Goal: Task Accomplishment & Management: Manage account settings

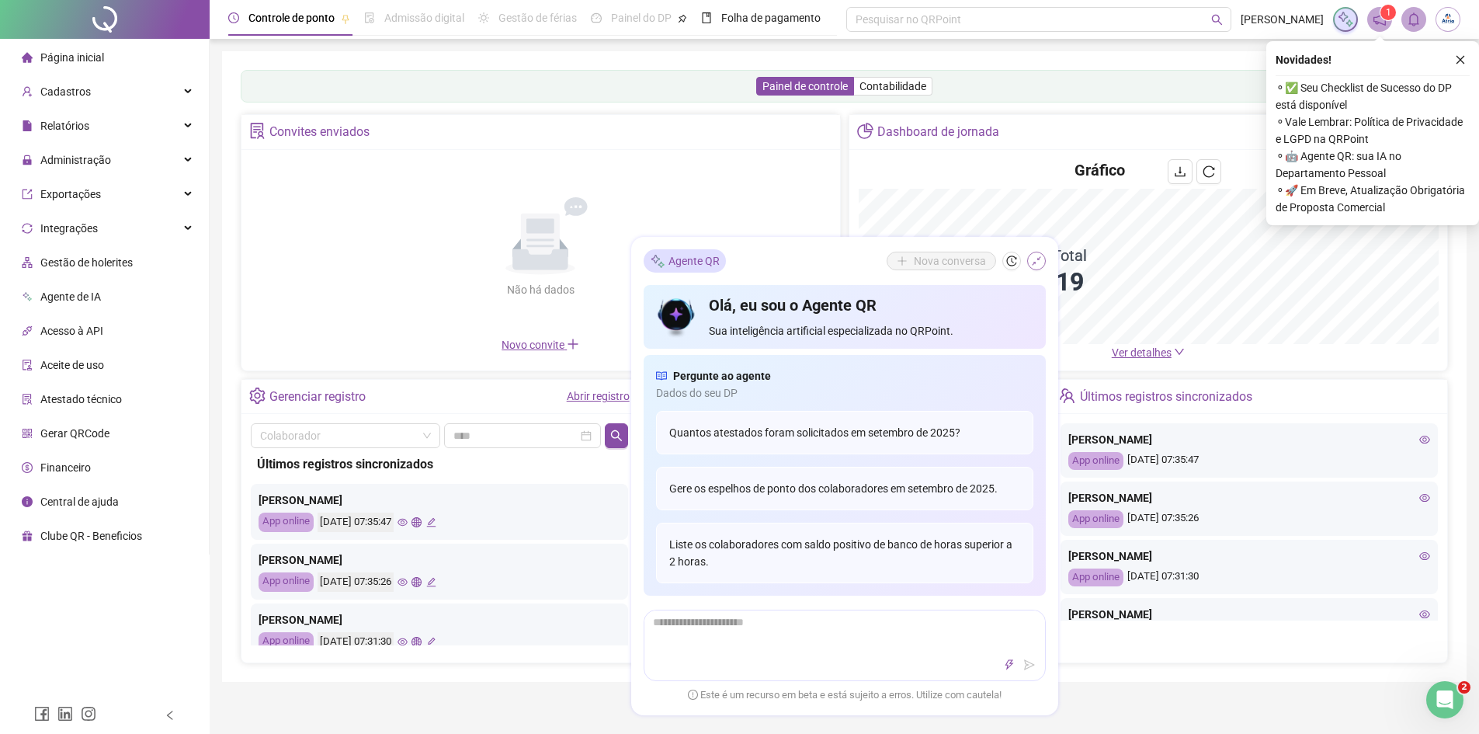
click at [1037, 265] on icon "shrink" at bounding box center [1036, 261] width 11 height 11
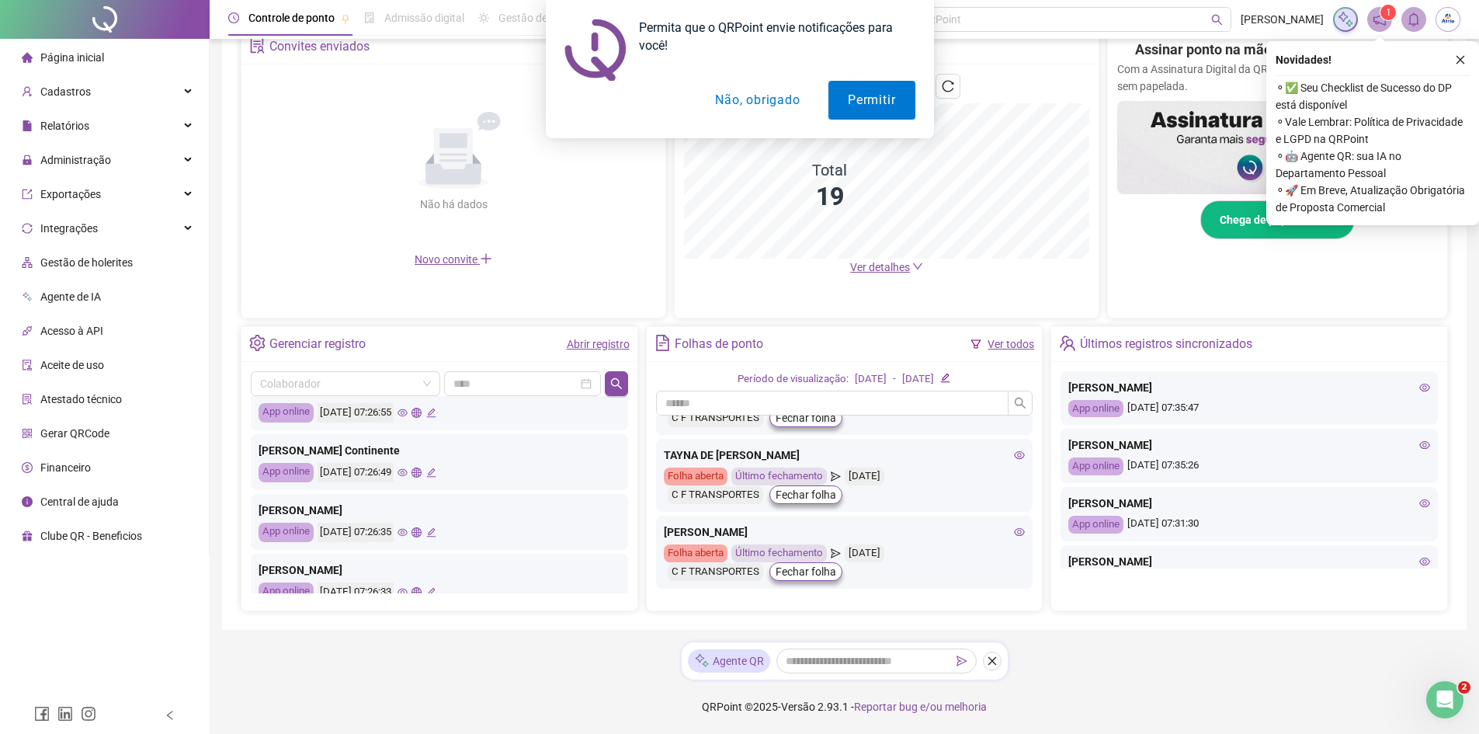
scroll to position [731, 0]
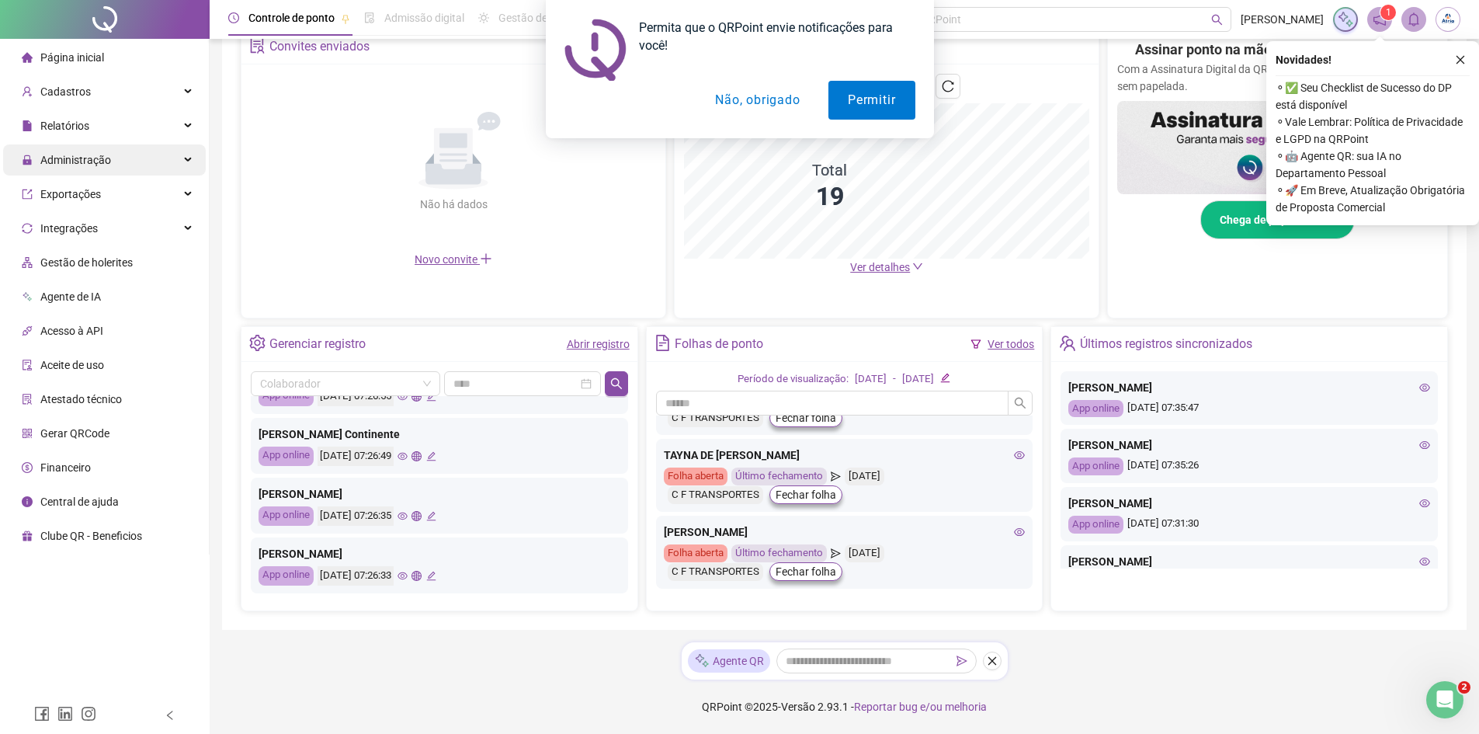
click at [111, 159] on div "Administração" at bounding box center [104, 159] width 203 height 31
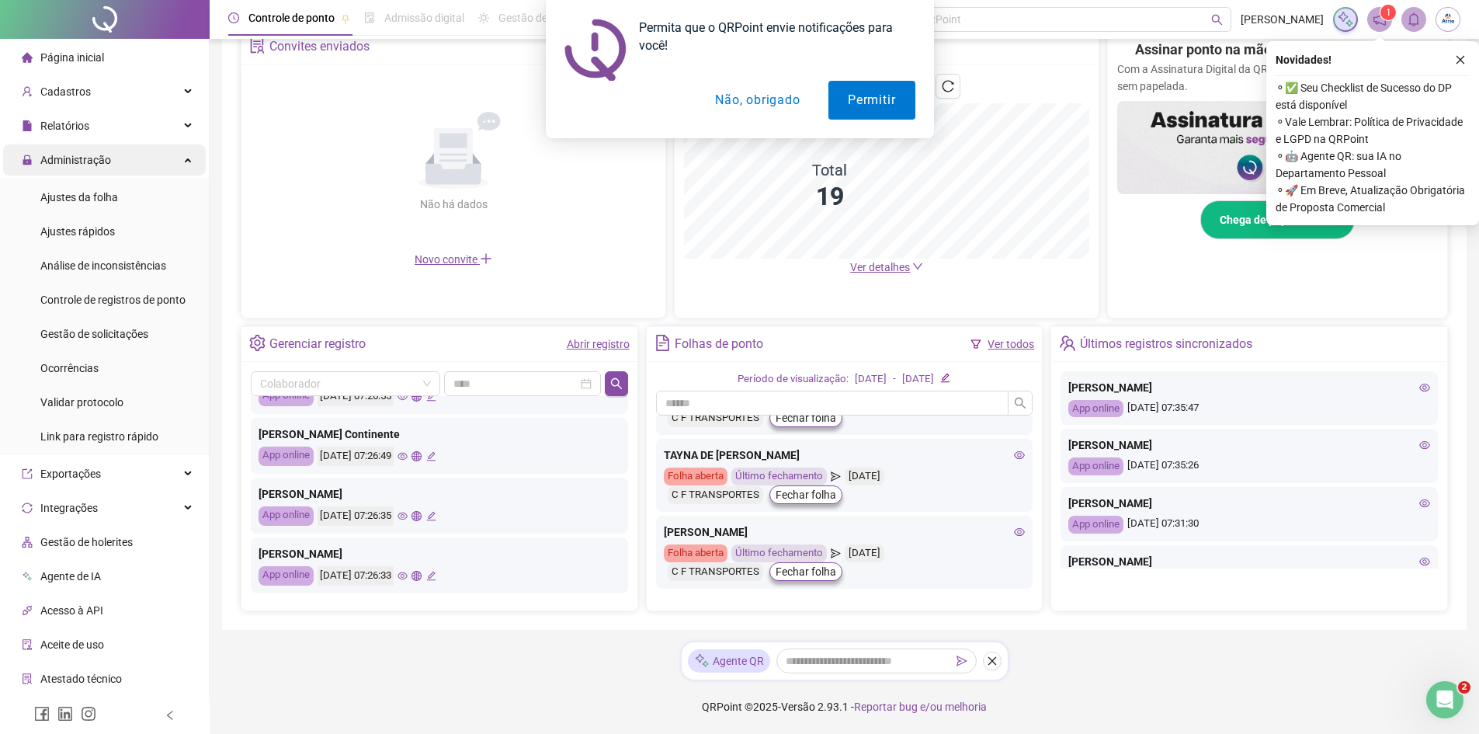
click at [172, 163] on div "Administração" at bounding box center [104, 159] width 203 height 31
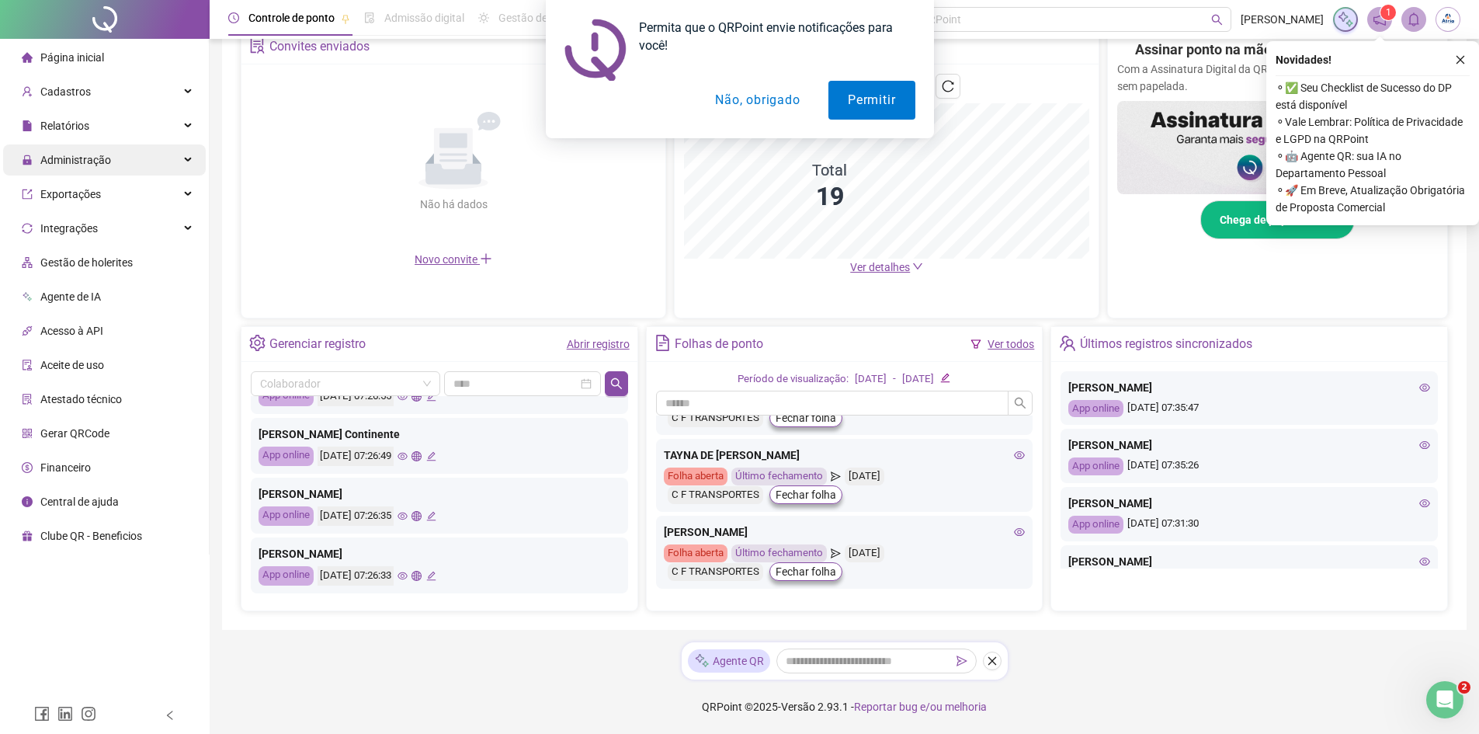
click at [173, 165] on div "Administração" at bounding box center [104, 159] width 203 height 31
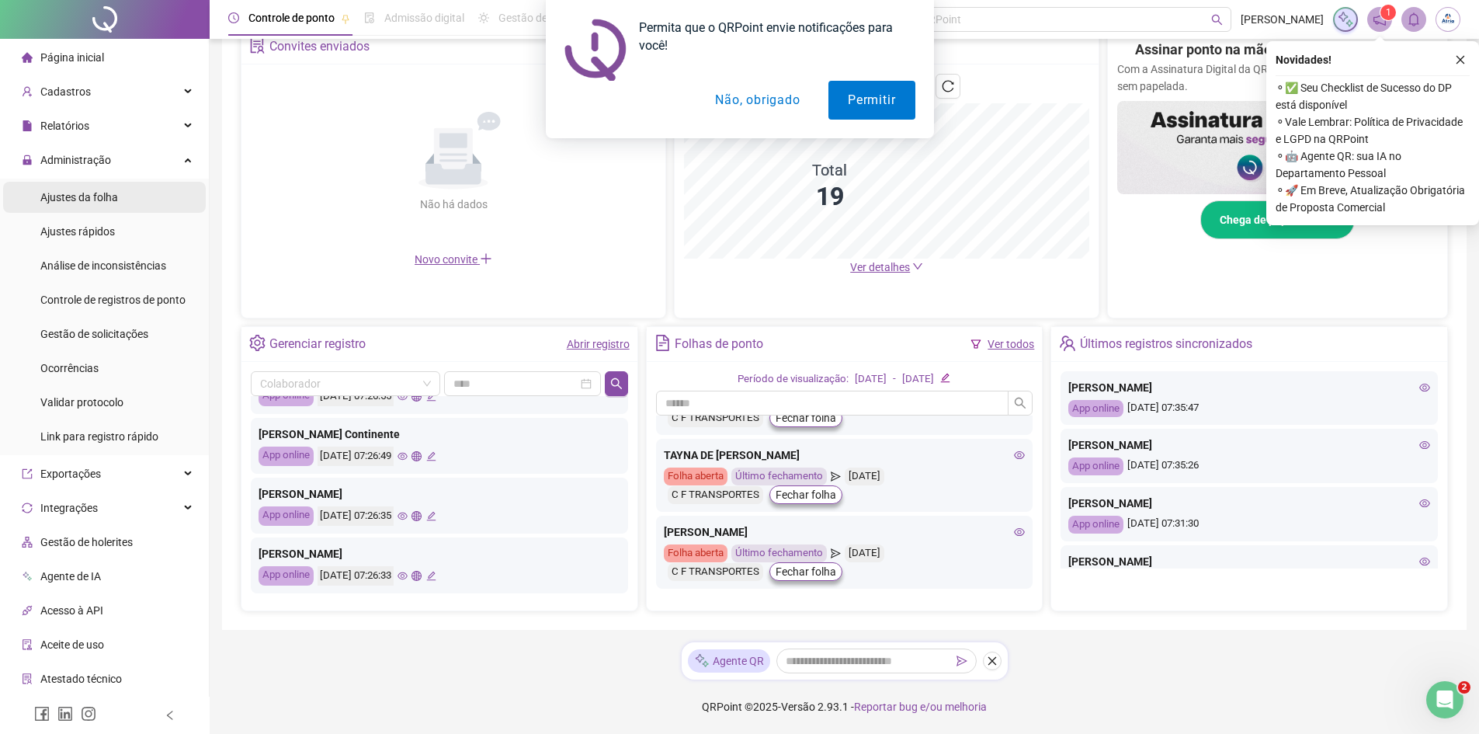
click at [72, 200] on span "Ajustes da folha" at bounding box center [79, 197] width 78 height 12
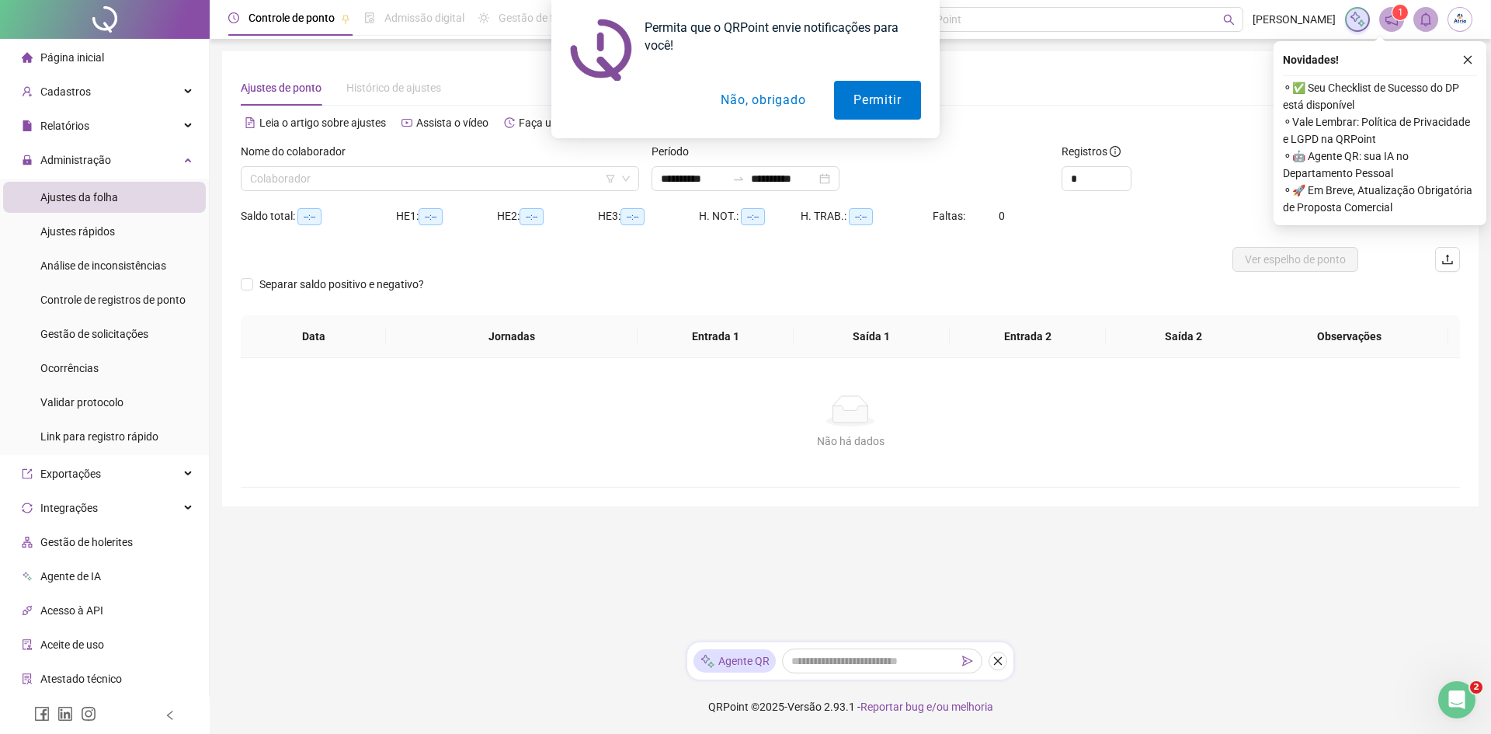
type input "**********"
click at [751, 103] on button "Não, obrigado" at bounding box center [763, 100] width 123 height 39
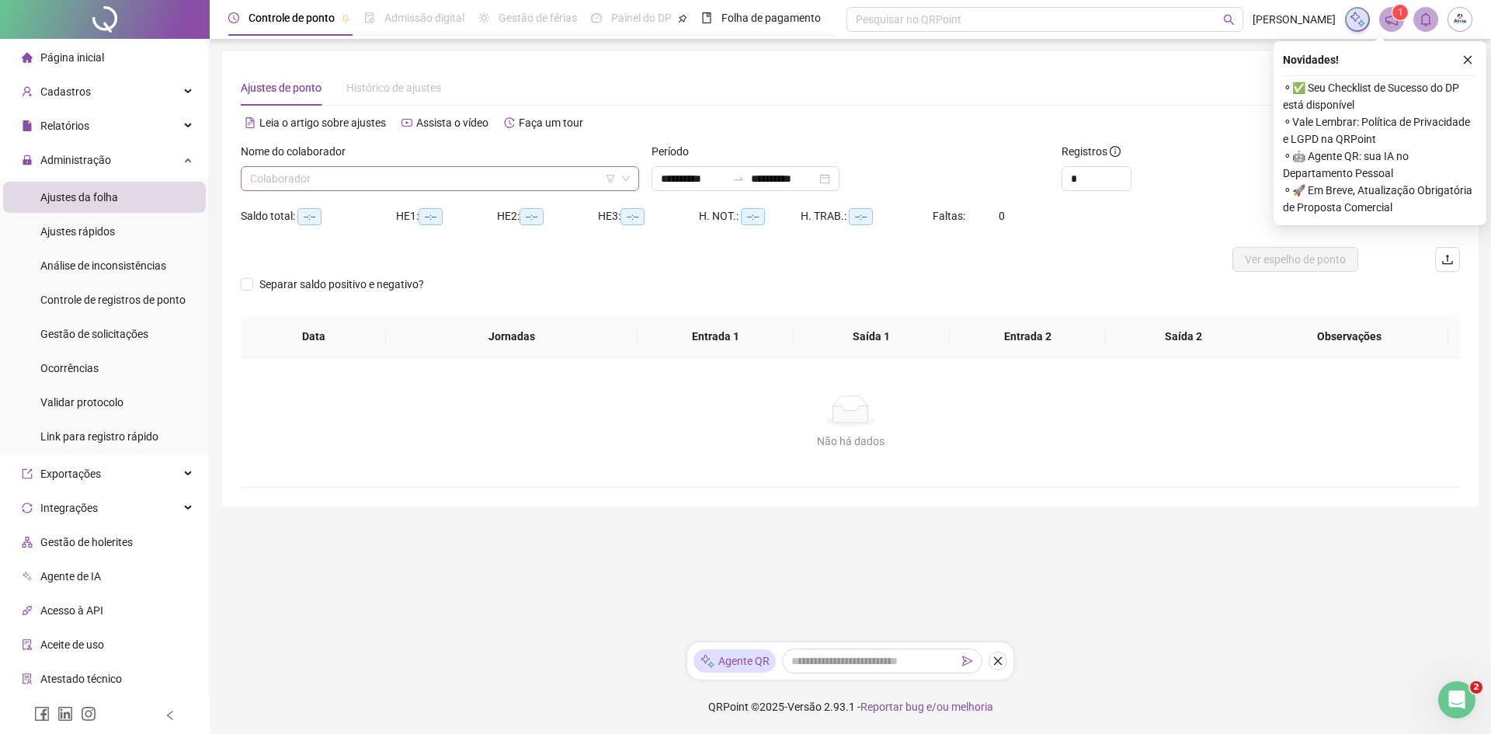
click at [399, 181] on input "search" at bounding box center [433, 178] width 366 height 23
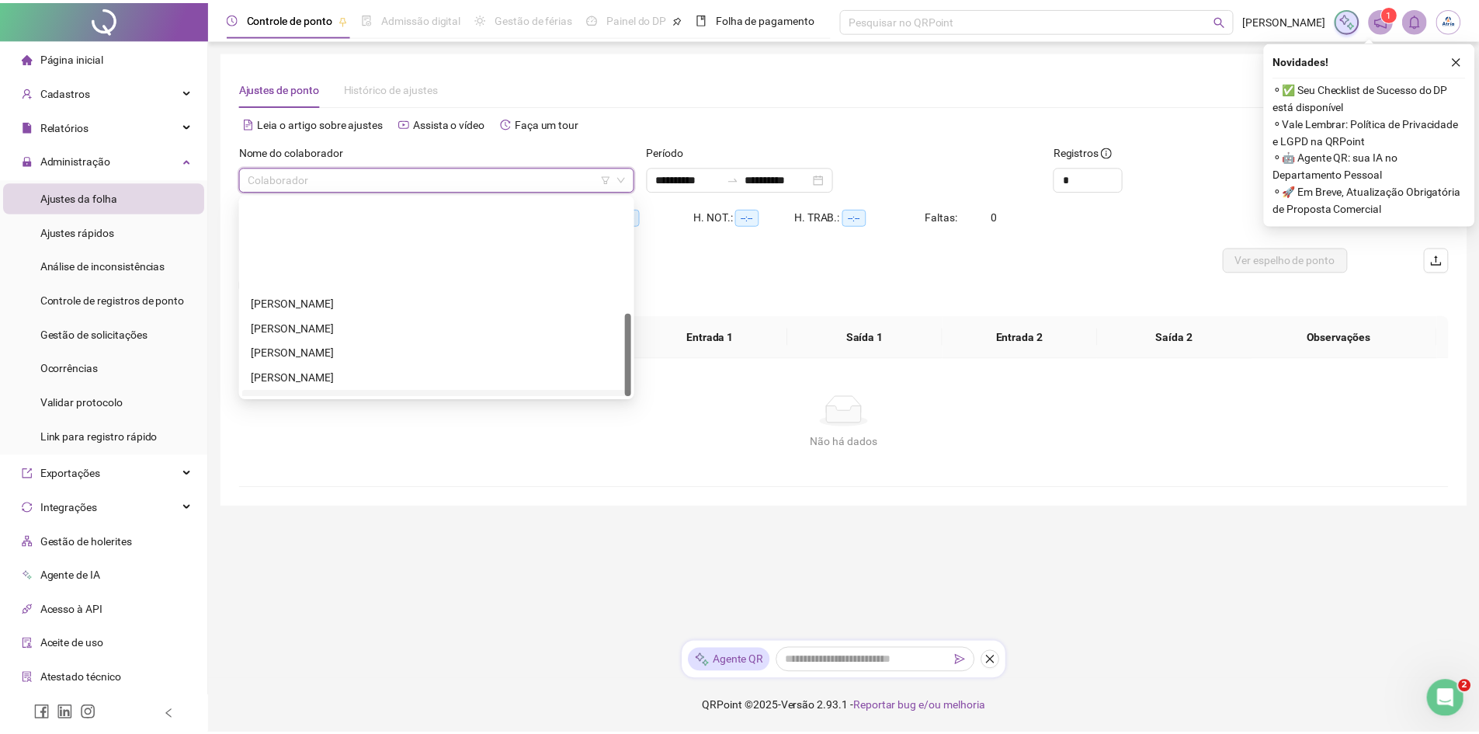
scroll to position [273, 0]
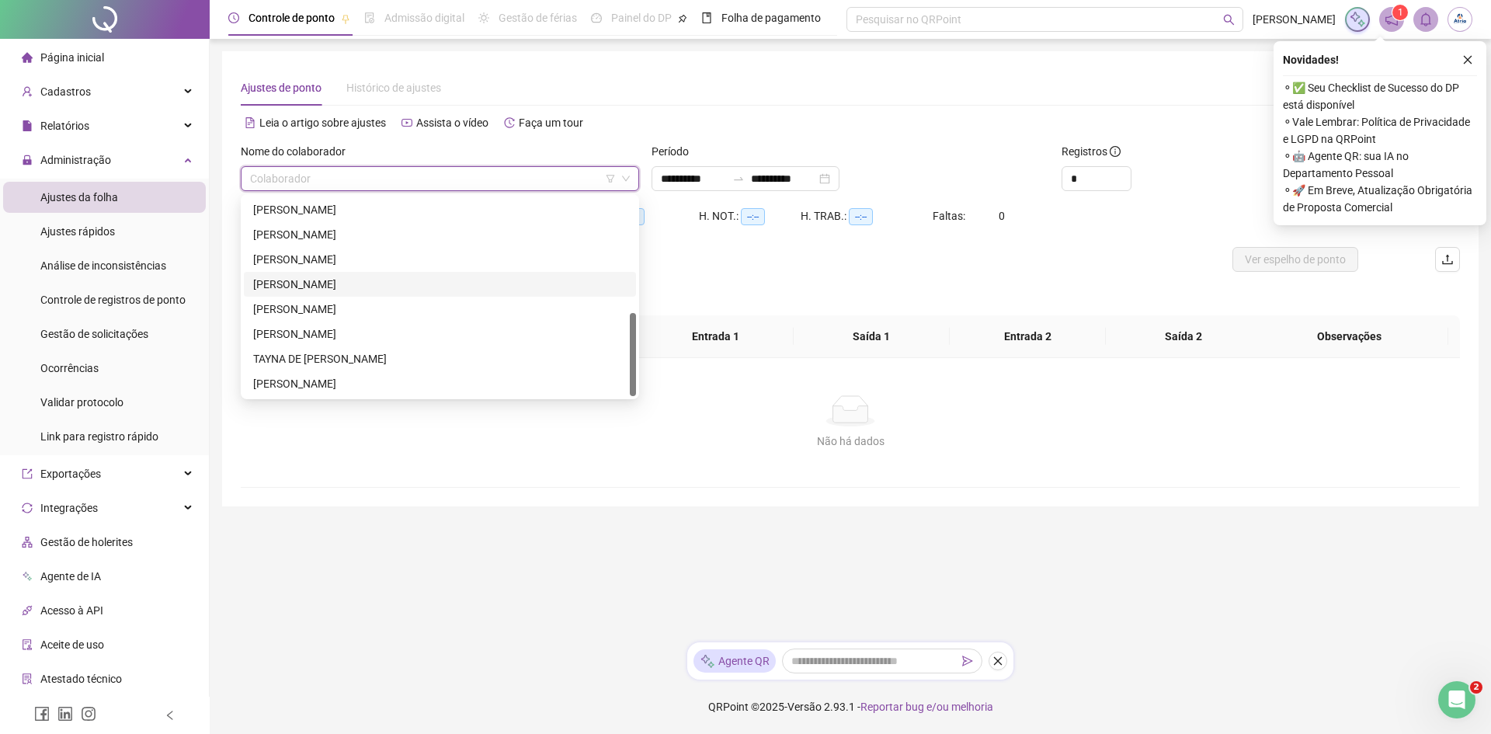
click at [354, 285] on div "[PERSON_NAME]" at bounding box center [440, 284] width 374 height 17
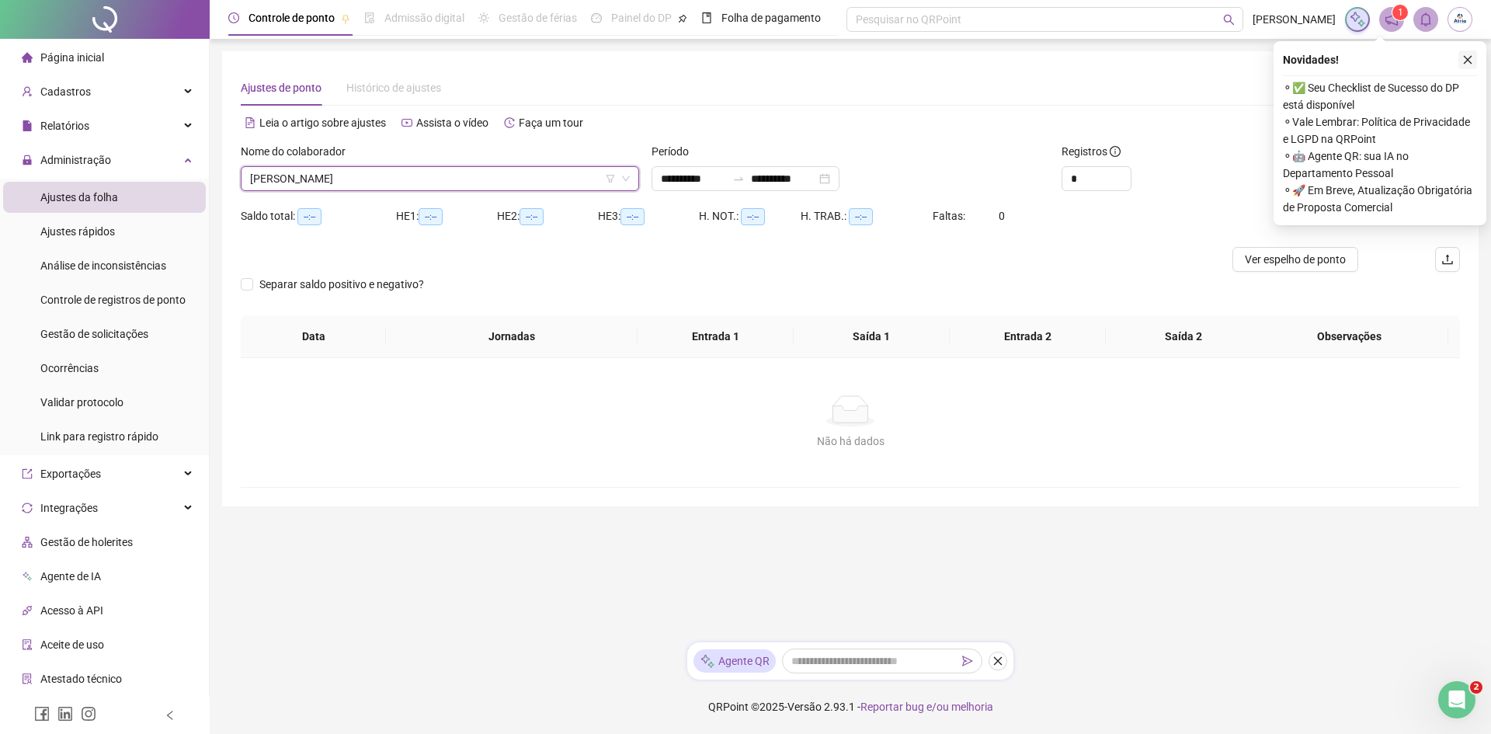
click at [1471, 57] on icon "close" at bounding box center [1467, 59] width 11 height 11
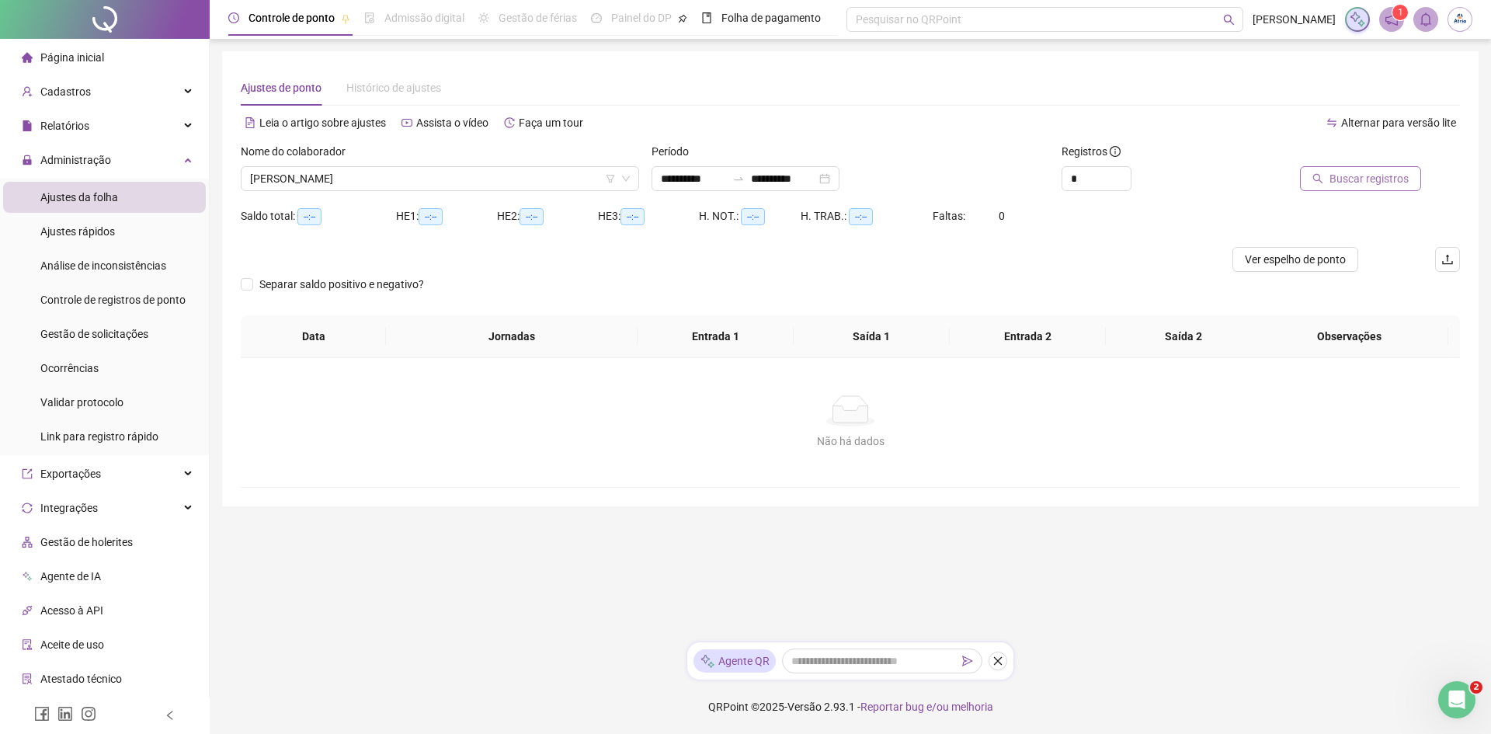
click at [1361, 179] on span "Buscar registros" at bounding box center [1369, 178] width 79 height 17
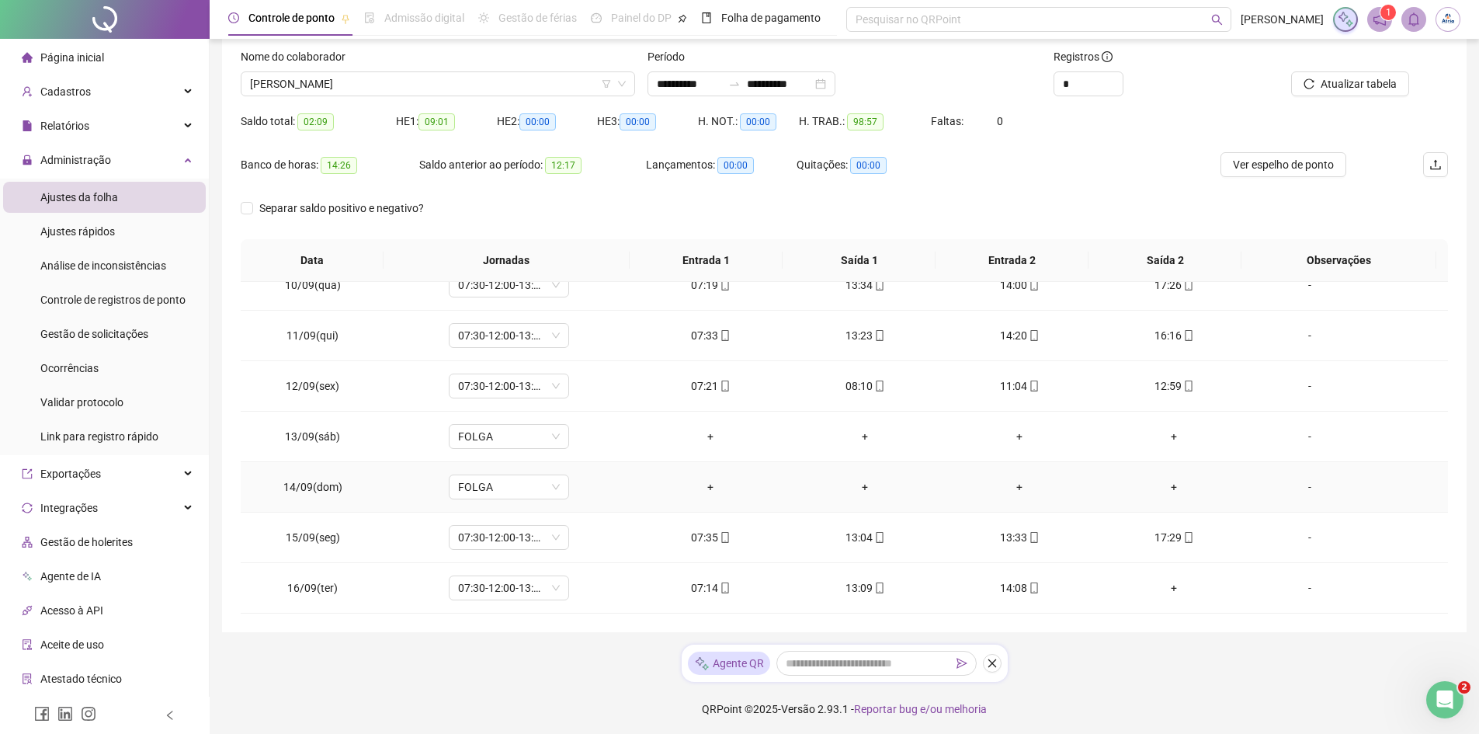
scroll to position [97, 0]
click at [1157, 579] on div "+" at bounding box center [1175, 585] width 130 height 17
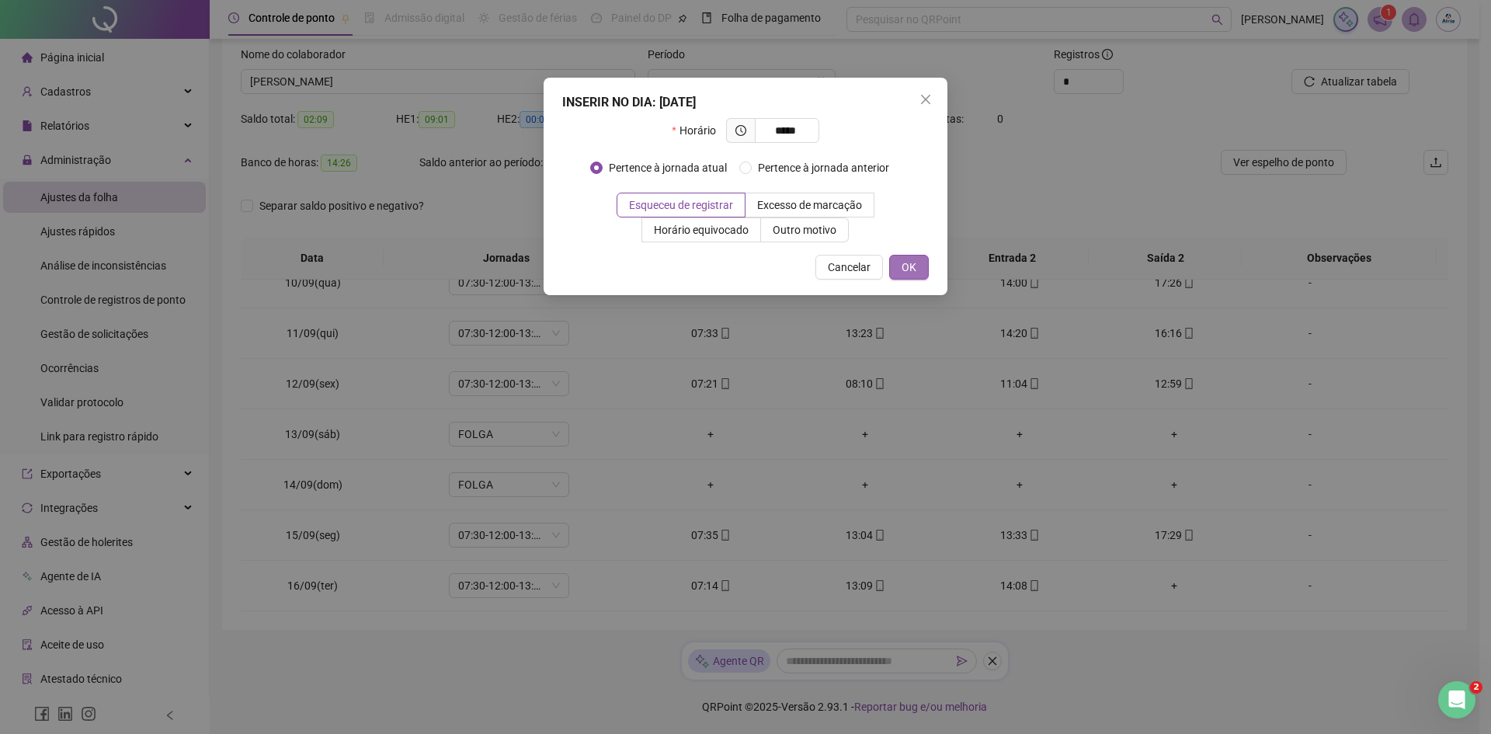
type input "*****"
click at [901, 267] on button "OK" at bounding box center [909, 267] width 40 height 25
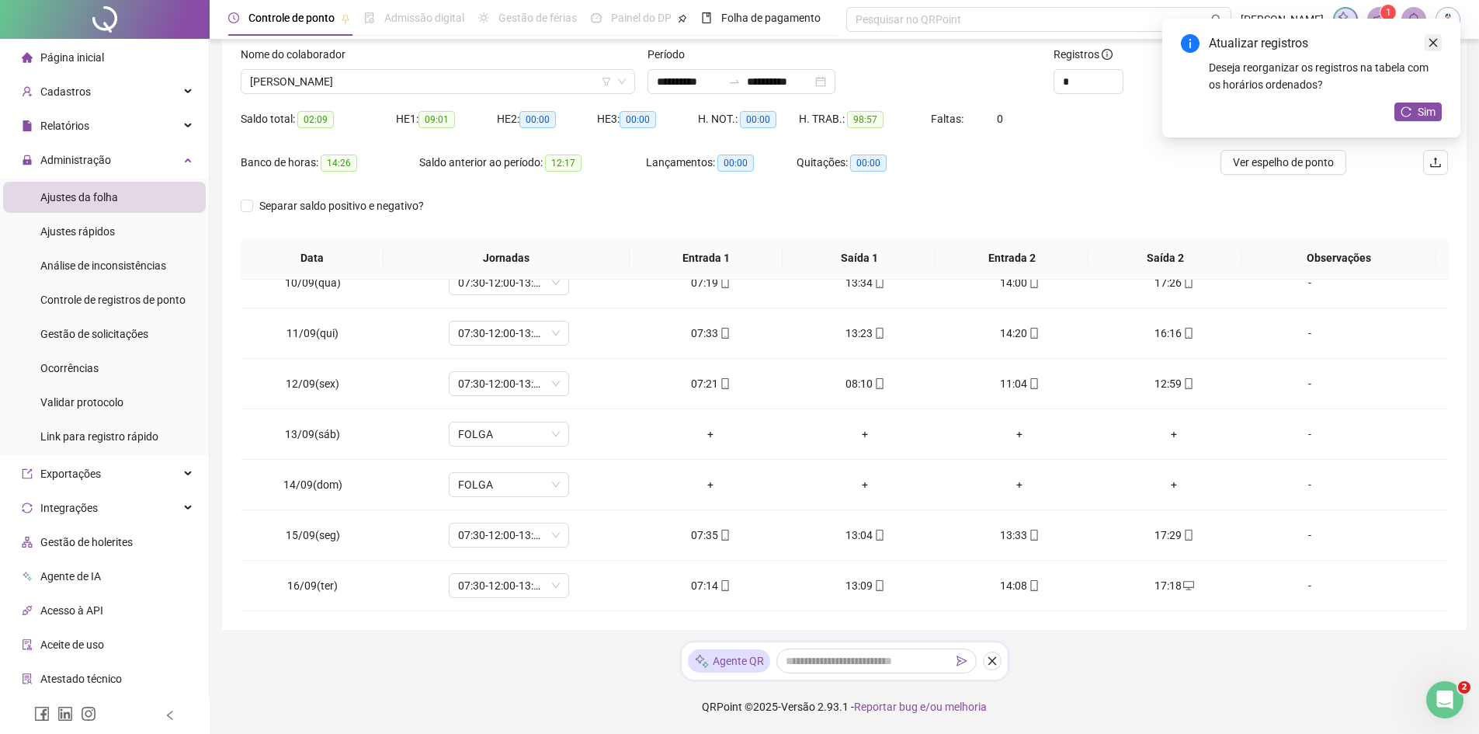
click at [1434, 40] on icon "close" at bounding box center [1433, 42] width 11 height 11
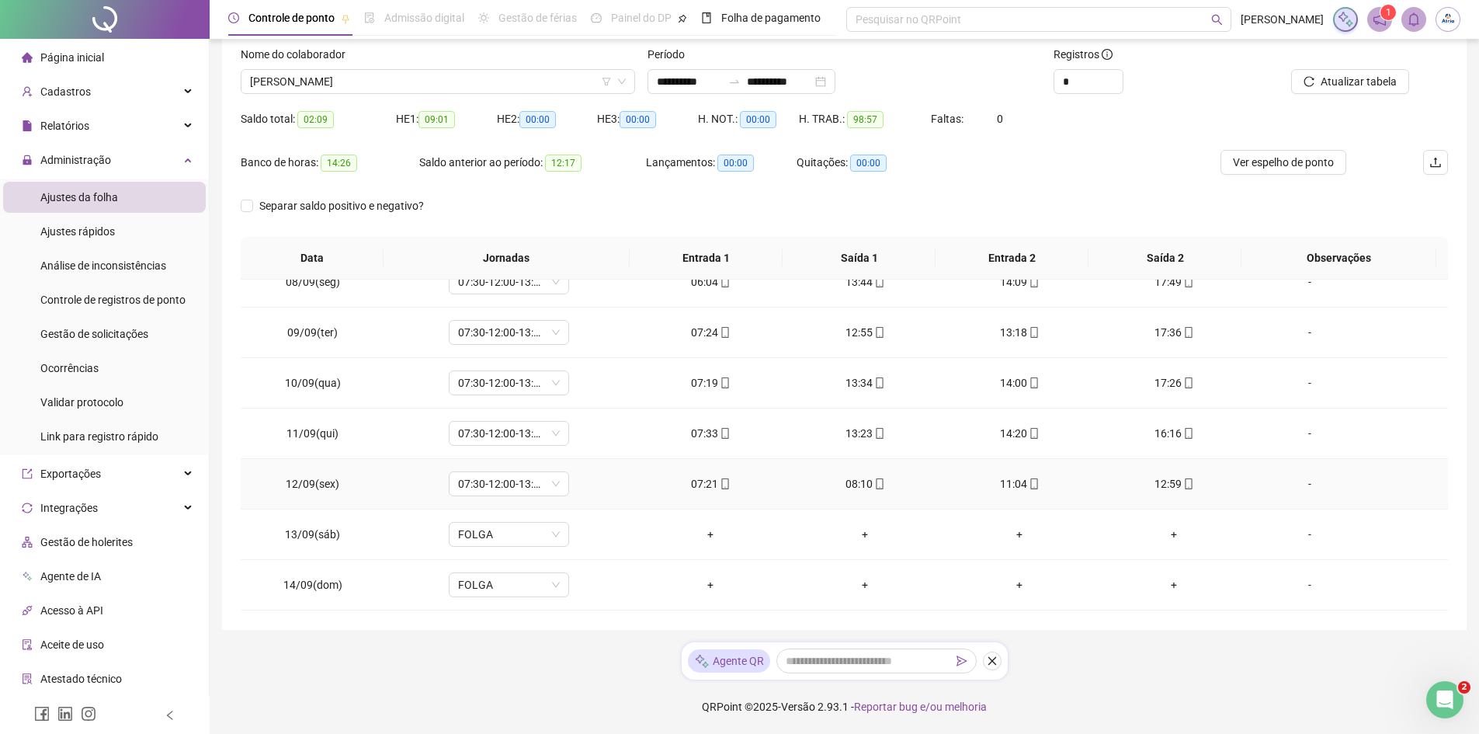
scroll to position [476, 0]
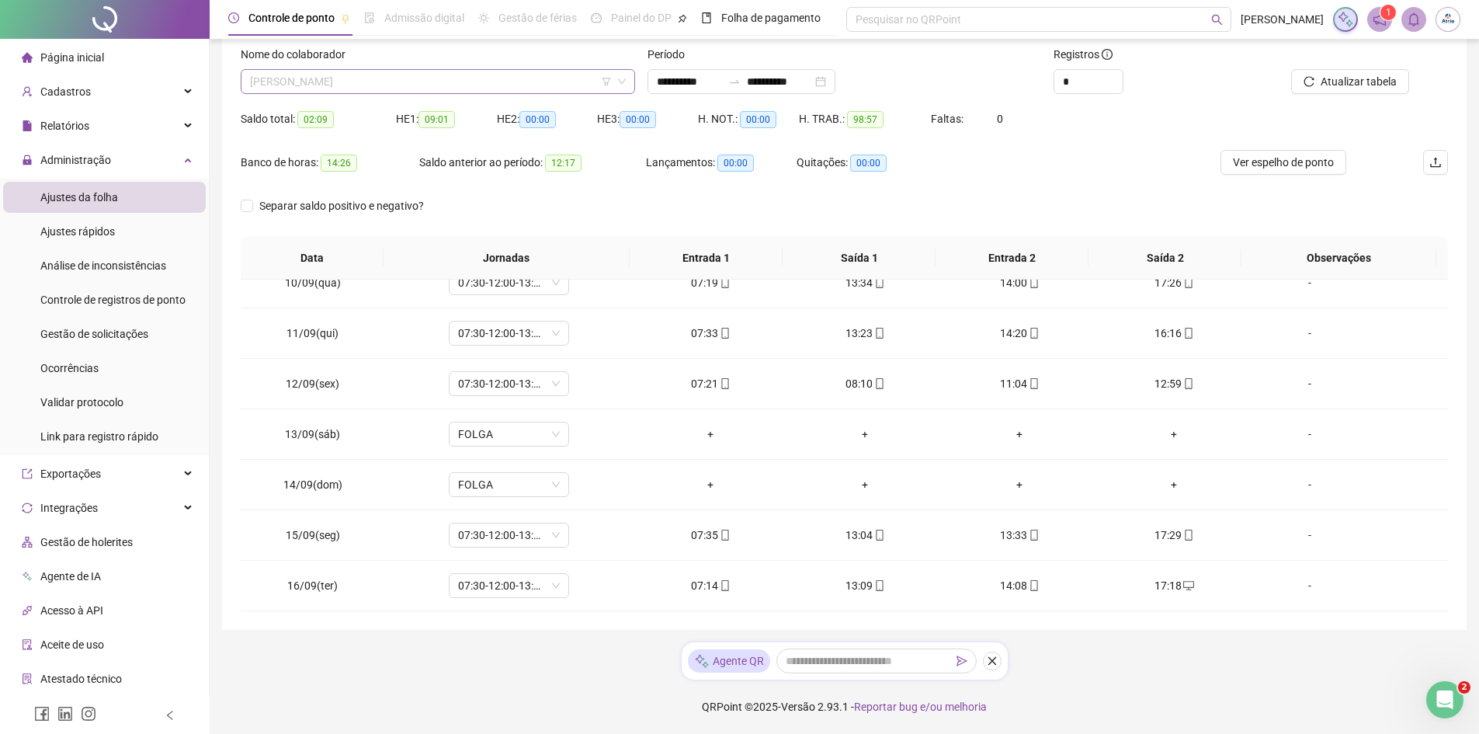
click at [486, 81] on span "[PERSON_NAME]" at bounding box center [438, 81] width 376 height 23
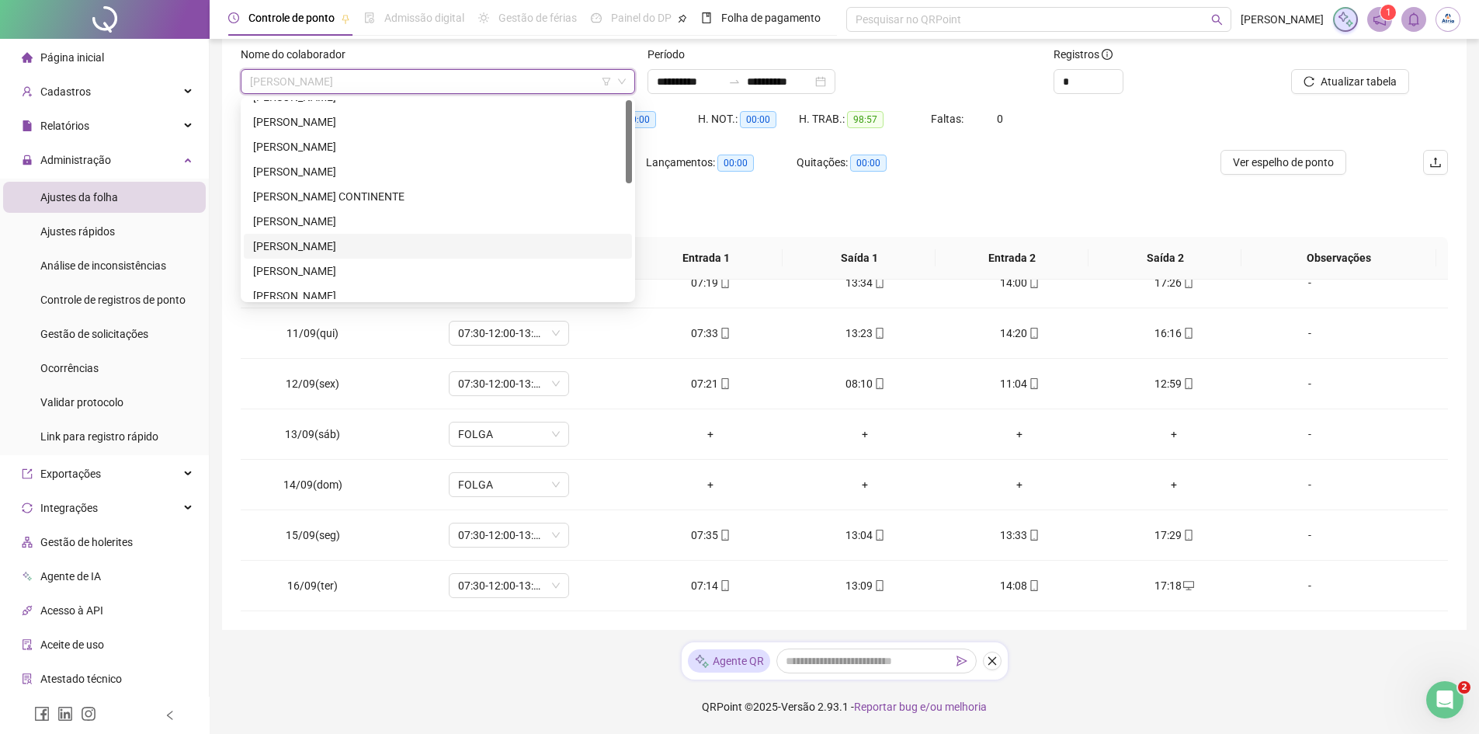
scroll to position [0, 0]
click at [326, 185] on div "[PERSON_NAME]" at bounding box center [438, 187] width 370 height 17
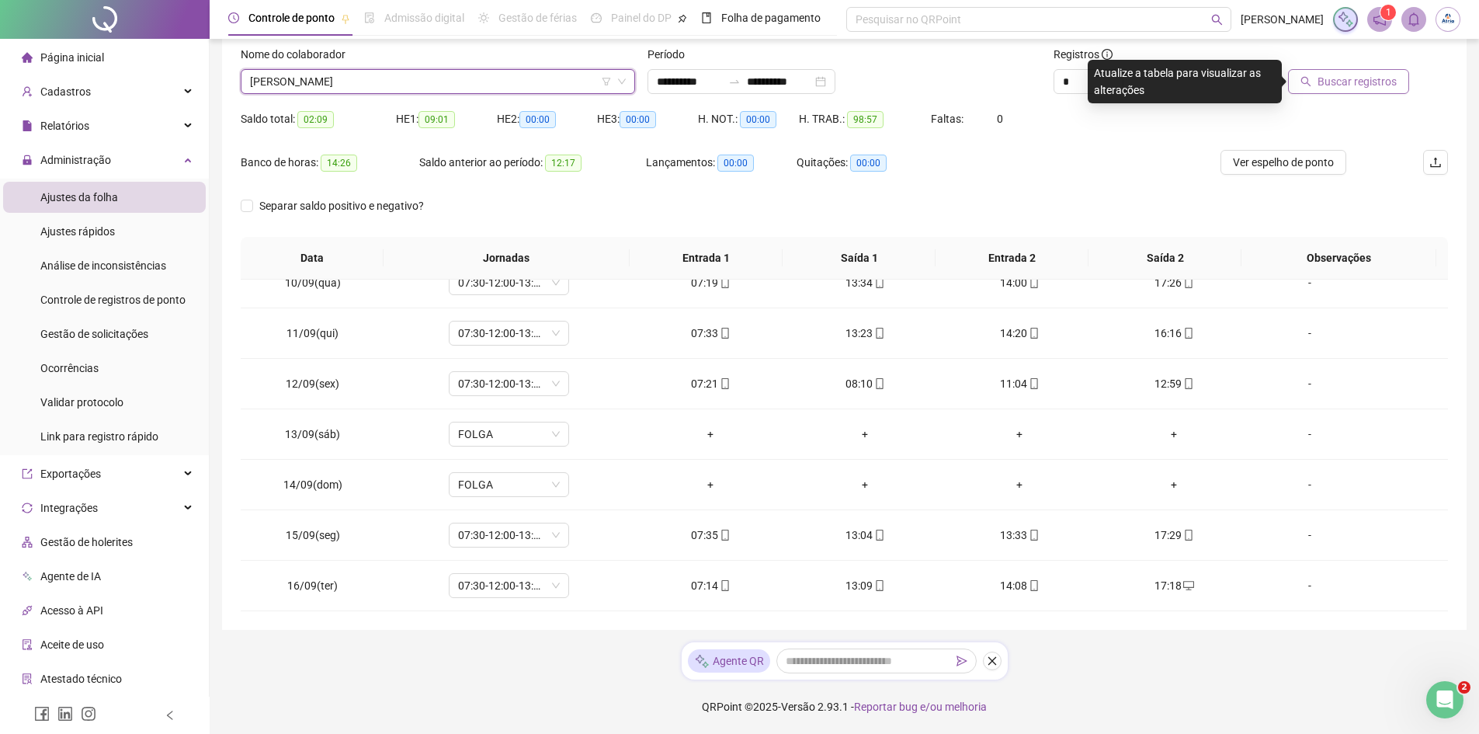
click at [1329, 86] on span "Buscar registros" at bounding box center [1357, 81] width 79 height 17
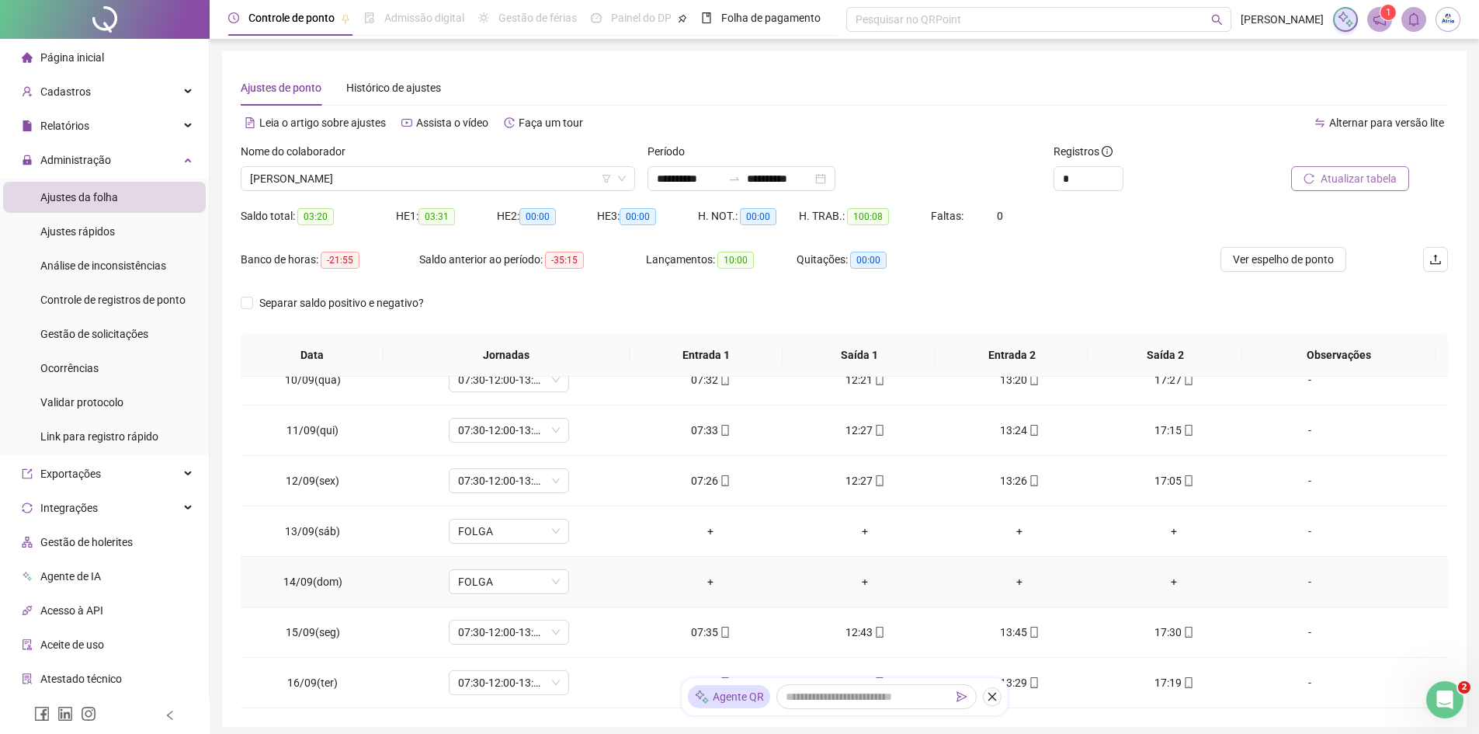
scroll to position [78, 0]
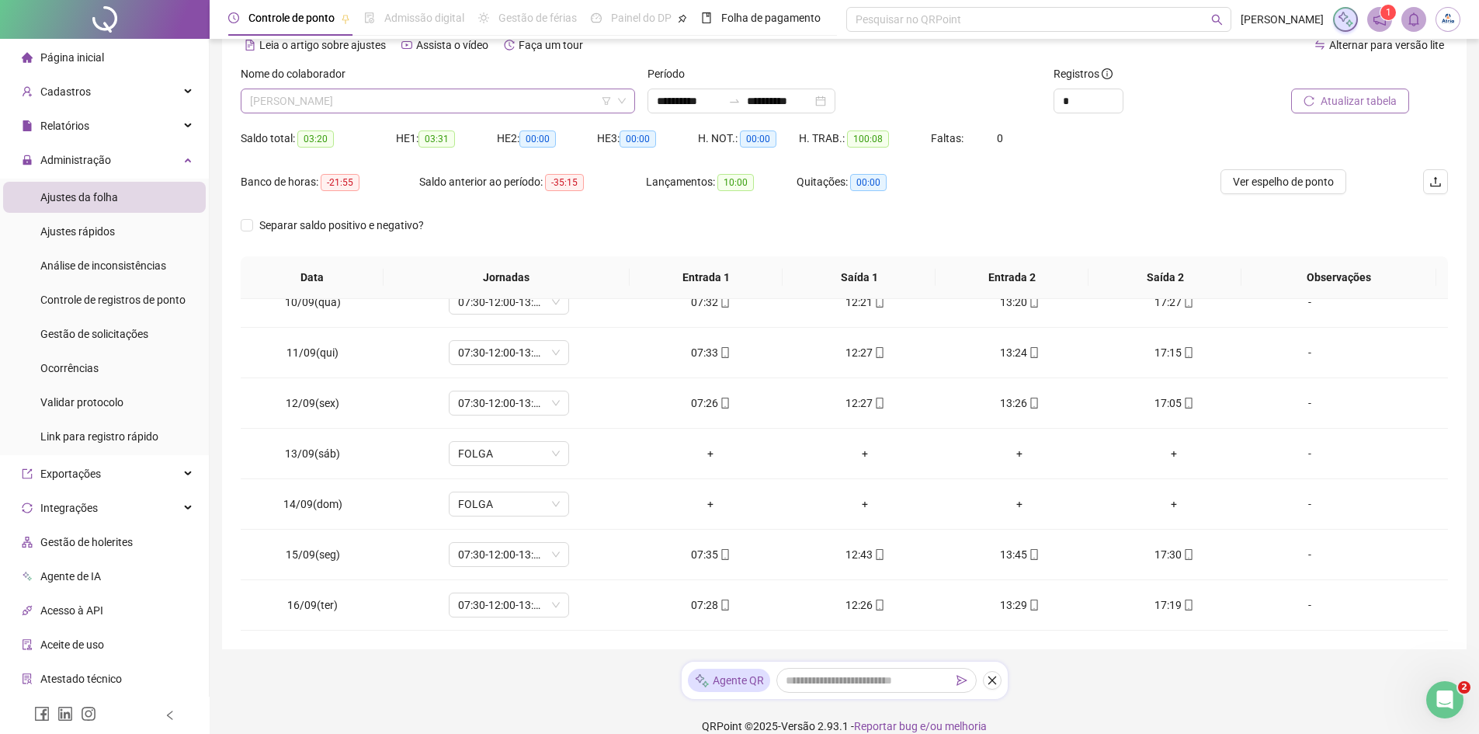
click at [496, 106] on span "[PERSON_NAME]" at bounding box center [438, 100] width 376 height 23
click at [333, 103] on span "[PERSON_NAME]" at bounding box center [438, 100] width 376 height 23
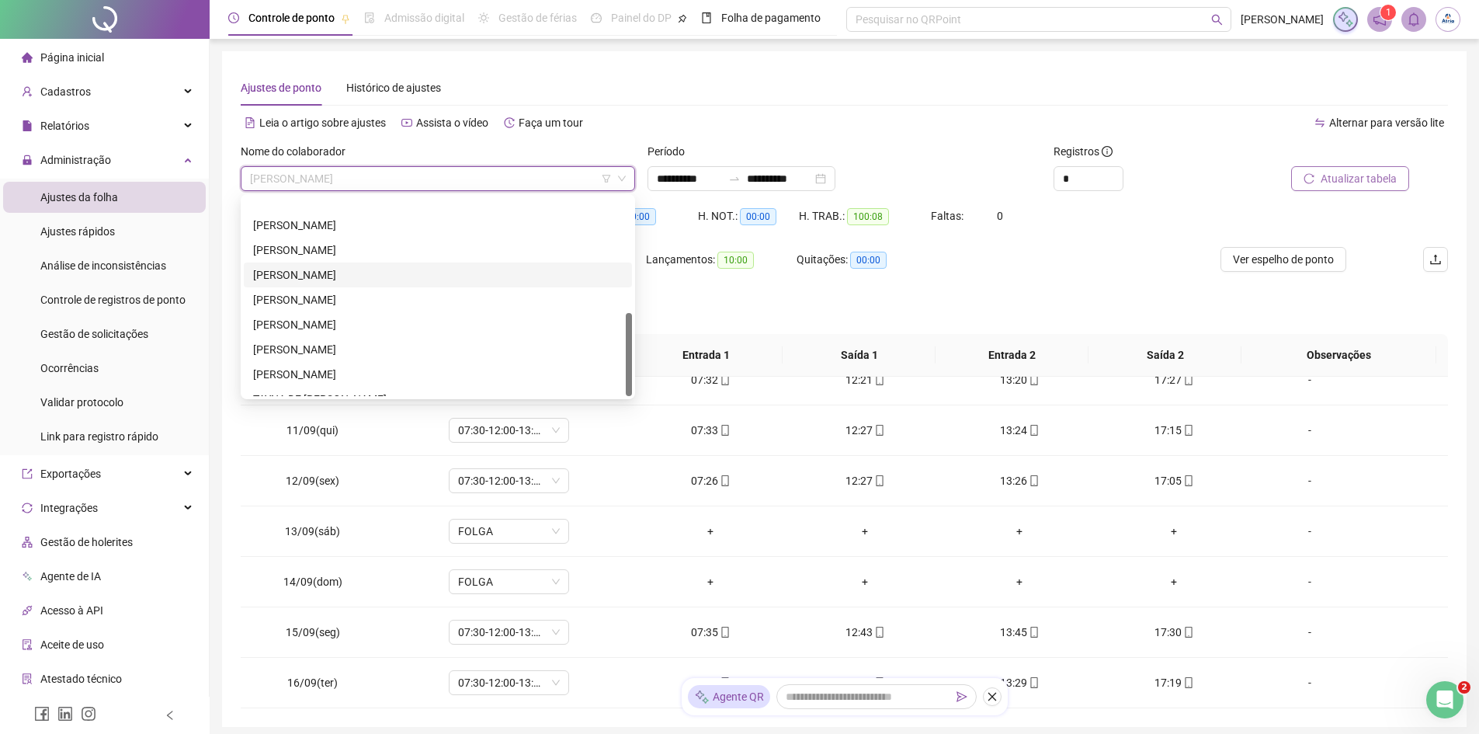
scroll to position [273, 0]
click at [329, 287] on div "[PERSON_NAME]" at bounding box center [438, 284] width 370 height 17
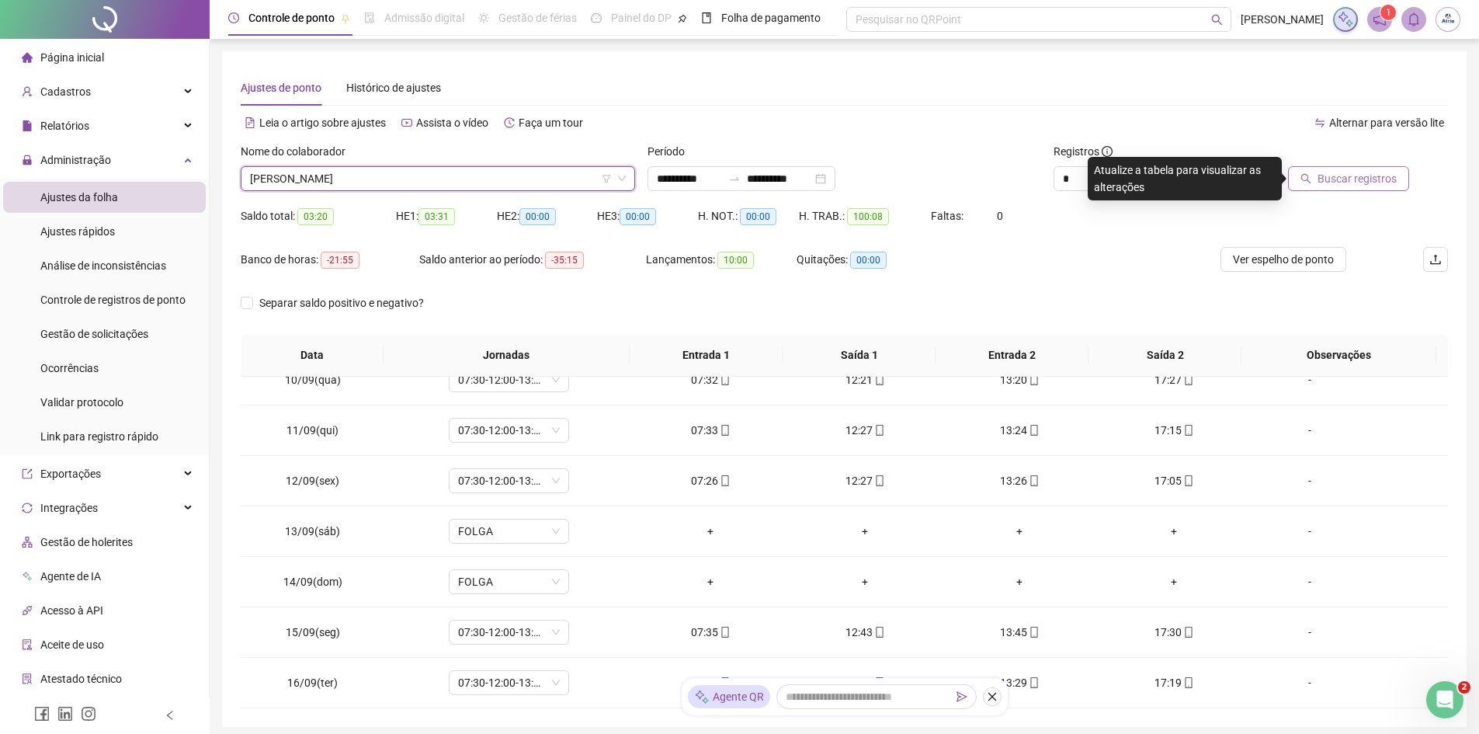
click at [1366, 180] on span "Buscar registros" at bounding box center [1357, 178] width 79 height 17
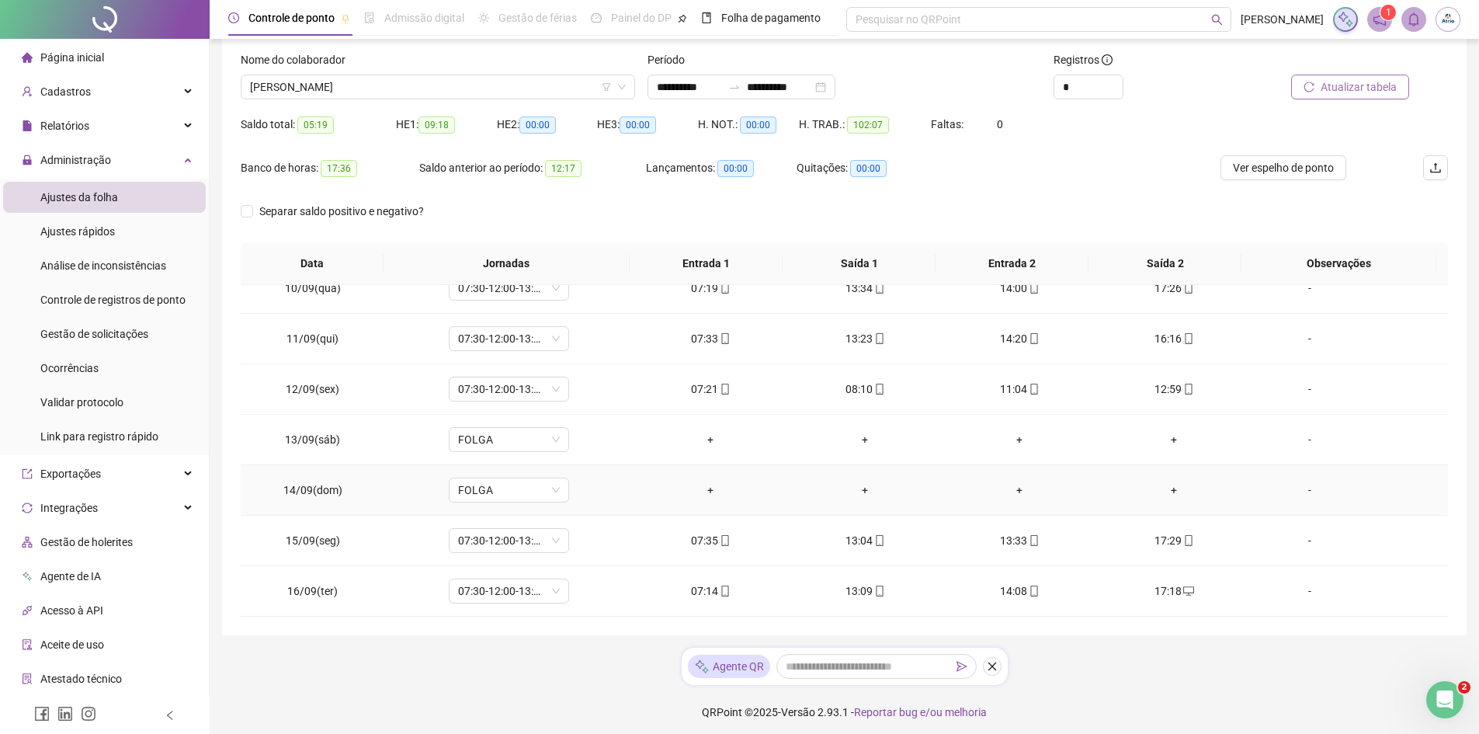
scroll to position [97, 0]
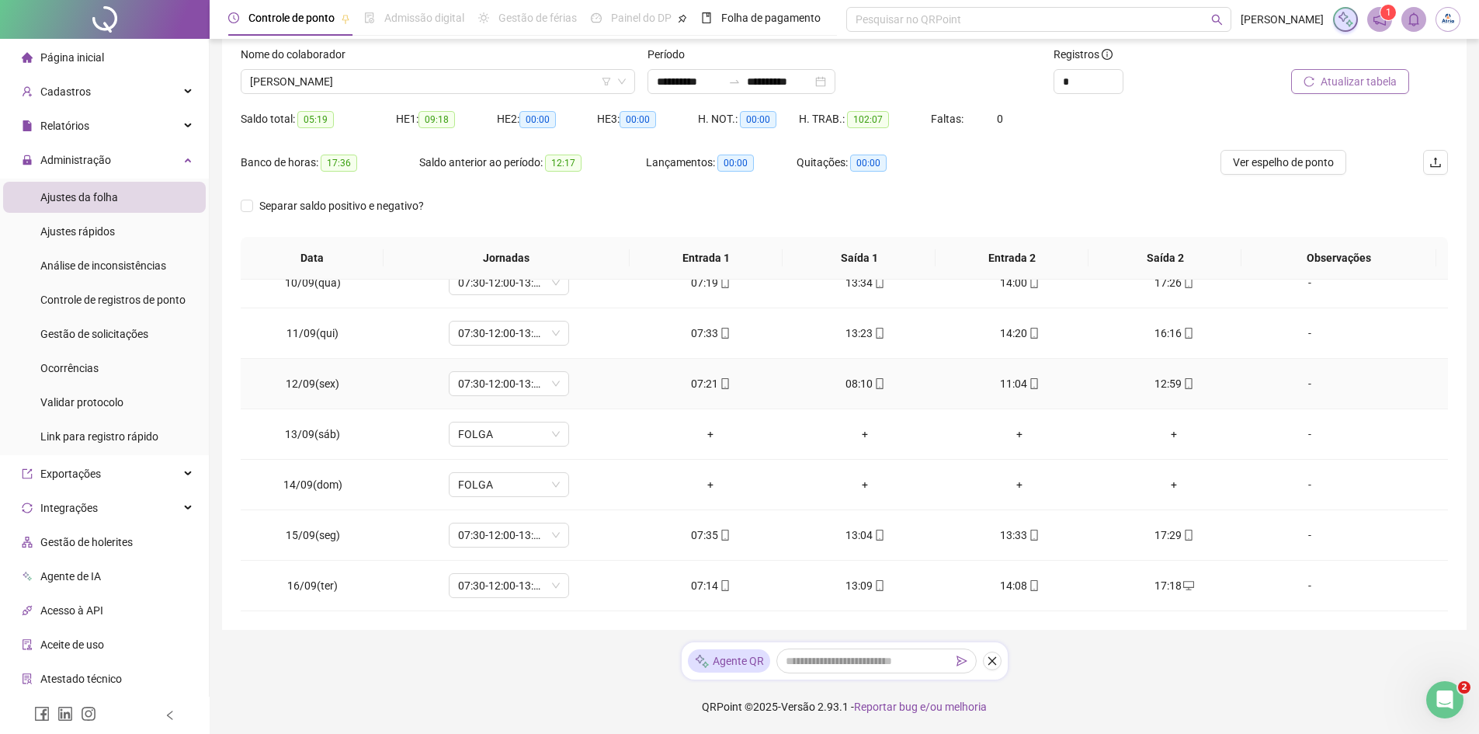
click at [1295, 383] on div "-" at bounding box center [1310, 383] width 92 height 17
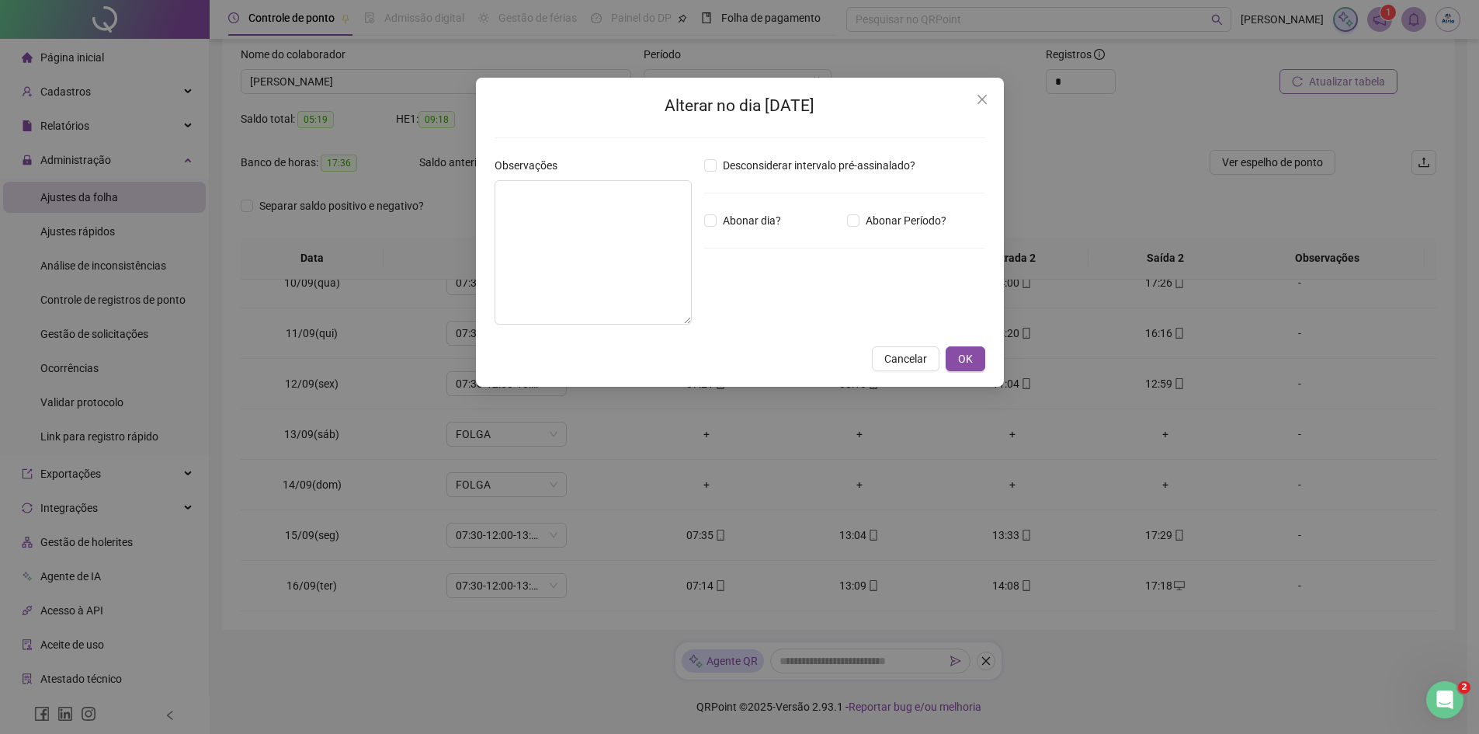
click at [1304, 379] on div "Alterar no dia [DATE] Observações Desconsiderar intervalo pré-assinalado? Abona…" at bounding box center [739, 367] width 1479 height 734
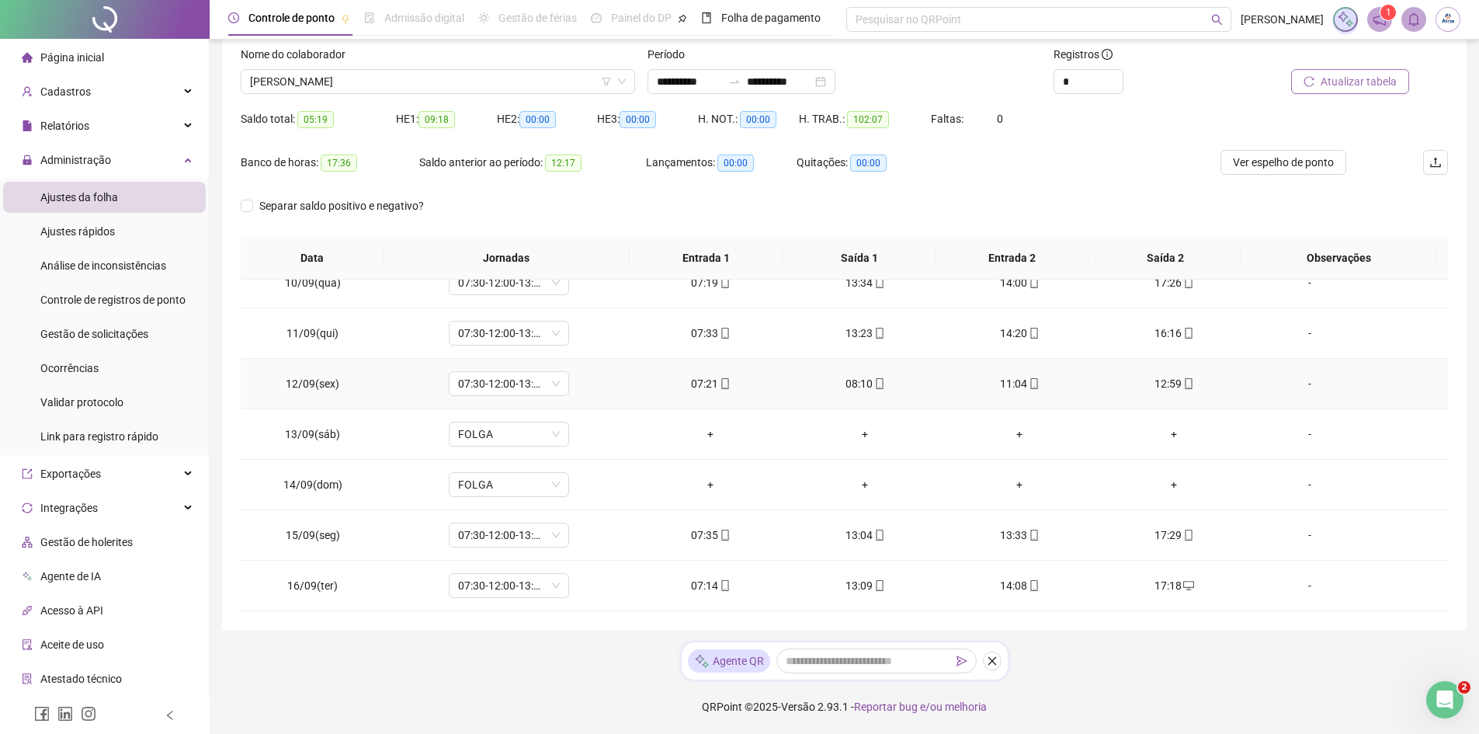
click at [1299, 377] on div "-" at bounding box center [1310, 383] width 92 height 17
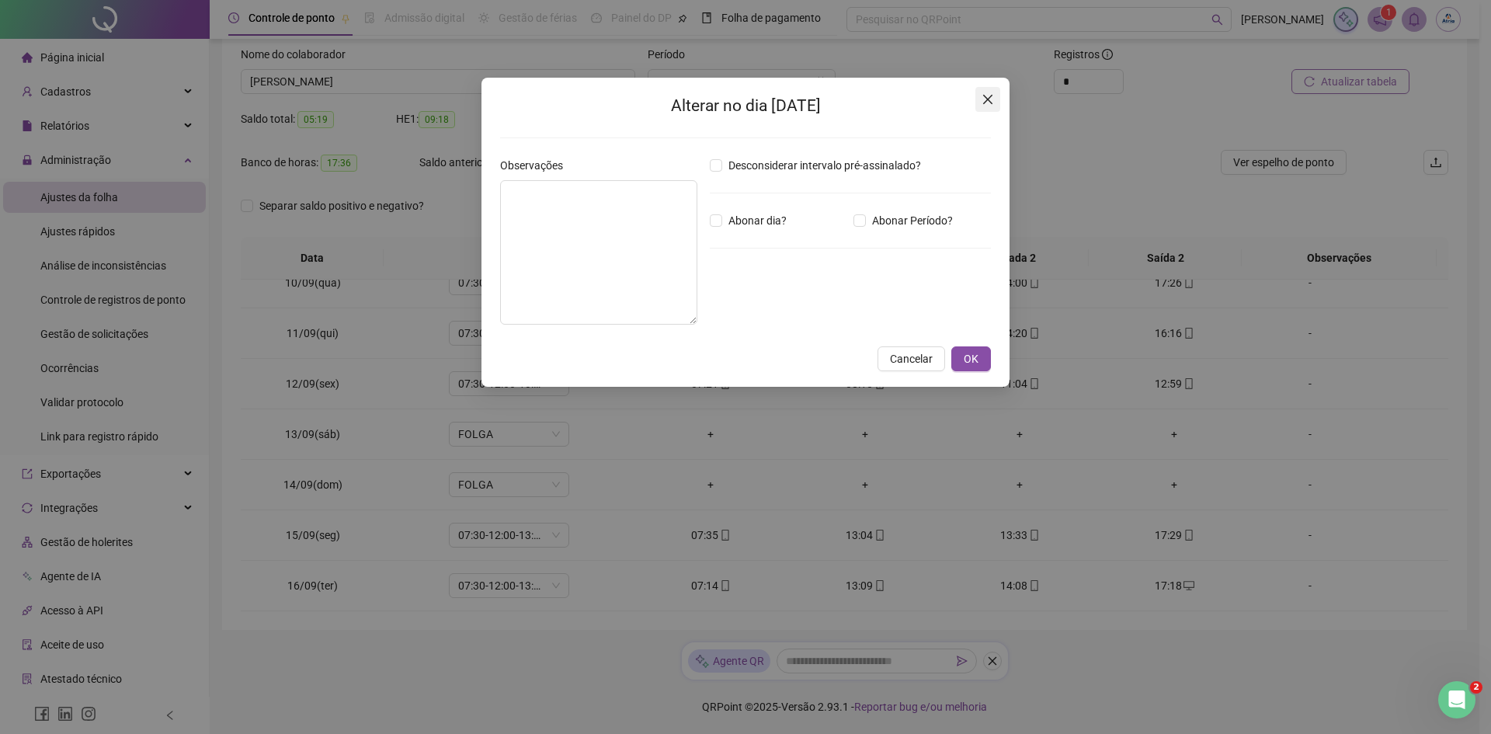
click at [993, 96] on icon "close" at bounding box center [988, 99] width 12 height 12
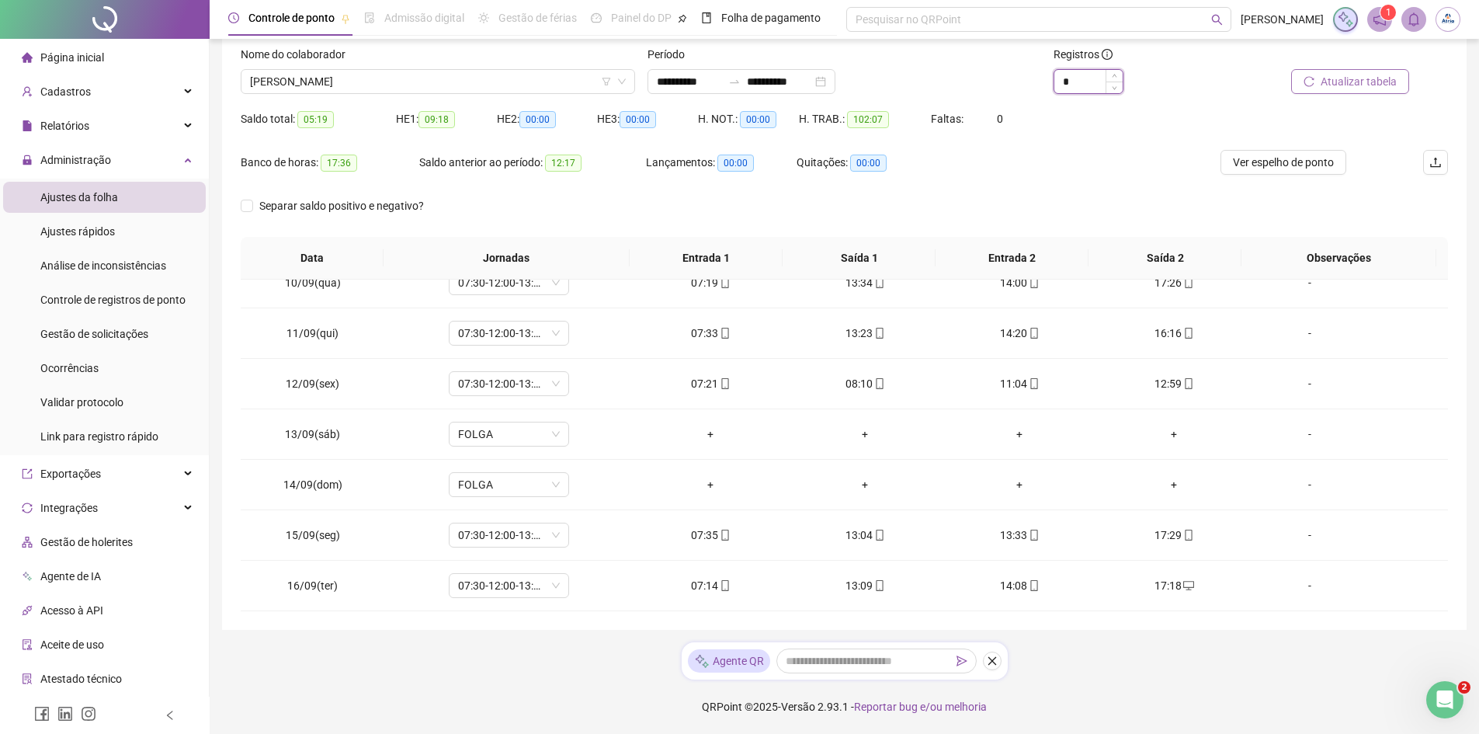
click at [1093, 85] on input "*" at bounding box center [1089, 81] width 68 height 23
click at [1116, 77] on icon "up" at bounding box center [1114, 77] width 5 height 5
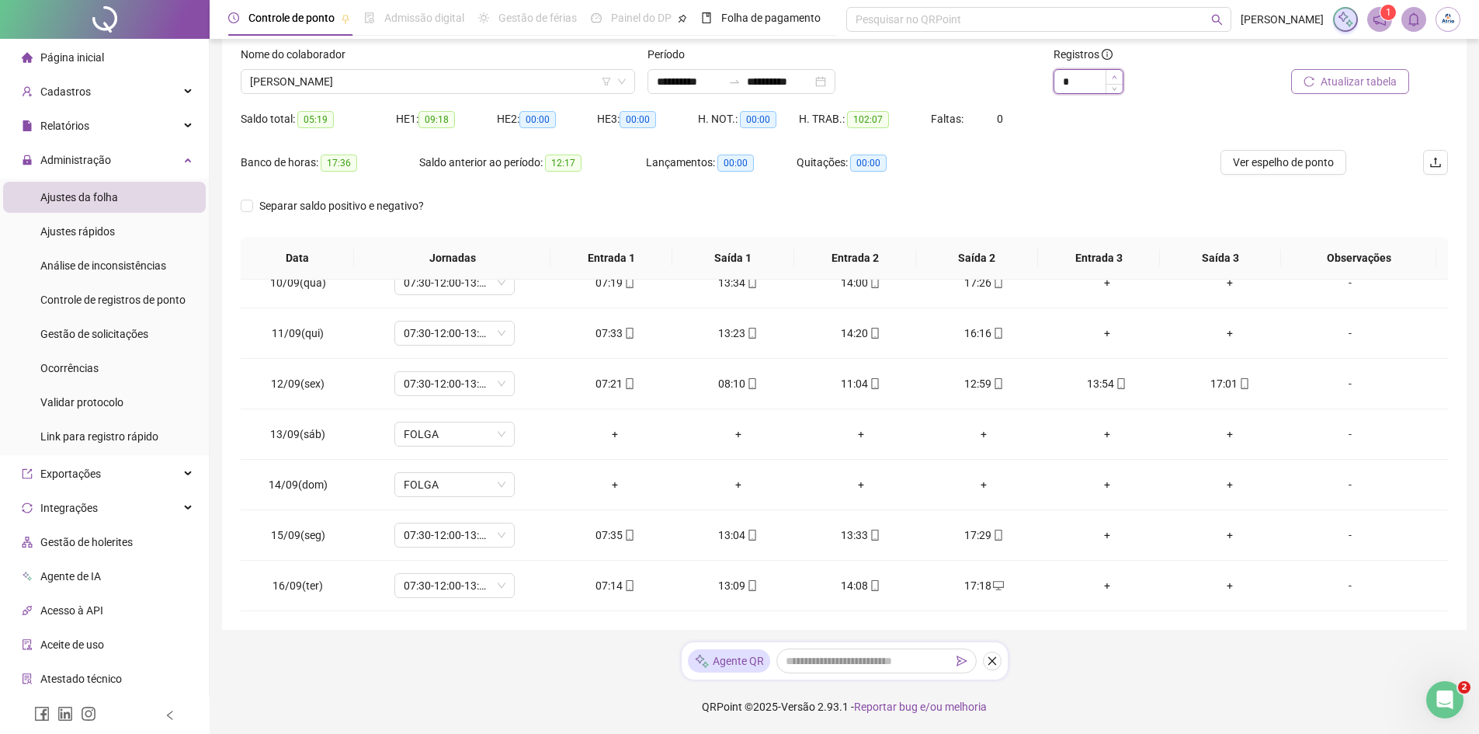
click at [1116, 77] on icon "up" at bounding box center [1115, 76] width 5 height 3
type input "*"
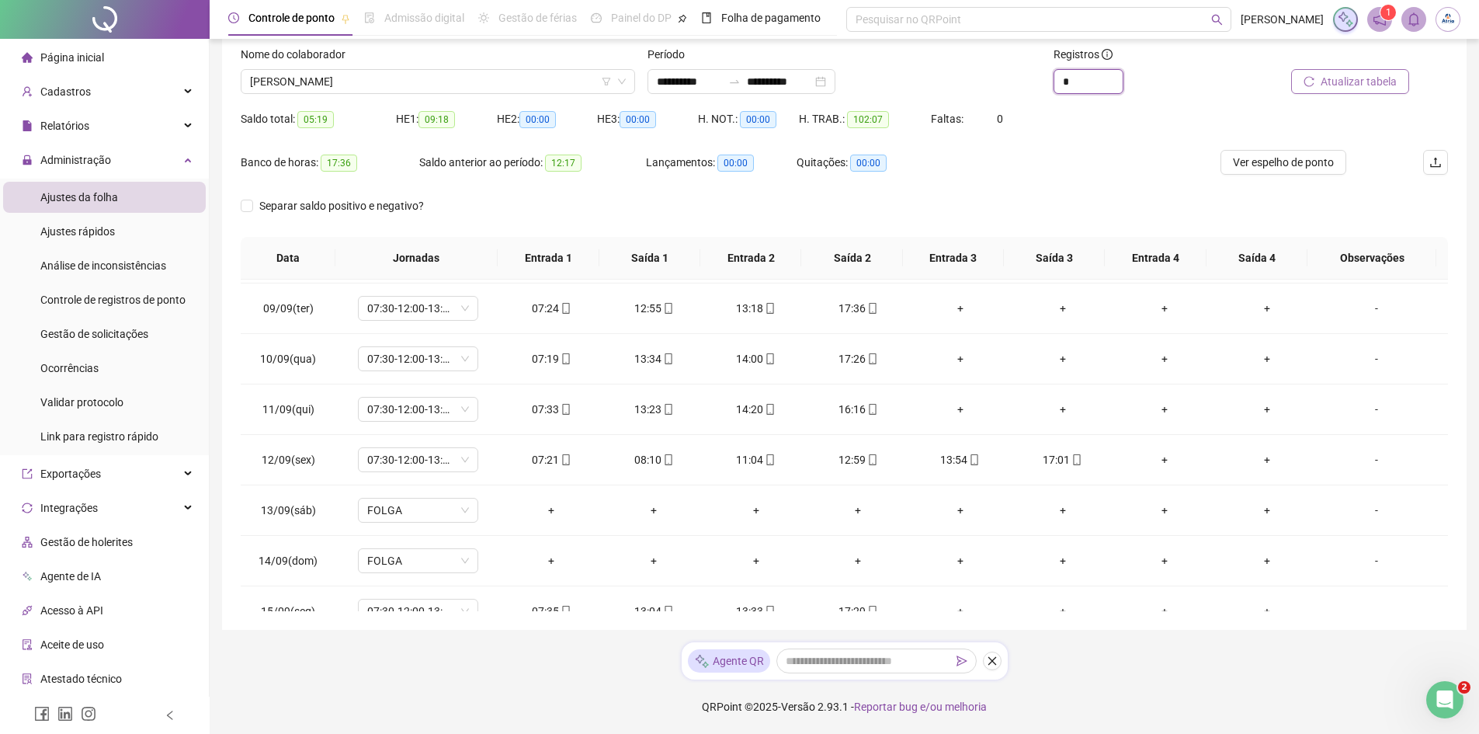
scroll to position [476, 0]
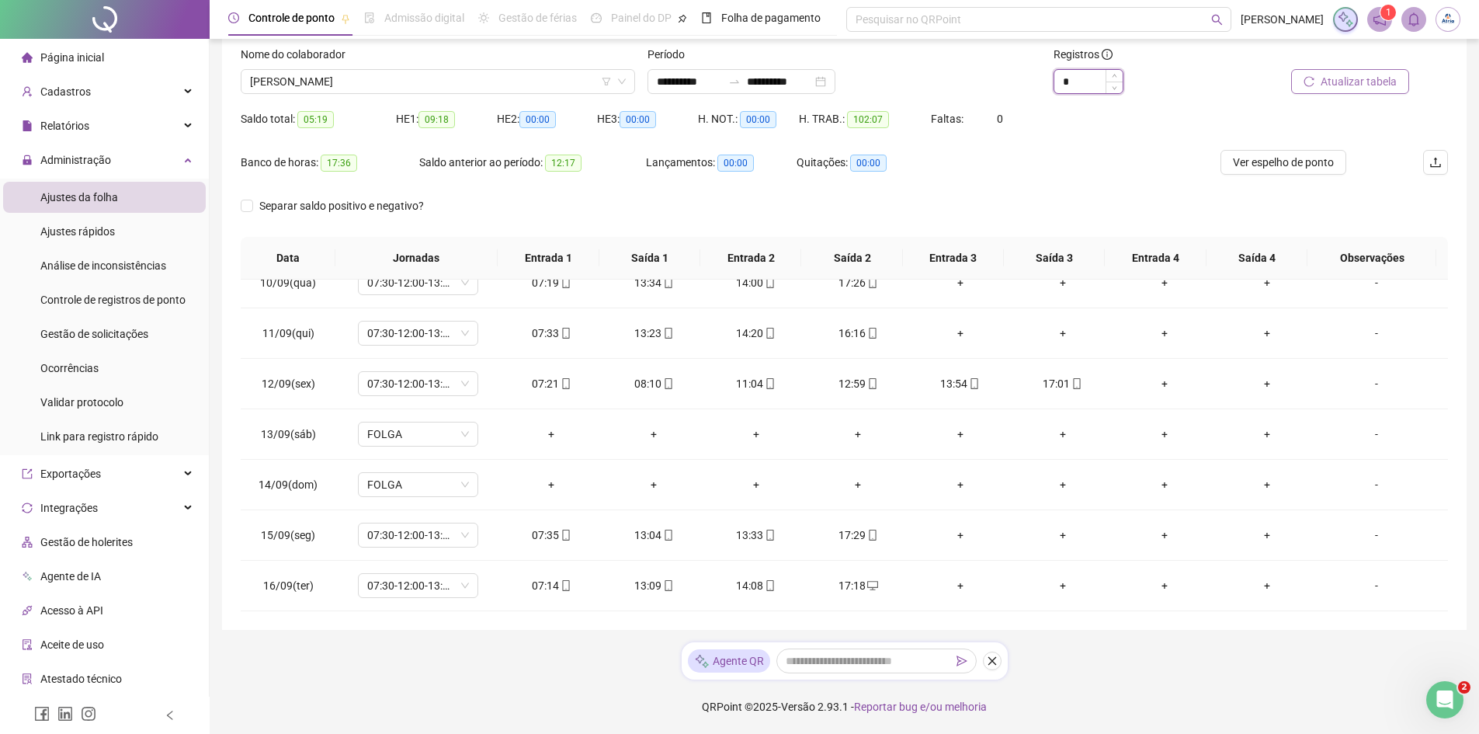
click at [1087, 78] on input "*" at bounding box center [1089, 81] width 68 height 23
type input "*"
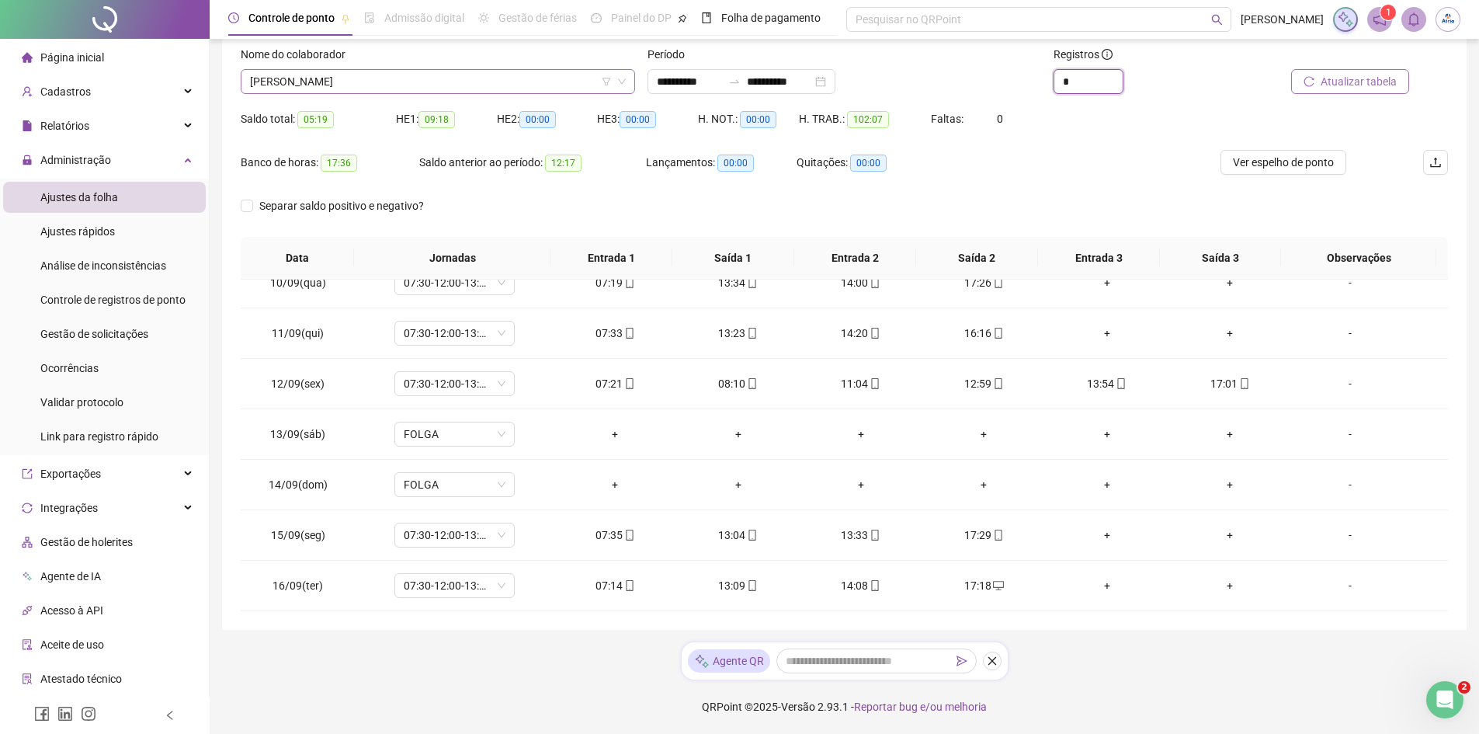
click at [464, 78] on span "[PERSON_NAME]" at bounding box center [438, 81] width 376 height 23
click at [460, 81] on span "[PERSON_NAME]" at bounding box center [438, 81] width 376 height 23
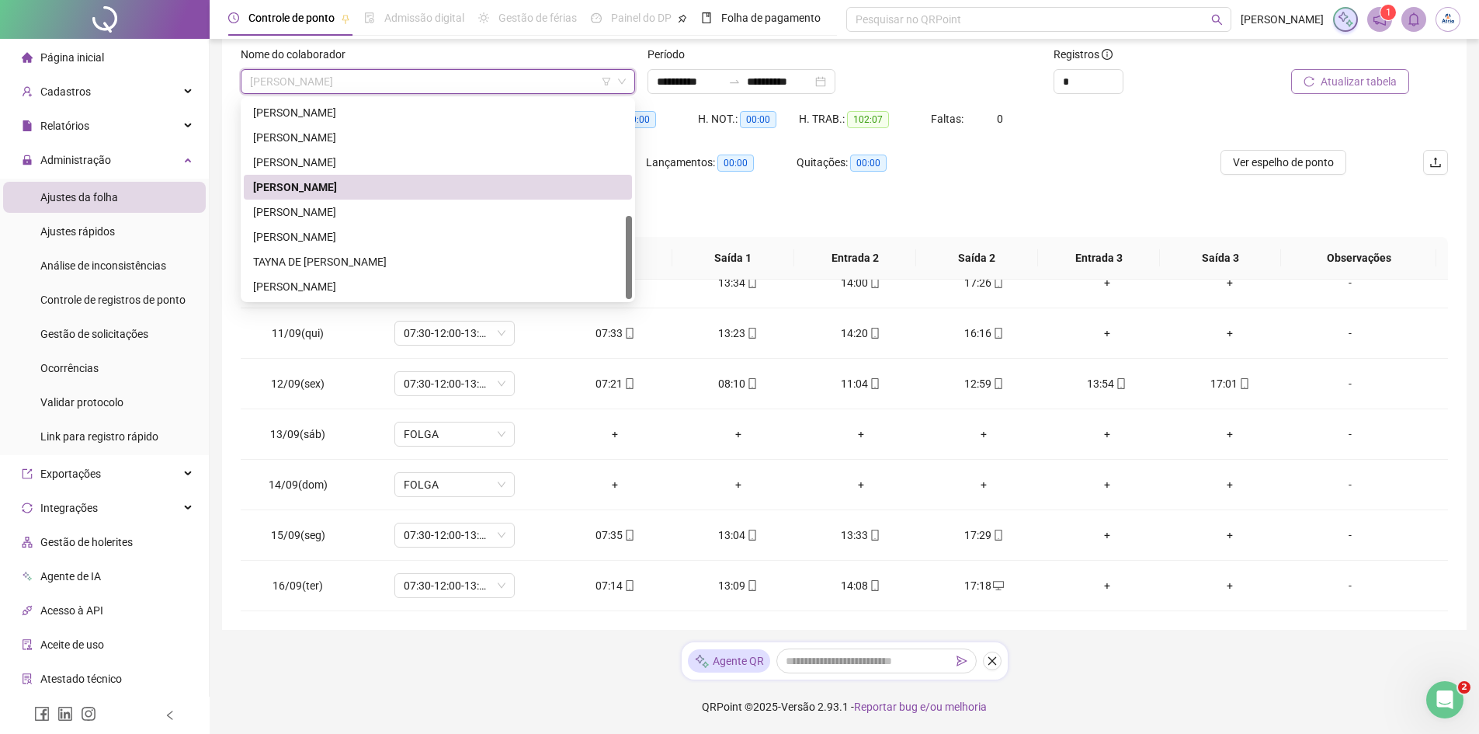
click at [455, 75] on span "[PERSON_NAME]" at bounding box center [438, 81] width 376 height 23
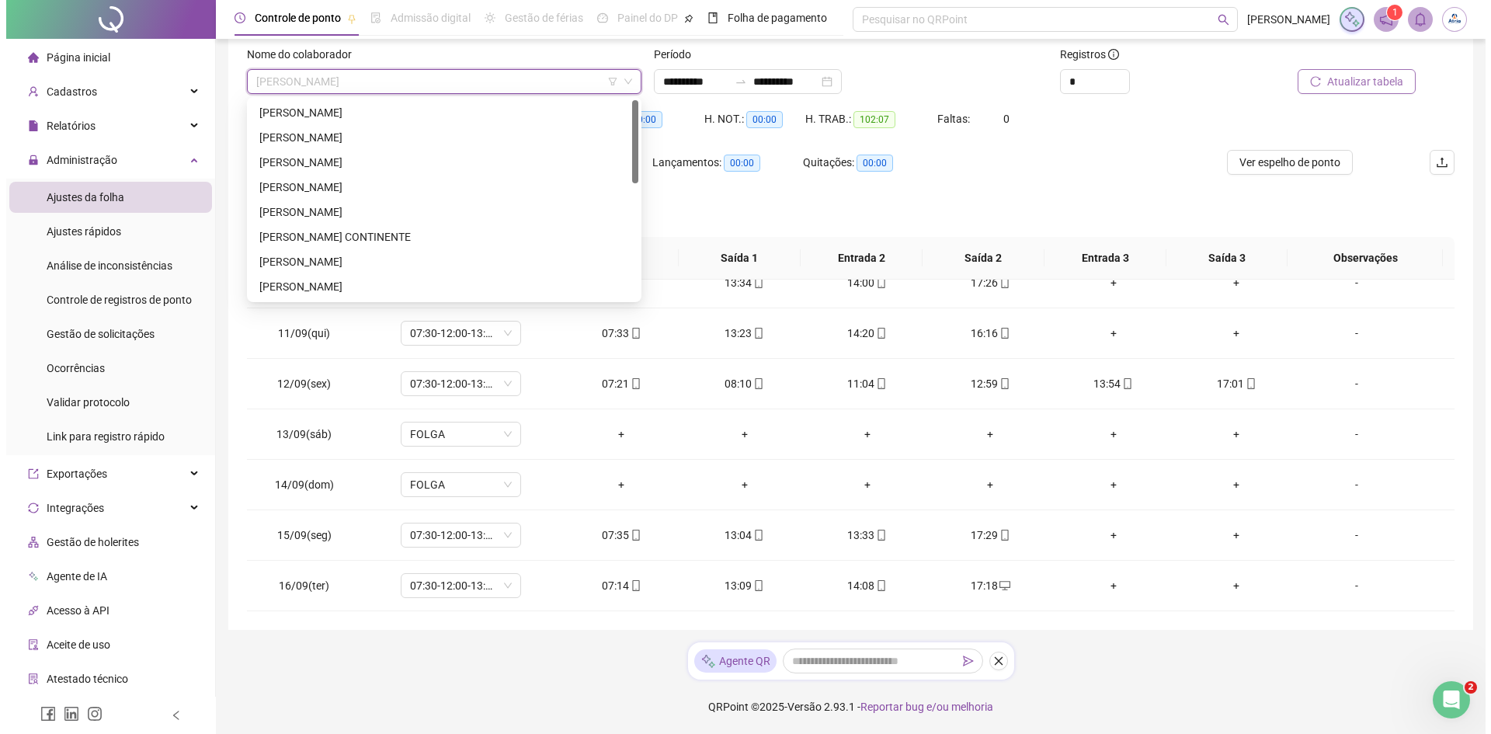
scroll to position [19, 0]
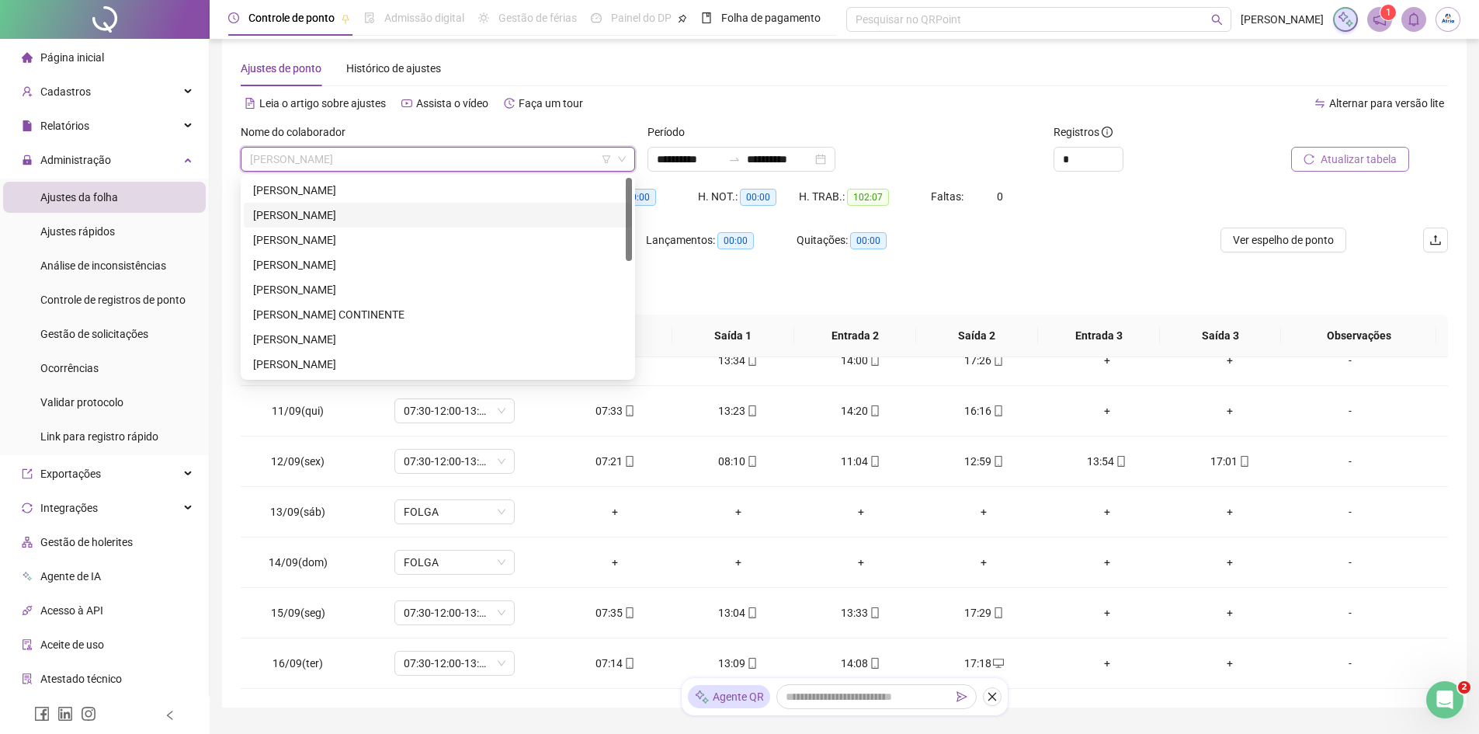
click at [340, 216] on div "[PERSON_NAME]" at bounding box center [438, 215] width 370 height 17
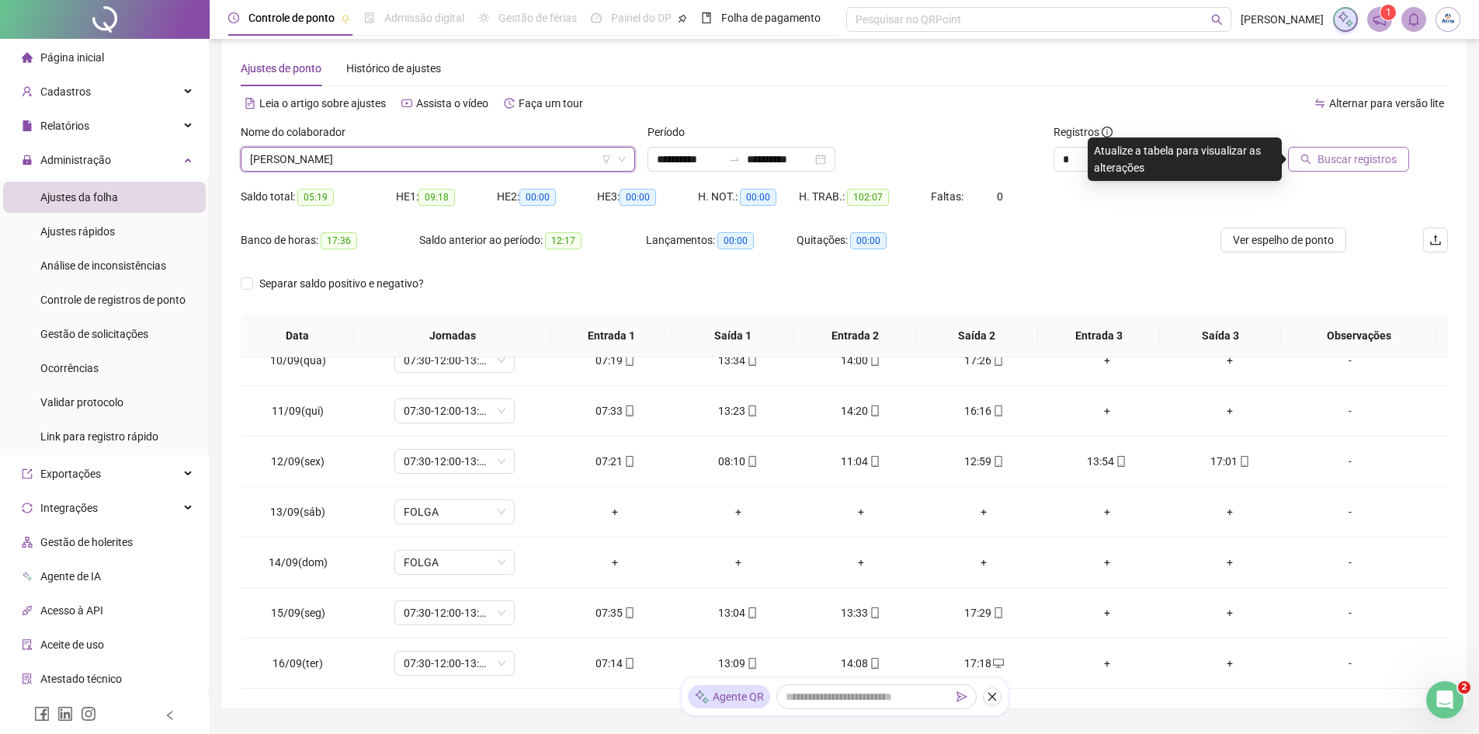
click at [1389, 156] on span "Buscar registros" at bounding box center [1357, 159] width 79 height 17
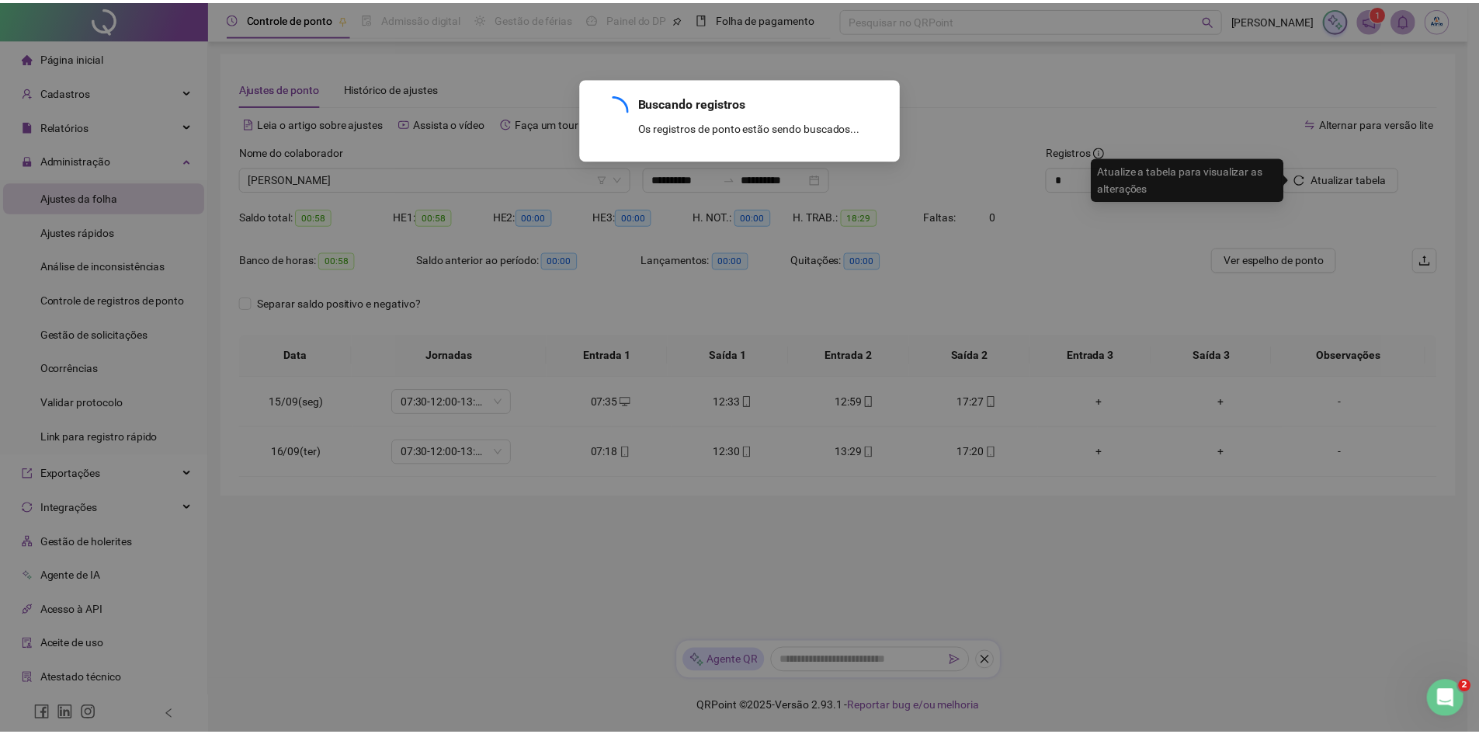
scroll to position [0, 0]
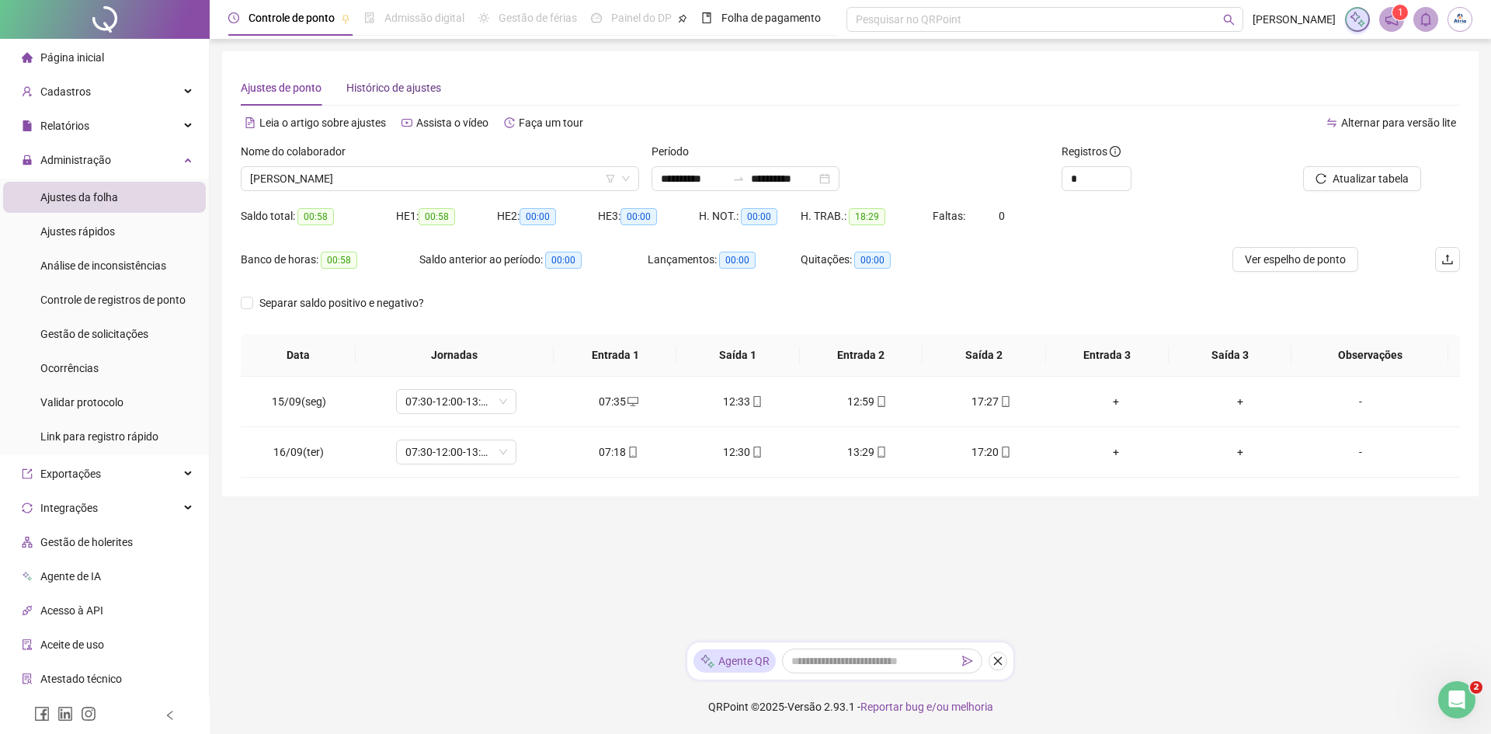
click at [410, 86] on span "Histórico de ajustes" at bounding box center [393, 88] width 95 height 12
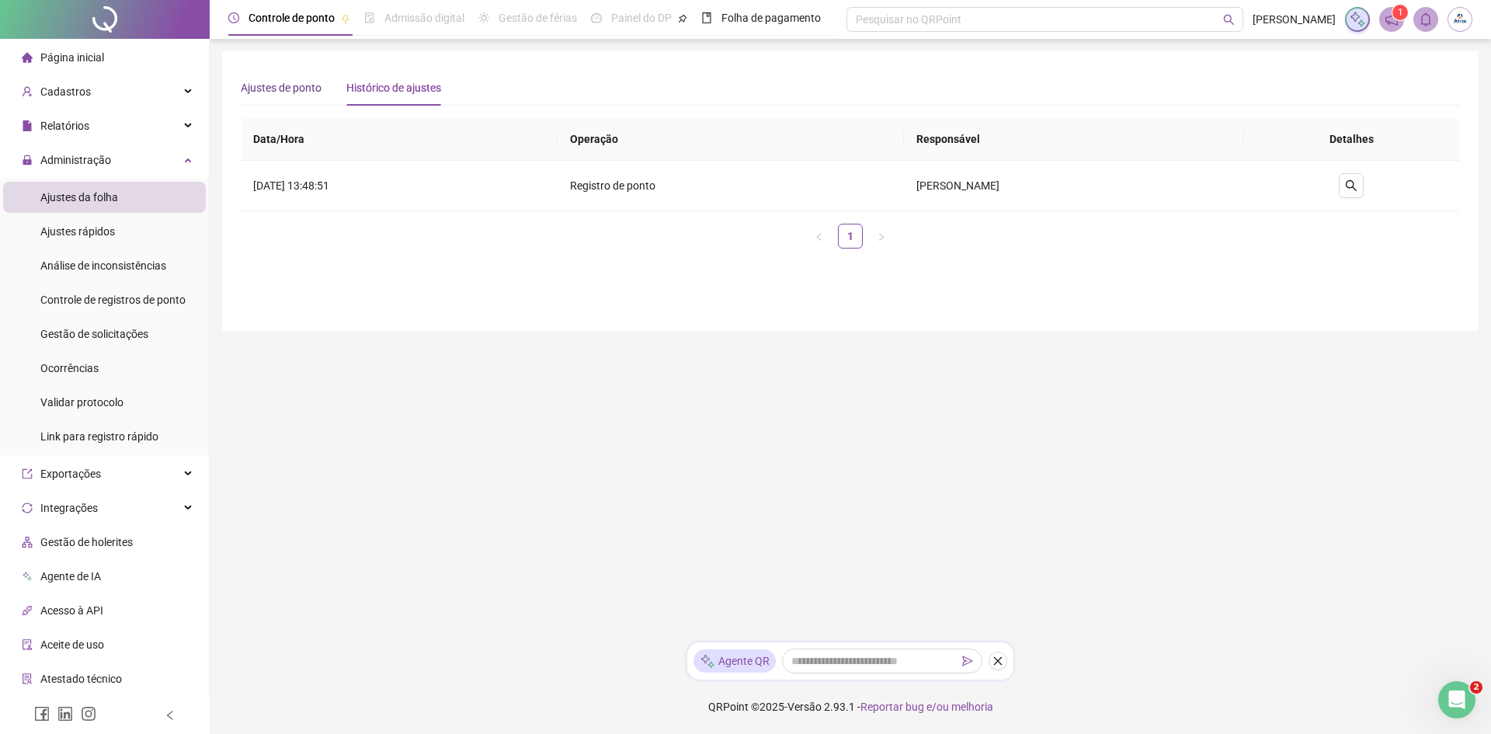
click at [267, 89] on span "Ajustes de ponto" at bounding box center [281, 88] width 81 height 12
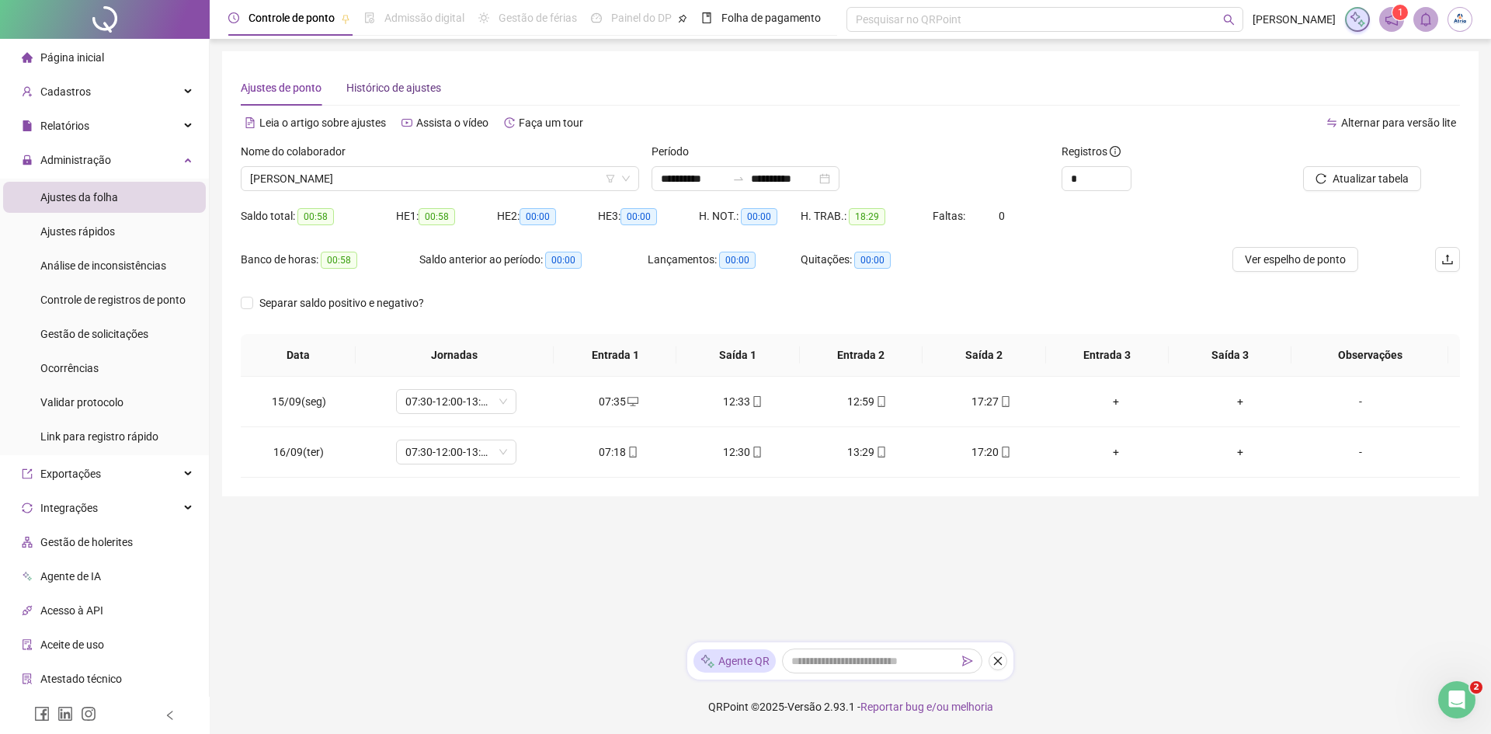
click at [411, 86] on span "Histórico de ajustes" at bounding box center [393, 88] width 95 height 12
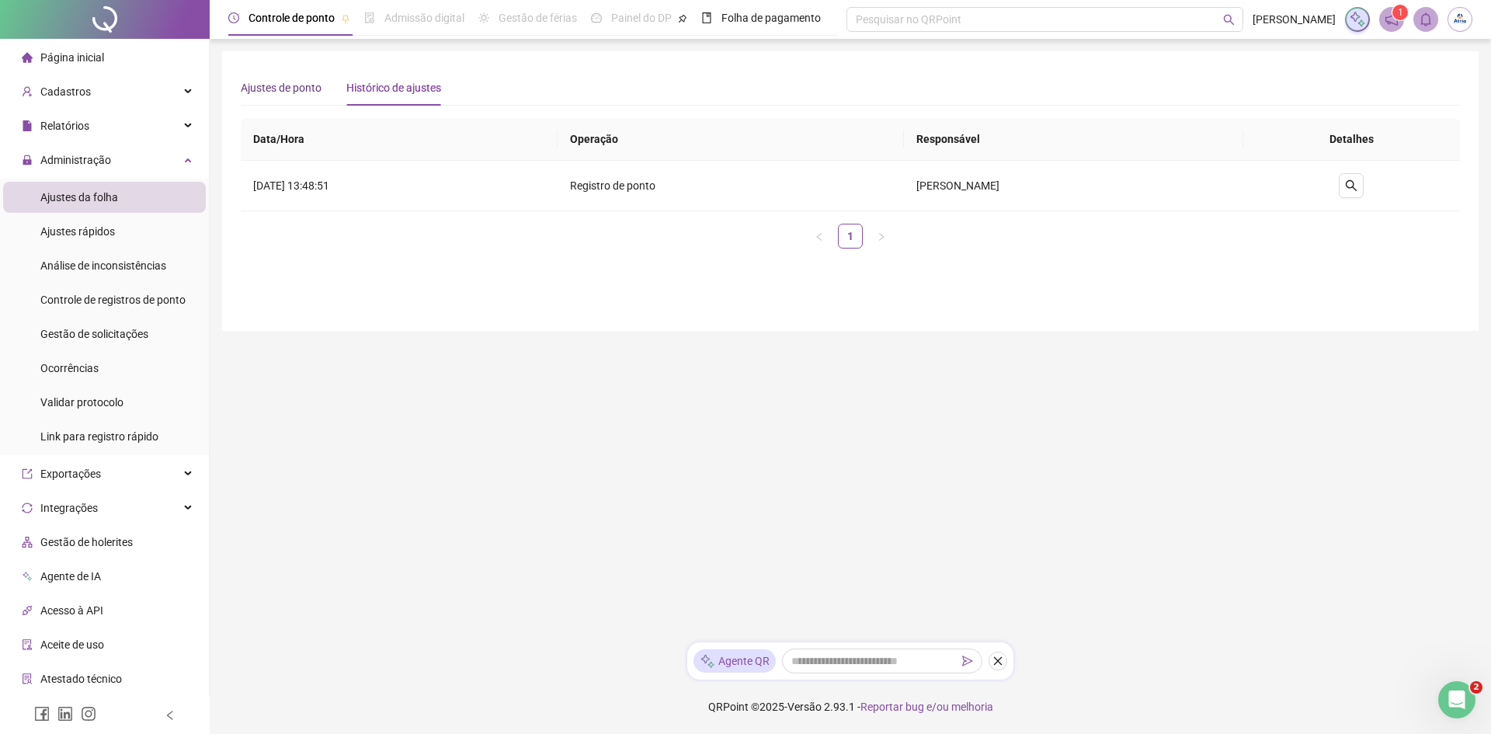
click at [288, 89] on span "Ajustes de ponto" at bounding box center [281, 88] width 81 height 12
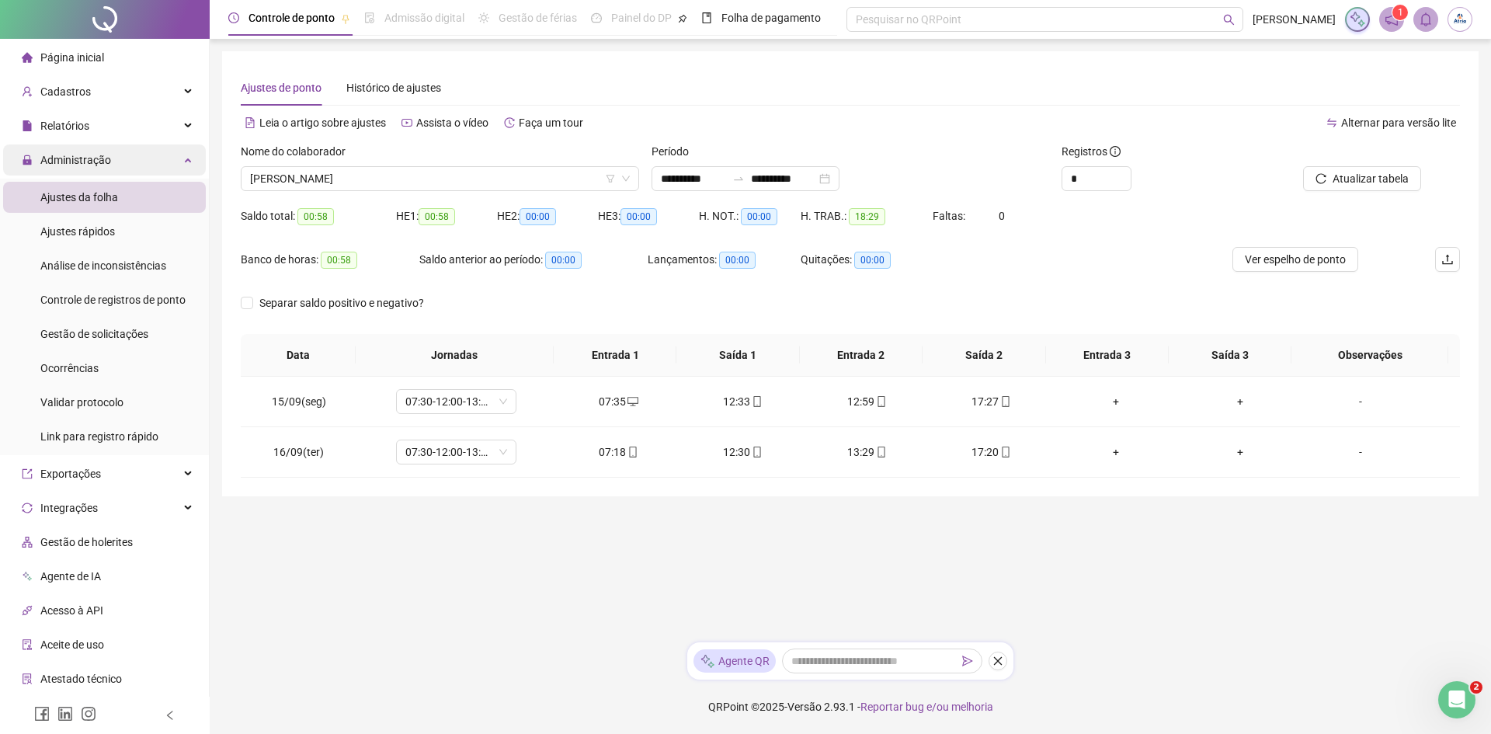
click at [158, 167] on div "Administração" at bounding box center [104, 159] width 203 height 31
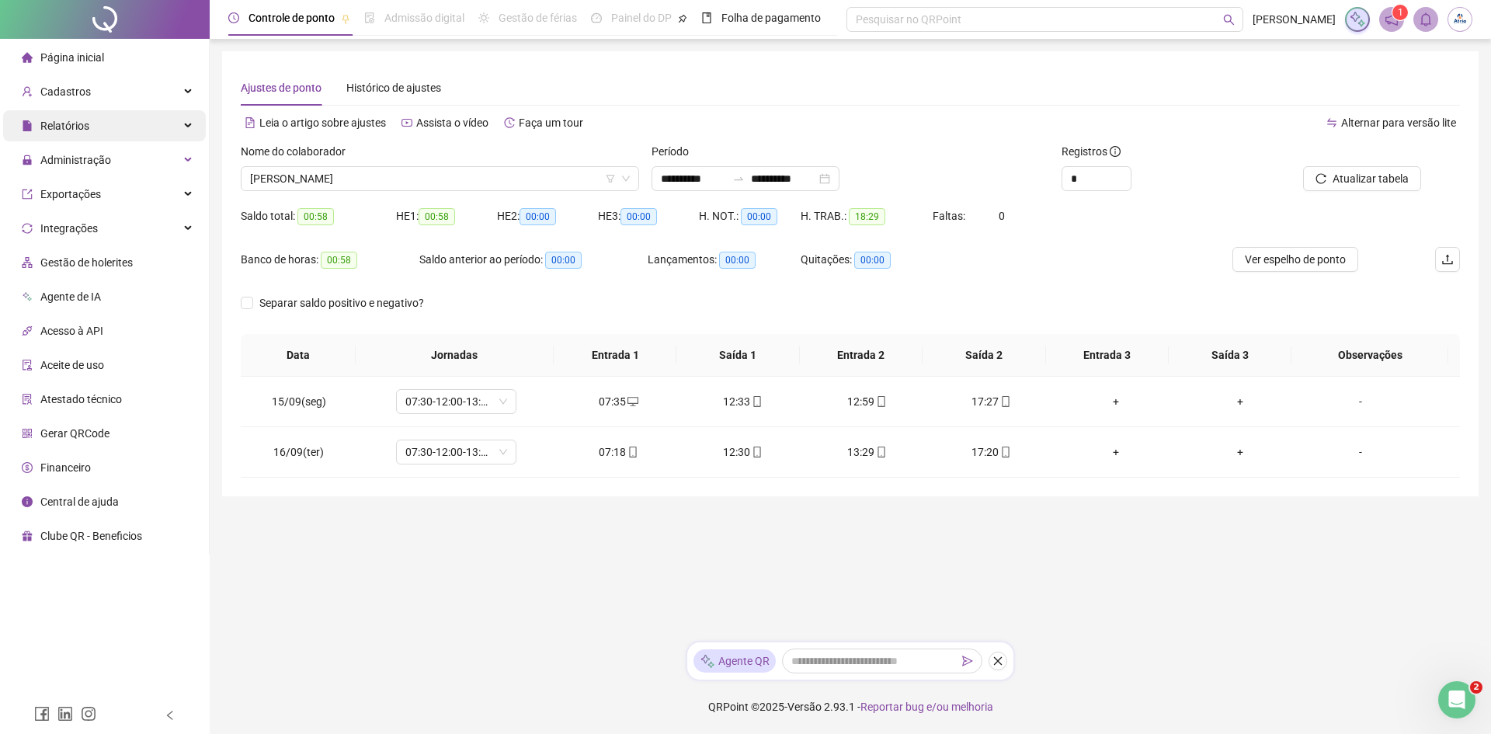
click at [119, 129] on div "Relatórios" at bounding box center [104, 125] width 203 height 31
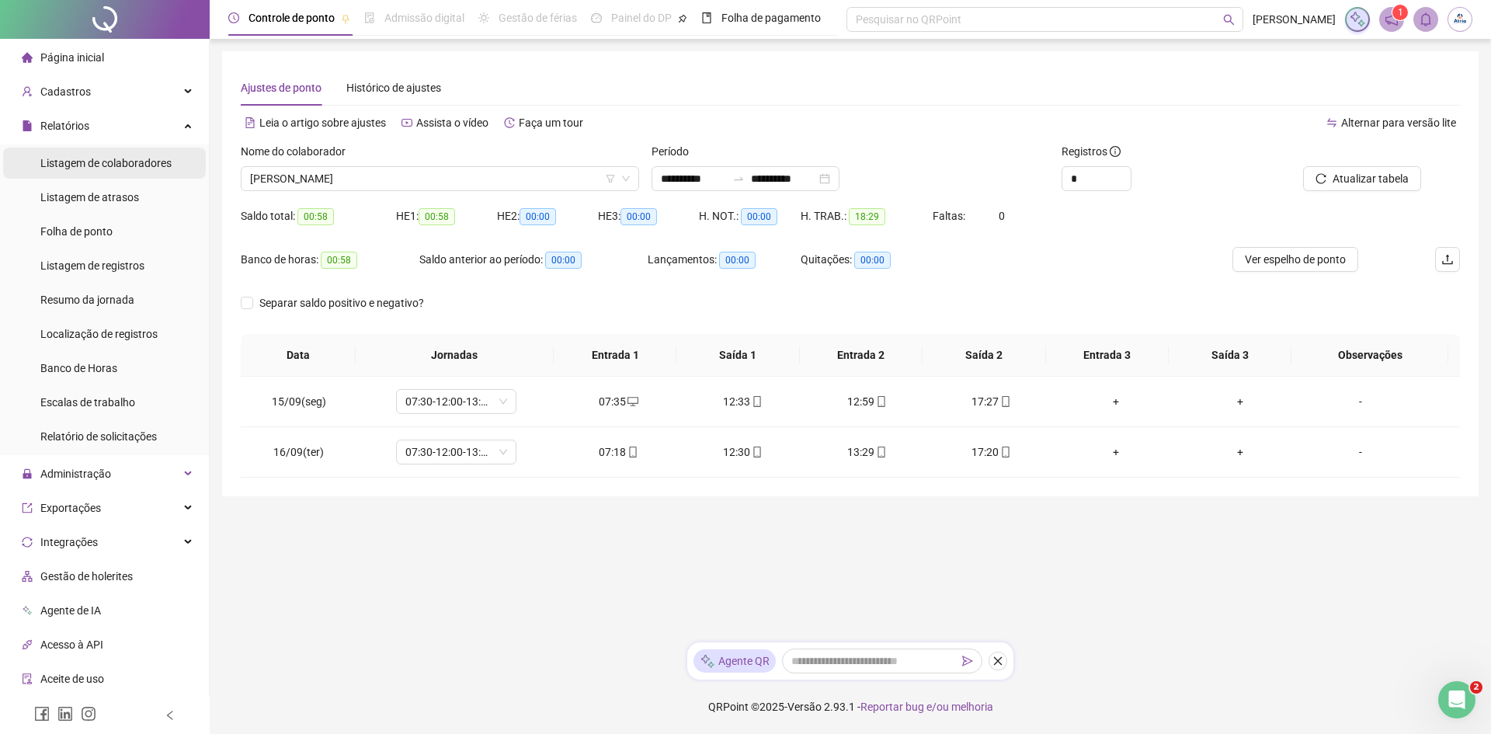
click at [106, 160] on span "Listagem de colaboradores" at bounding box center [105, 163] width 131 height 12
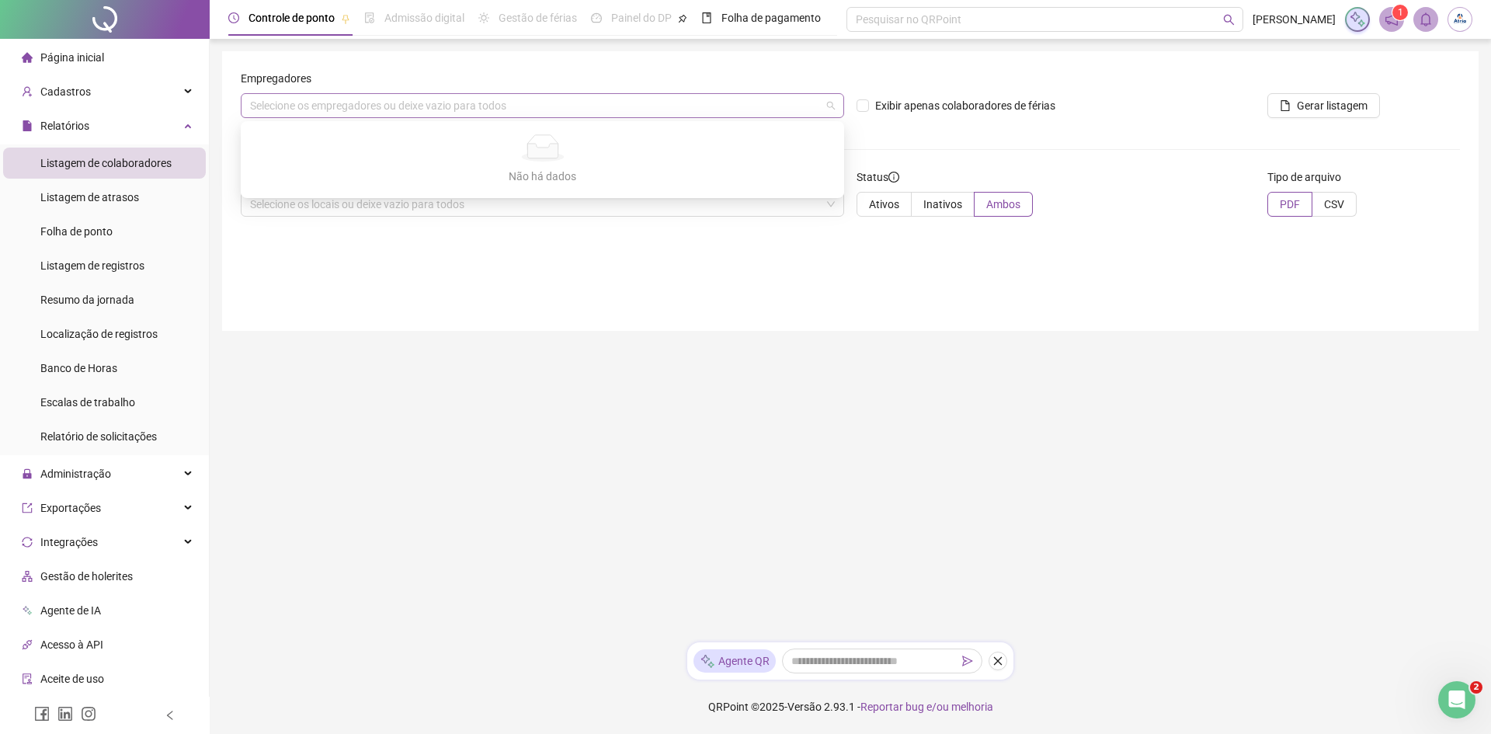
click at [443, 104] on div "Selecione os empregadores ou deixe vazio para todos" at bounding box center [542, 105] width 603 height 25
click at [443, 103] on div "Selecione os empregadores ou deixe vazio para todos" at bounding box center [542, 105] width 603 height 25
click at [103, 84] on div "Cadastros" at bounding box center [104, 91] width 203 height 31
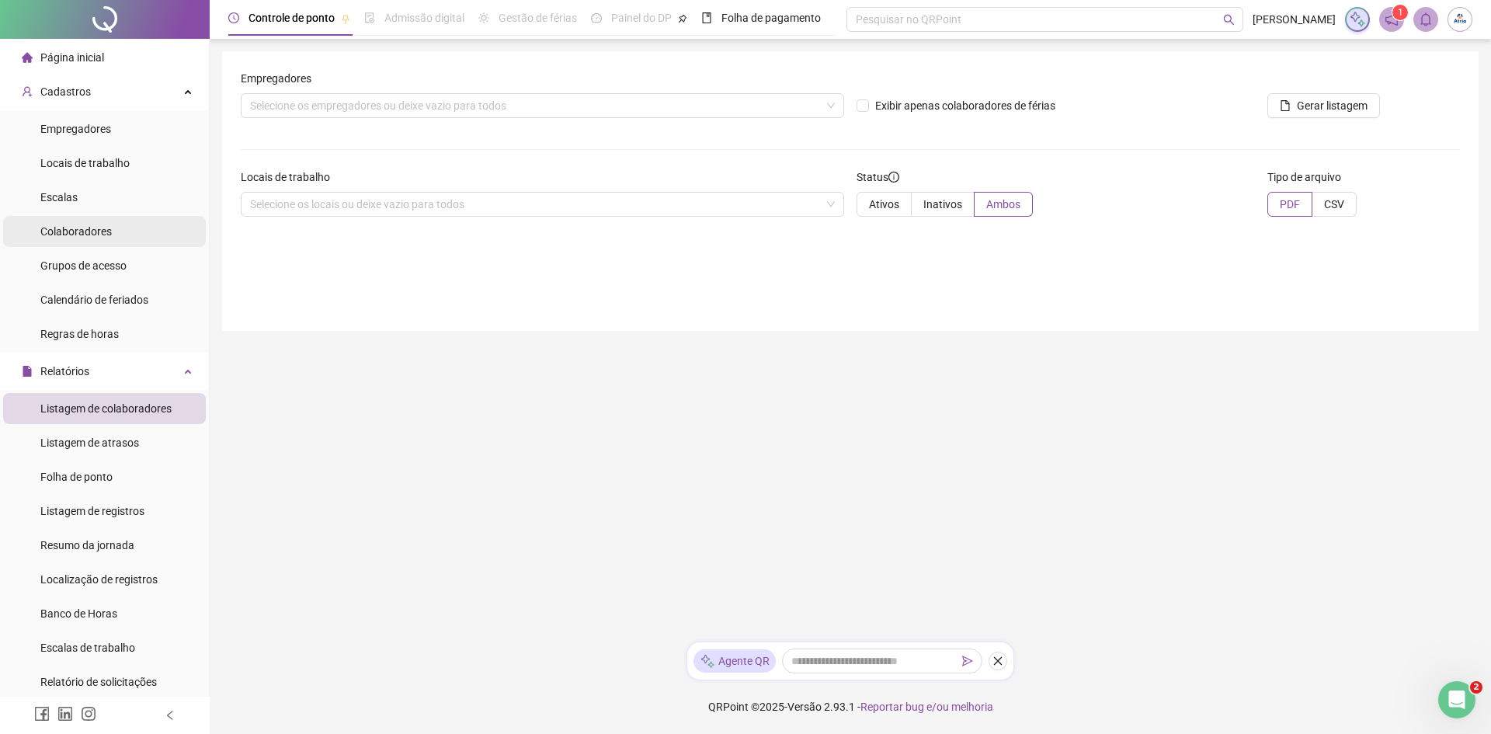
click at [79, 234] on span "Colaboradores" at bounding box center [75, 231] width 71 height 12
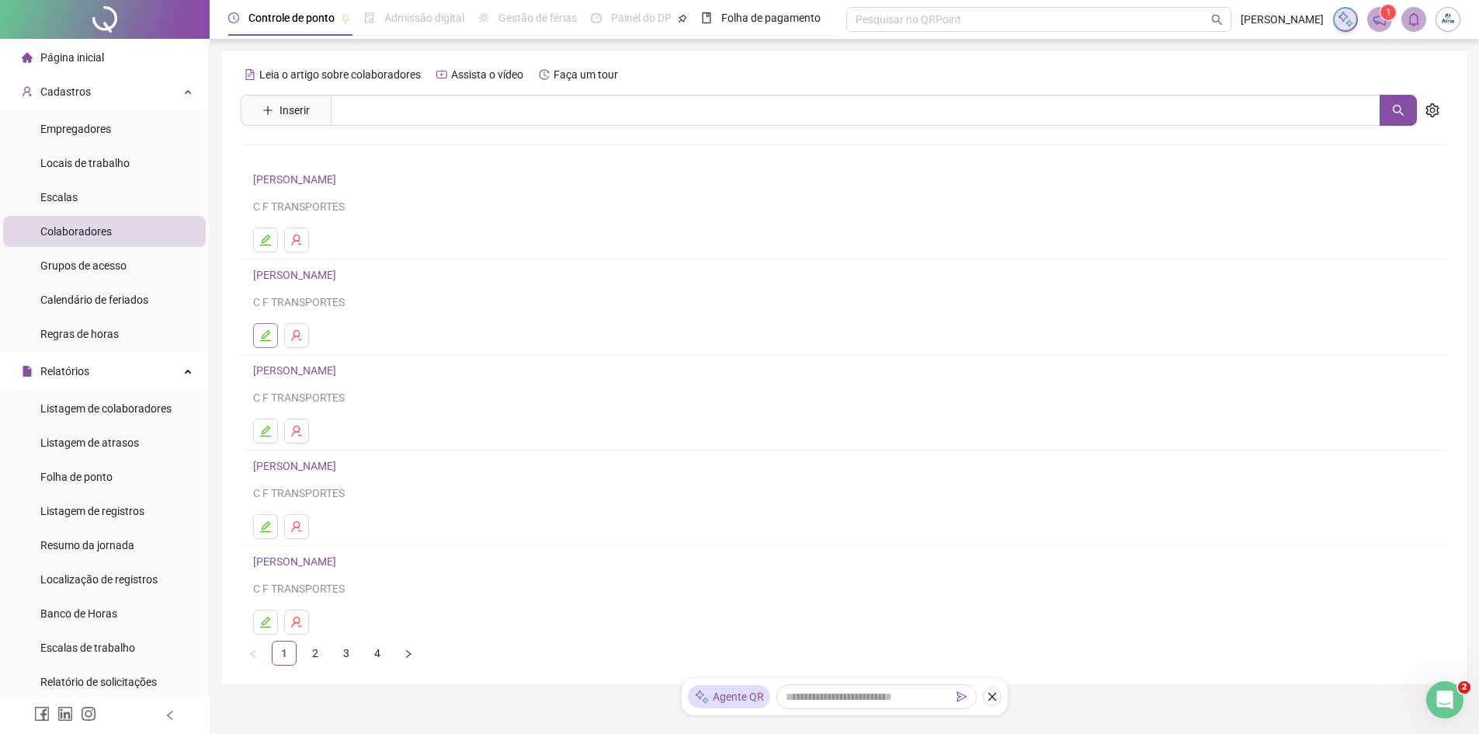
click at [266, 333] on icon "edit" at bounding box center [265, 335] width 12 height 12
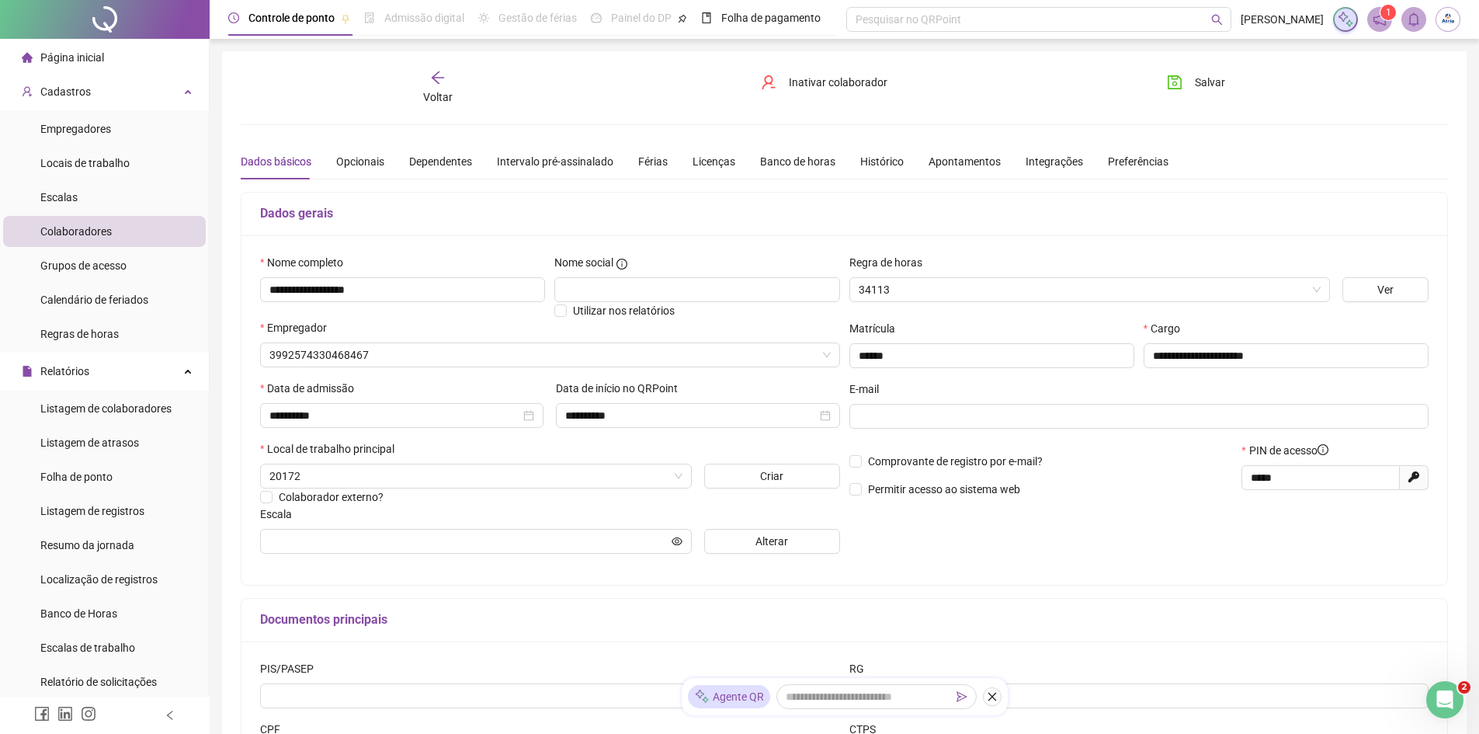
type input "**********"
click at [1125, 175] on div "Preferências" at bounding box center [1138, 162] width 61 height 36
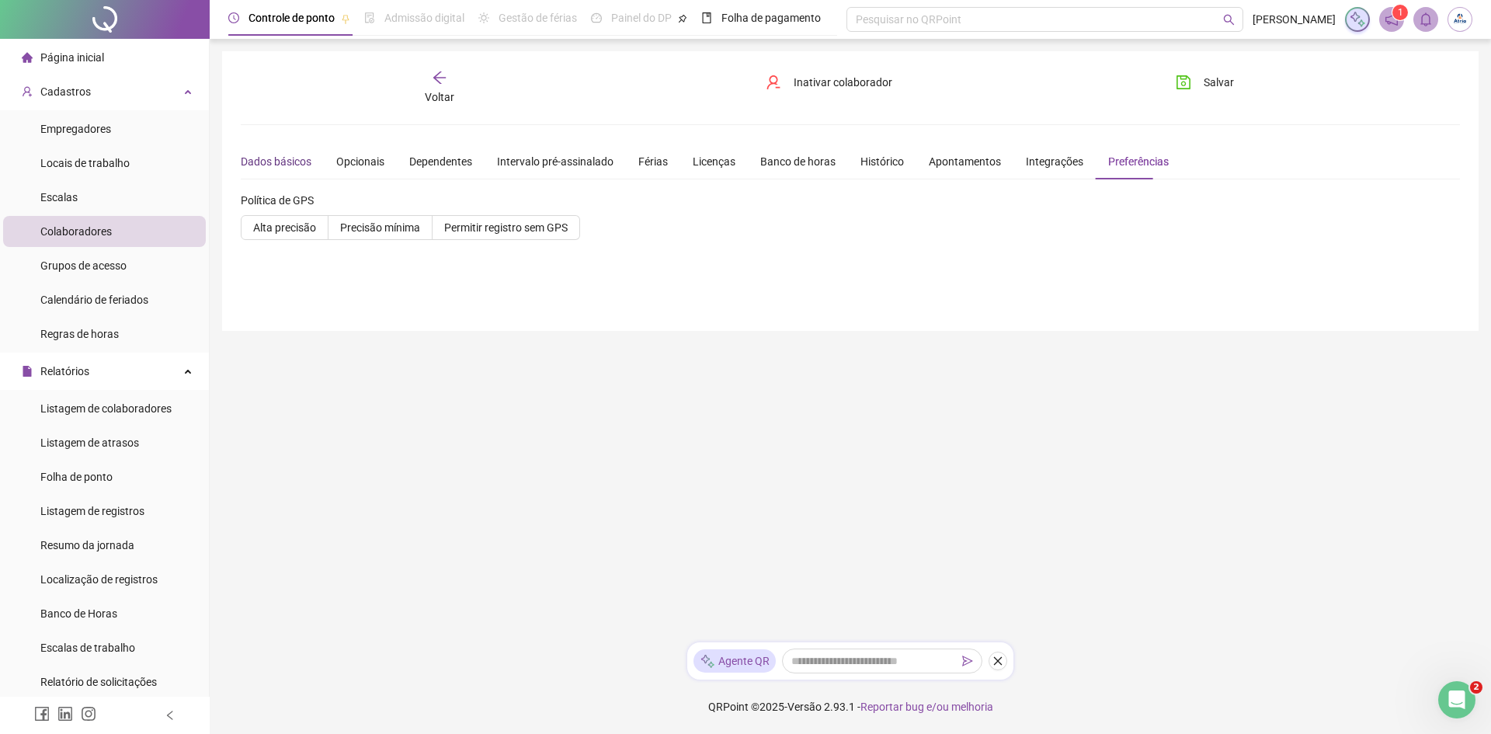
click at [279, 158] on div "Dados básicos" at bounding box center [276, 161] width 71 height 17
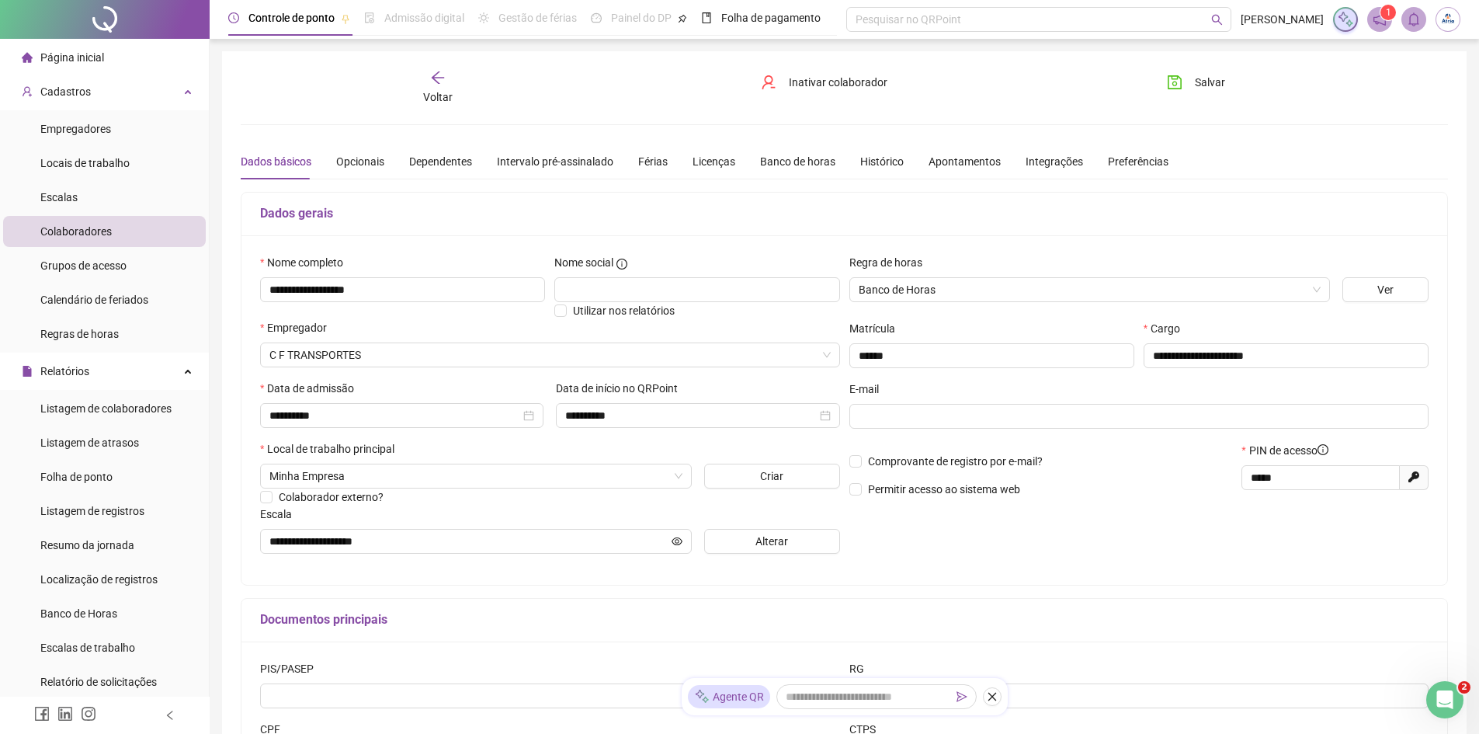
click at [436, 82] on icon "arrow-left" at bounding box center [438, 78] width 16 height 16
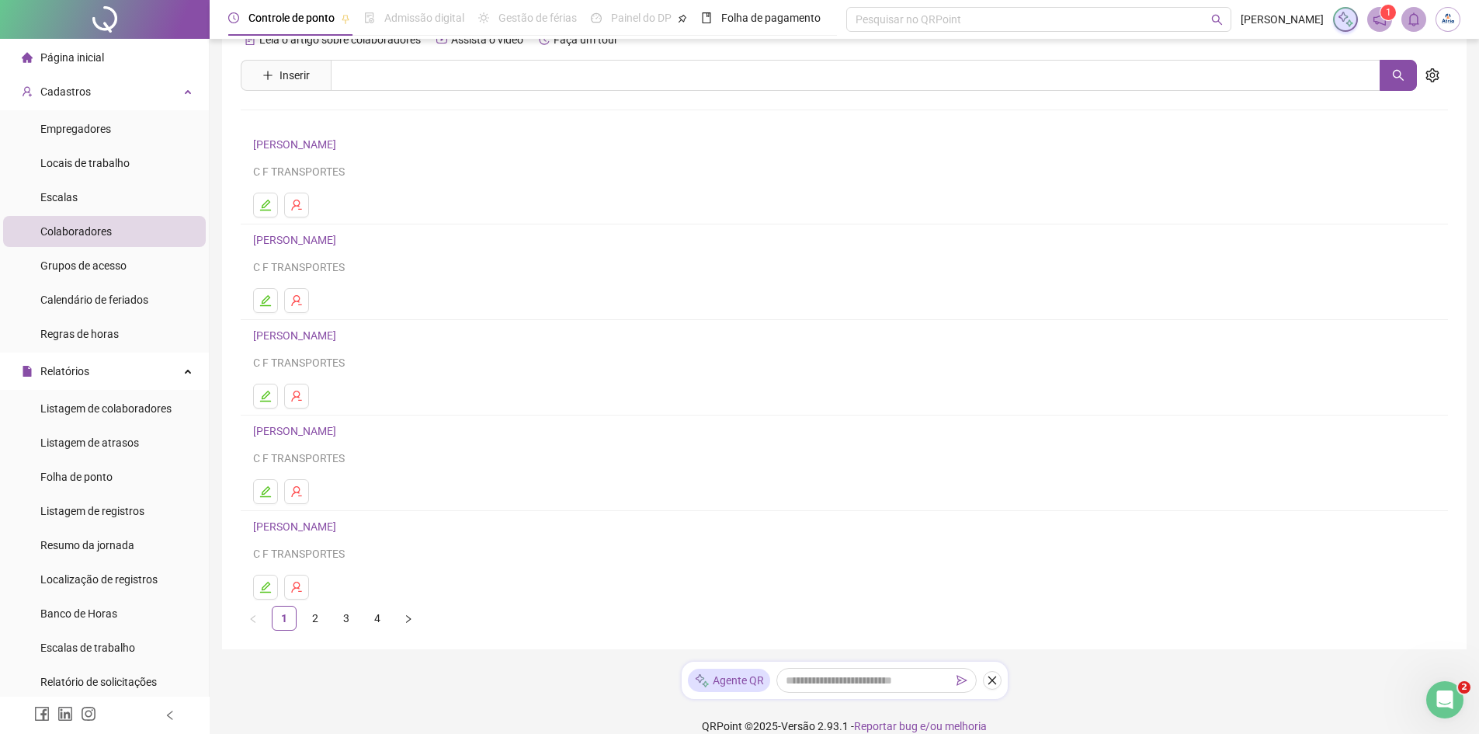
scroll to position [54, 0]
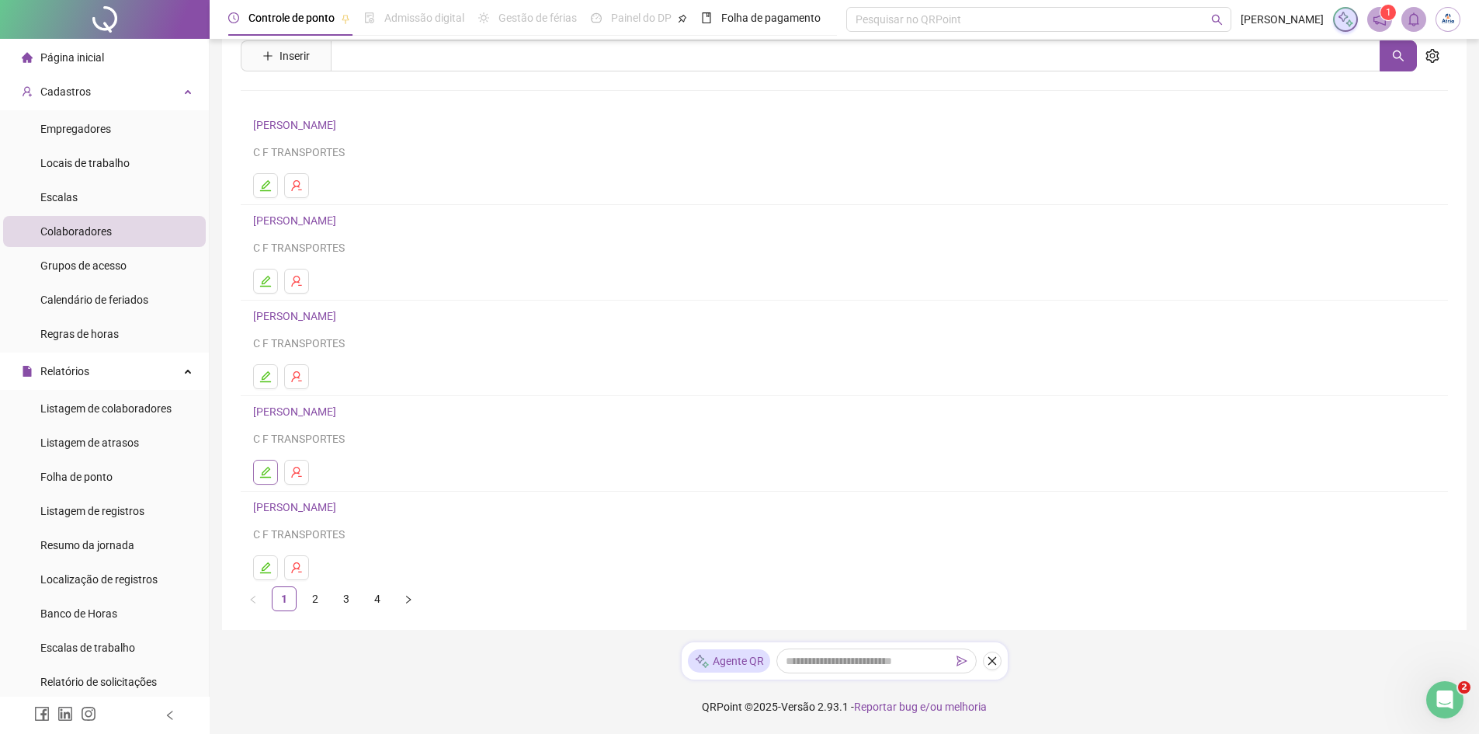
click at [266, 472] on icon "edit" at bounding box center [265, 472] width 12 height 12
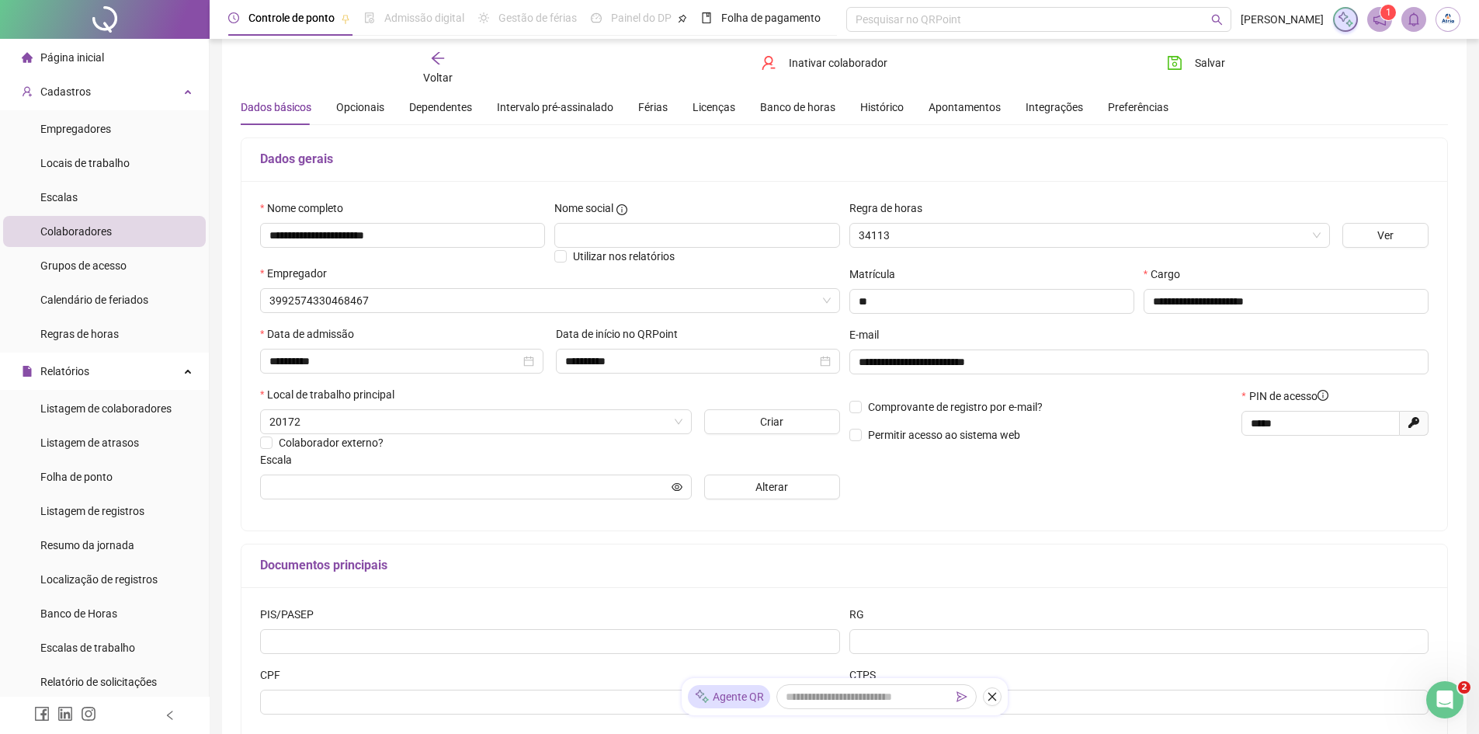
scroll to position [62, 0]
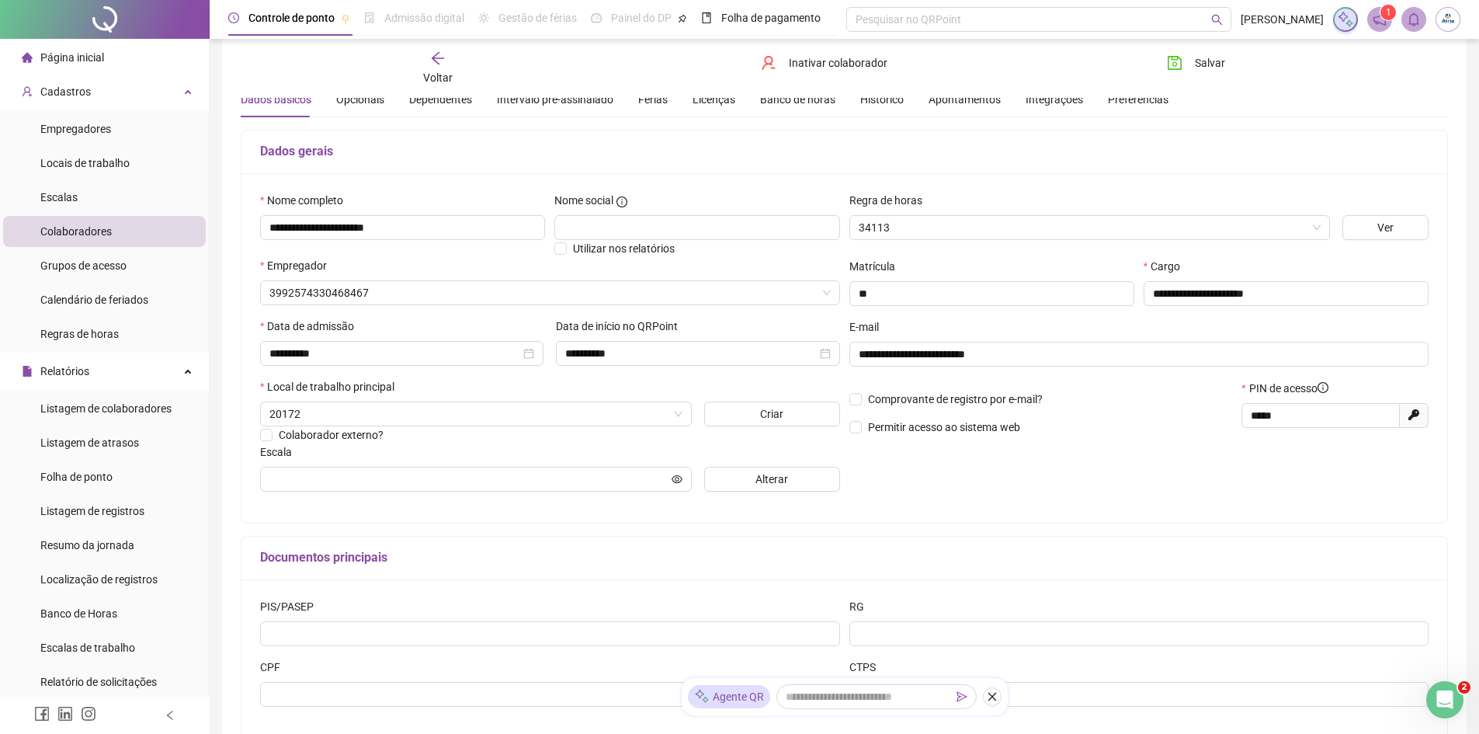
type input "**********"
click at [1138, 103] on div "Preferências" at bounding box center [1138, 99] width 61 height 17
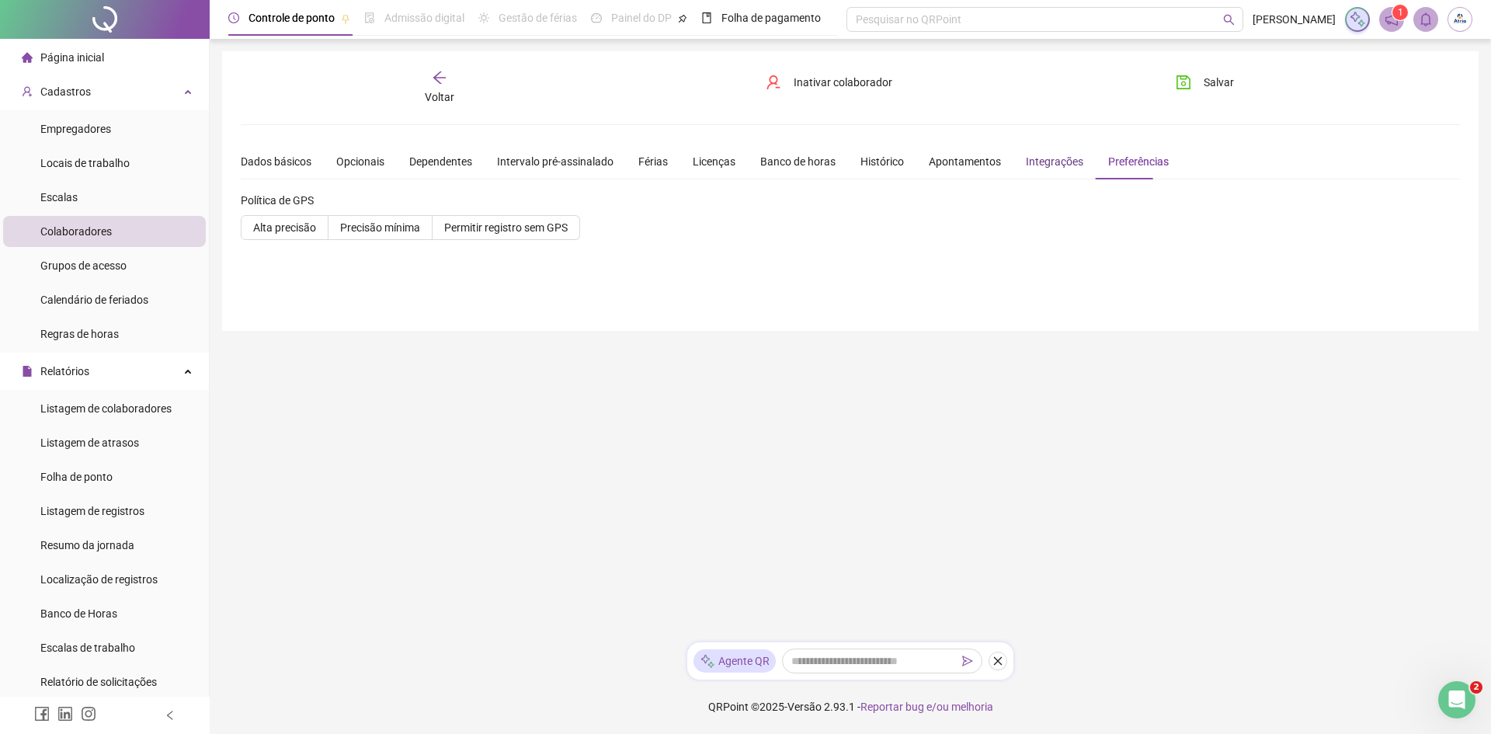
click at [1051, 164] on div "Integrações" at bounding box center [1054, 161] width 57 height 17
click at [976, 160] on div "Apontamentos" at bounding box center [965, 161] width 72 height 17
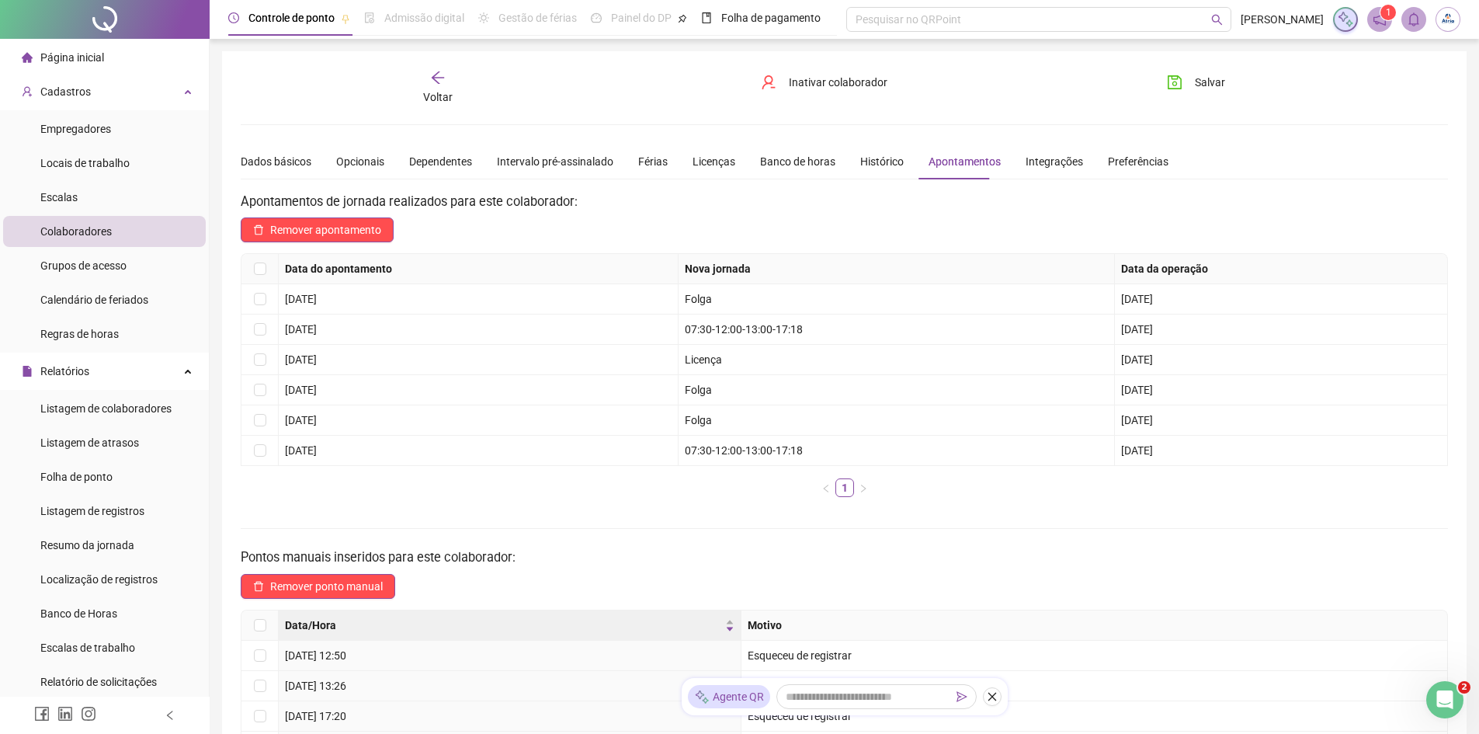
click at [847, 166] on div "Dados básicos Opcionais Dependentes Intervalo pré-assinalado Férias Licenças Ba…" at bounding box center [705, 162] width 928 height 36
click at [871, 165] on div "Histórico" at bounding box center [882, 161] width 43 height 17
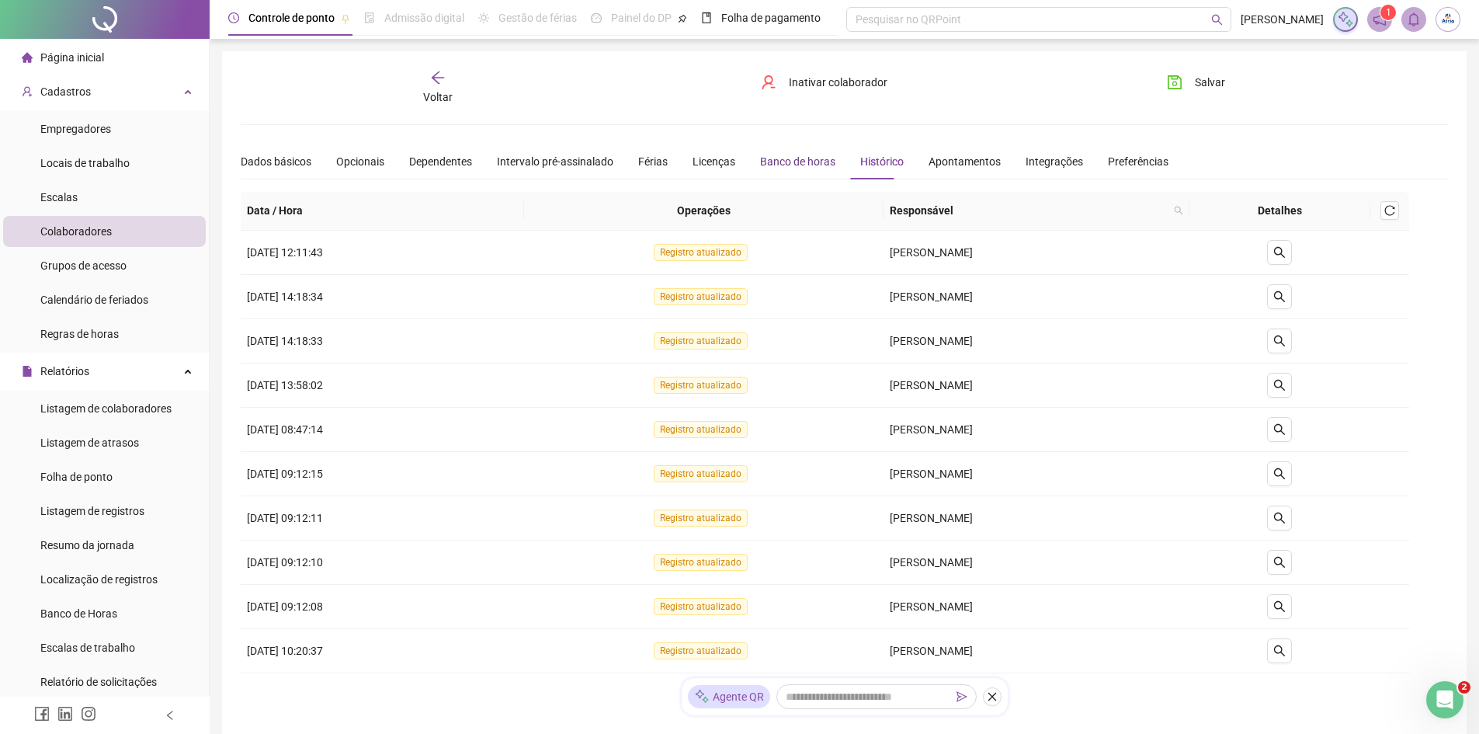
click at [791, 164] on div "Banco de horas" at bounding box center [797, 161] width 75 height 17
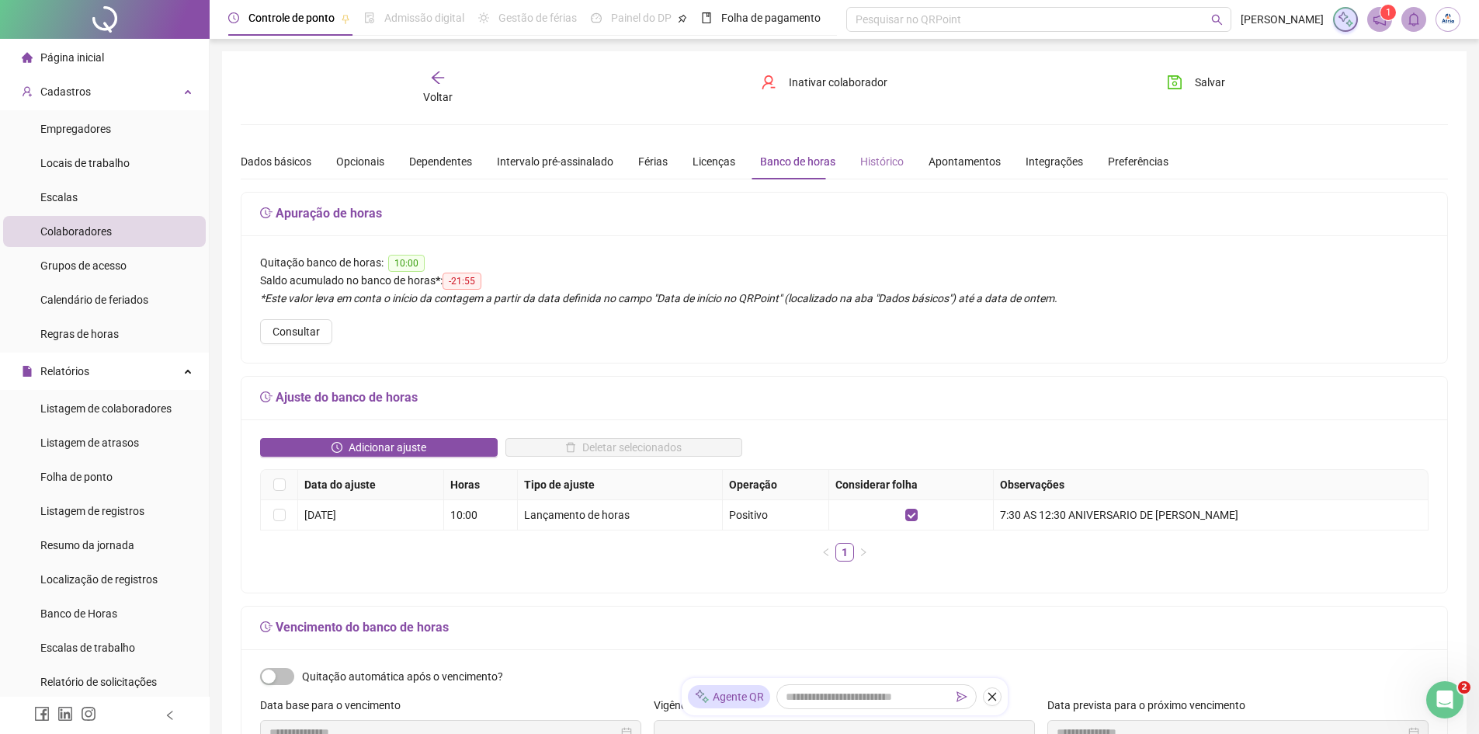
click at [869, 176] on div "Histórico" at bounding box center [882, 162] width 43 height 36
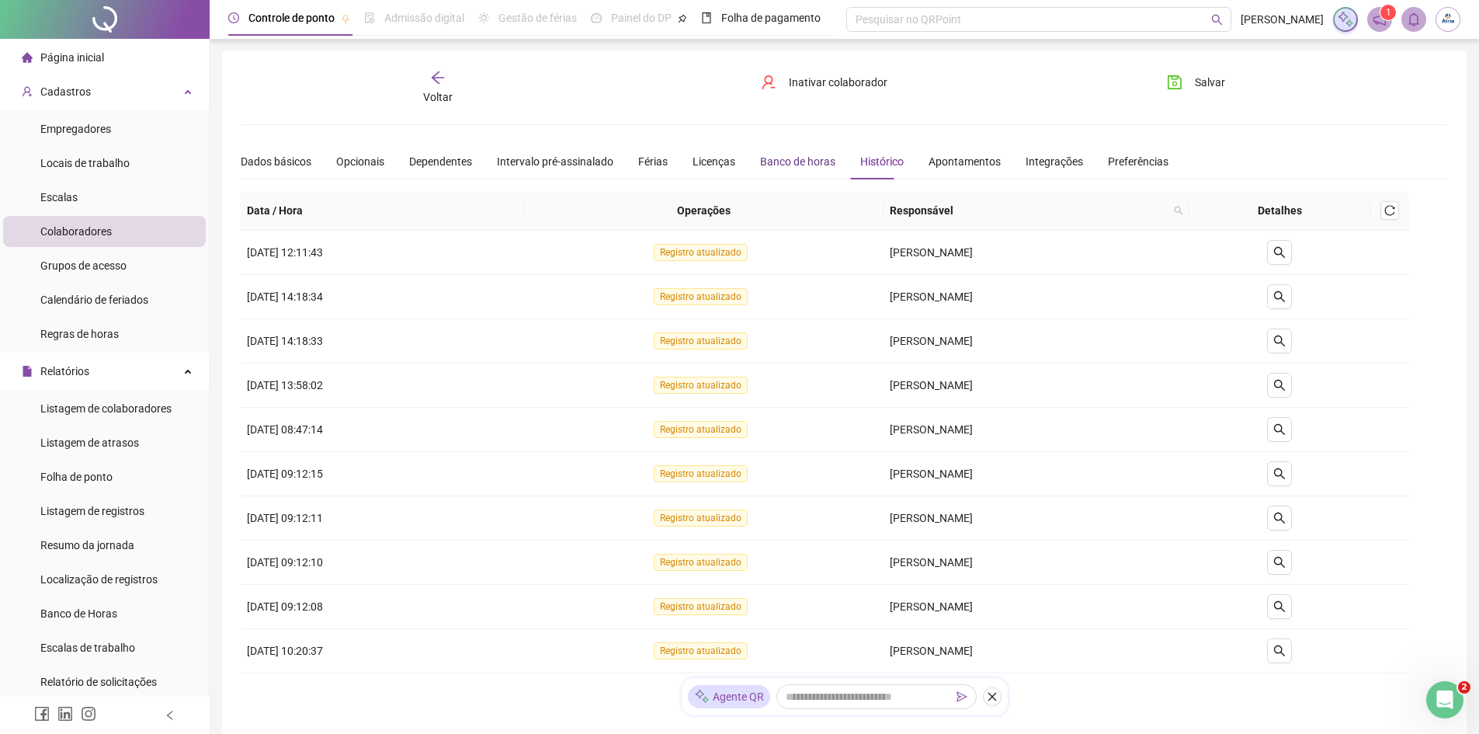
click at [786, 169] on div "Banco de horas" at bounding box center [797, 161] width 75 height 17
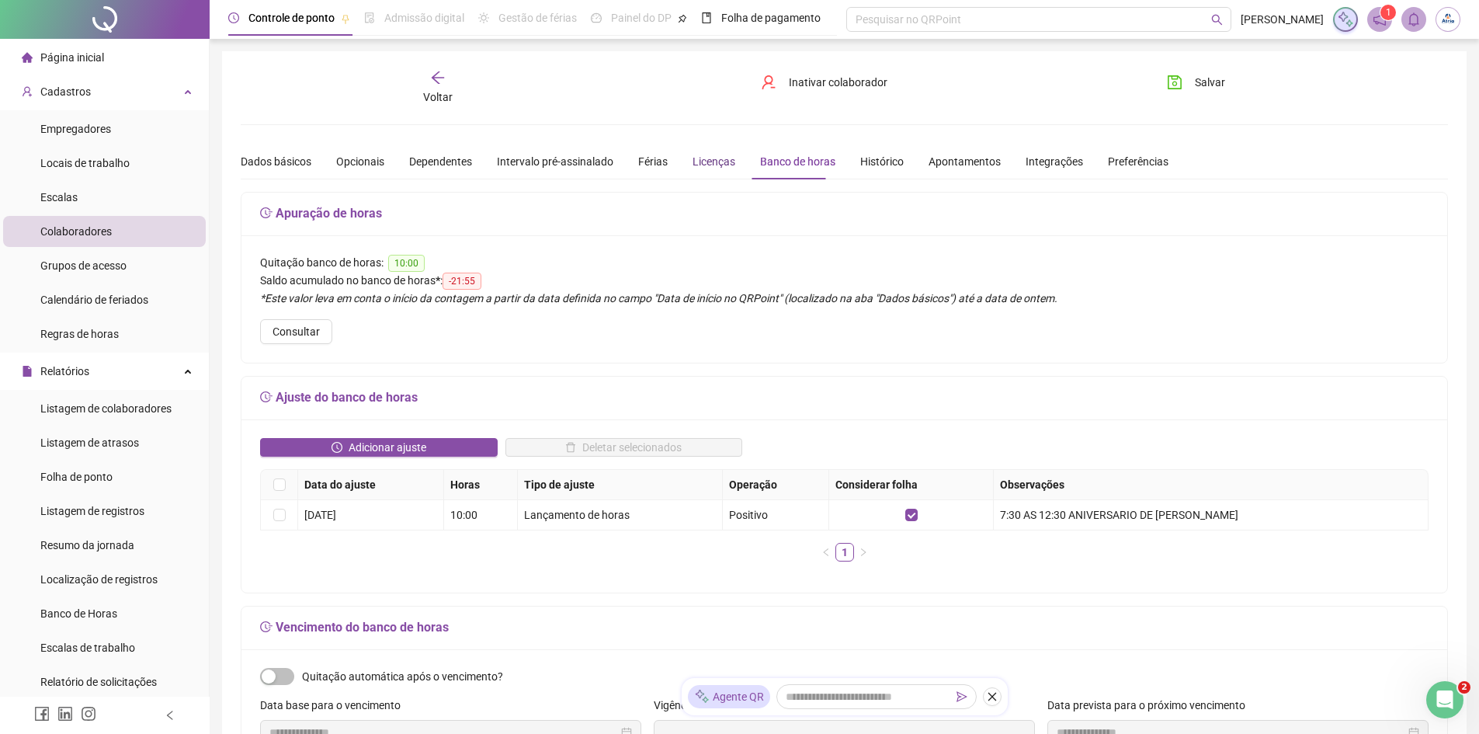
click at [713, 168] on div "Licenças" at bounding box center [714, 161] width 43 height 17
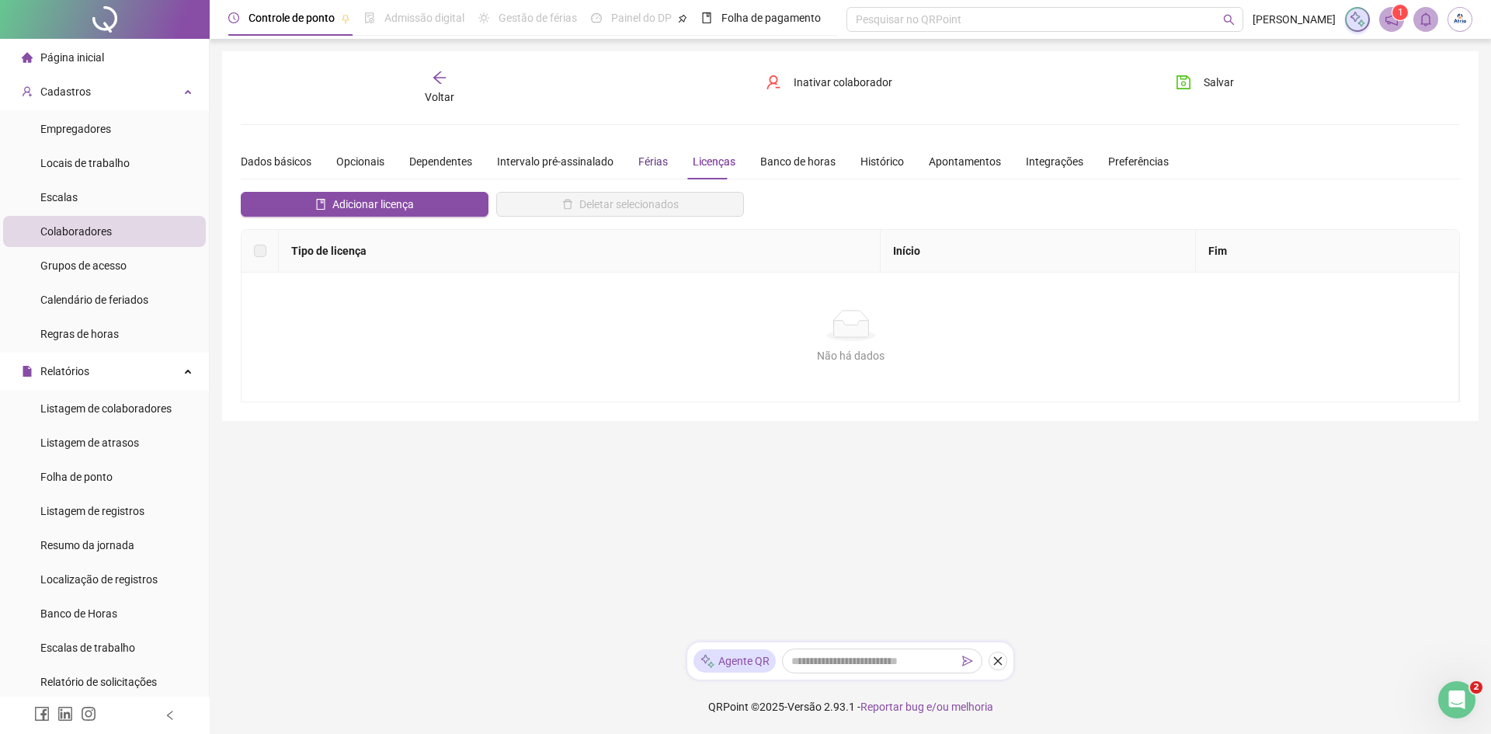
click at [655, 167] on div "Férias" at bounding box center [653, 161] width 30 height 17
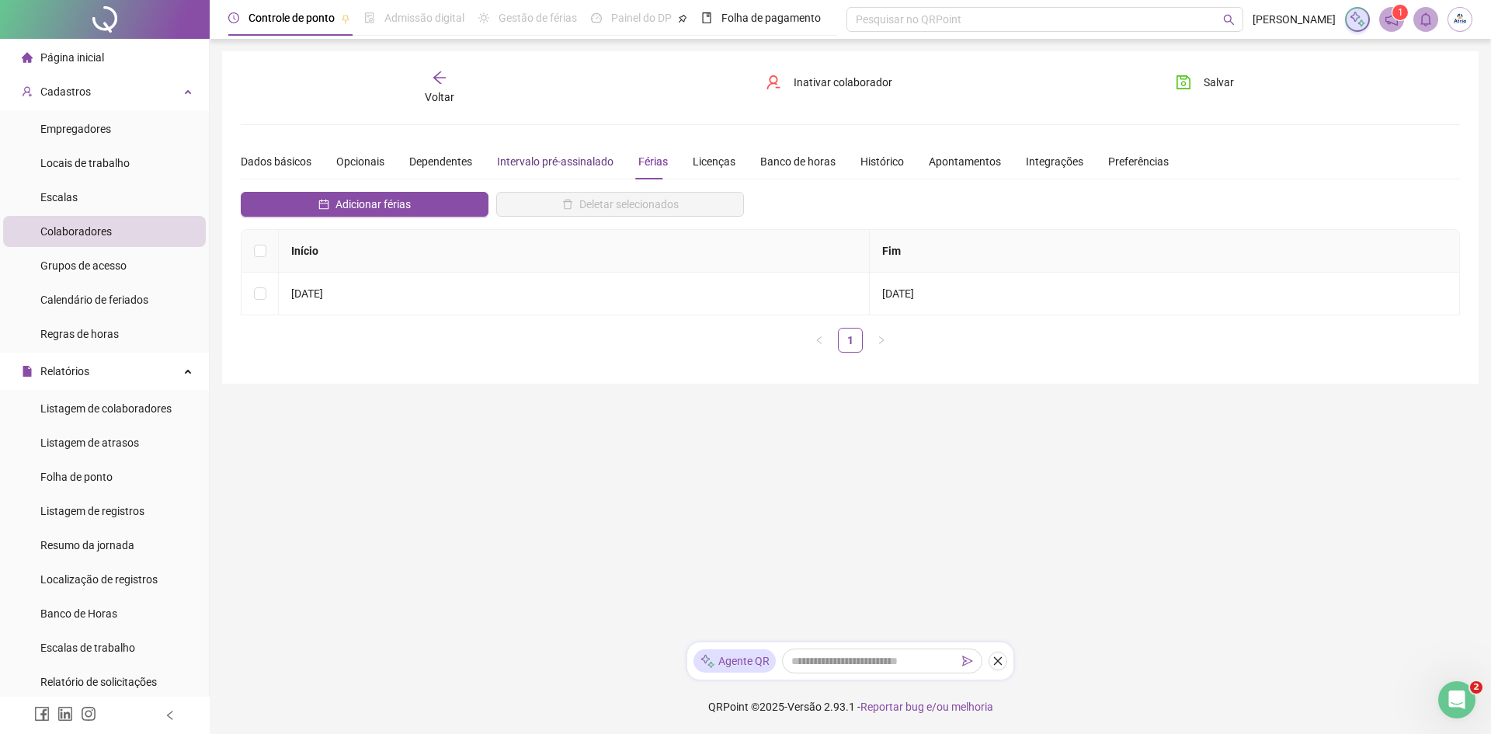
click at [573, 165] on div "Intervalo pré-assinalado" at bounding box center [555, 161] width 116 height 17
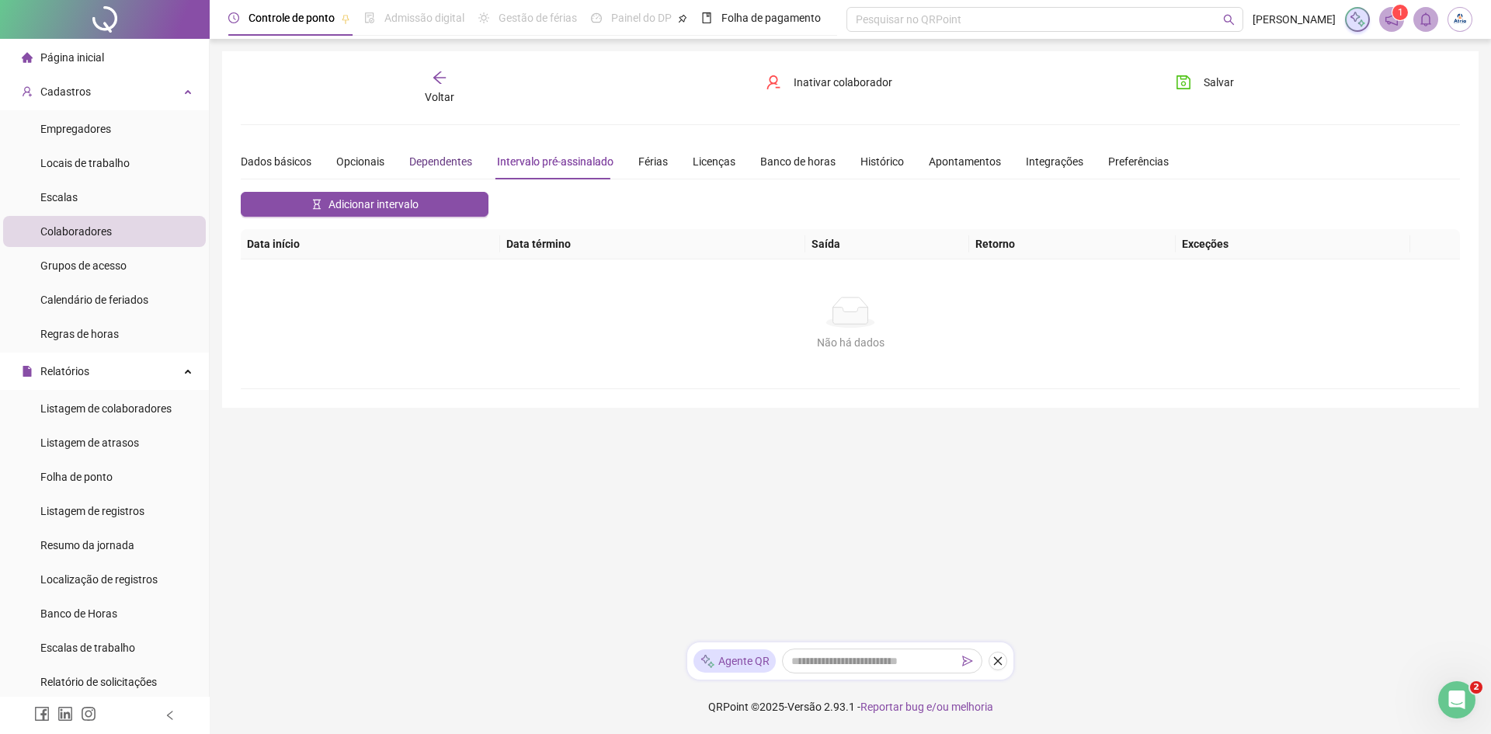
click at [443, 165] on div "Dependentes" at bounding box center [440, 161] width 63 height 17
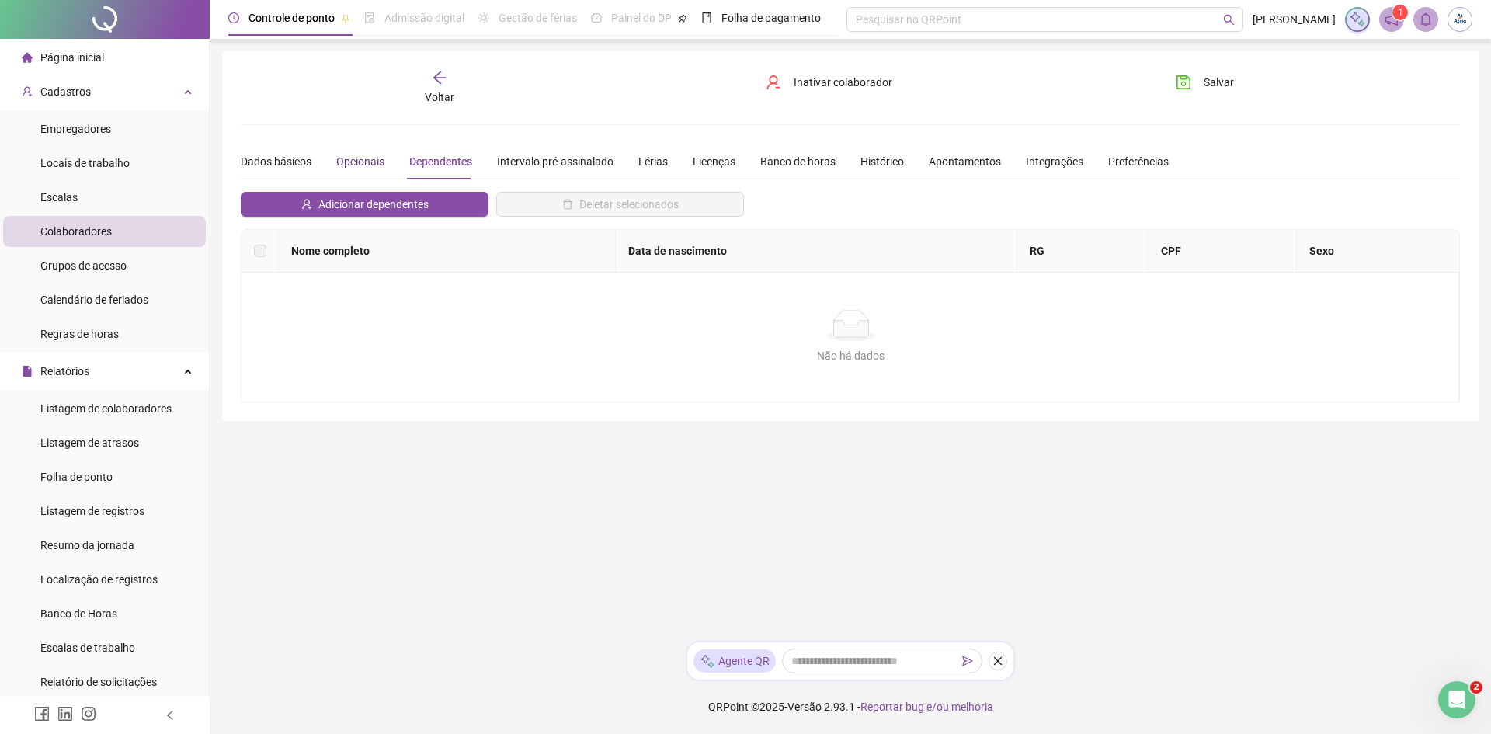
click at [367, 167] on div "Opcionais" at bounding box center [360, 161] width 48 height 17
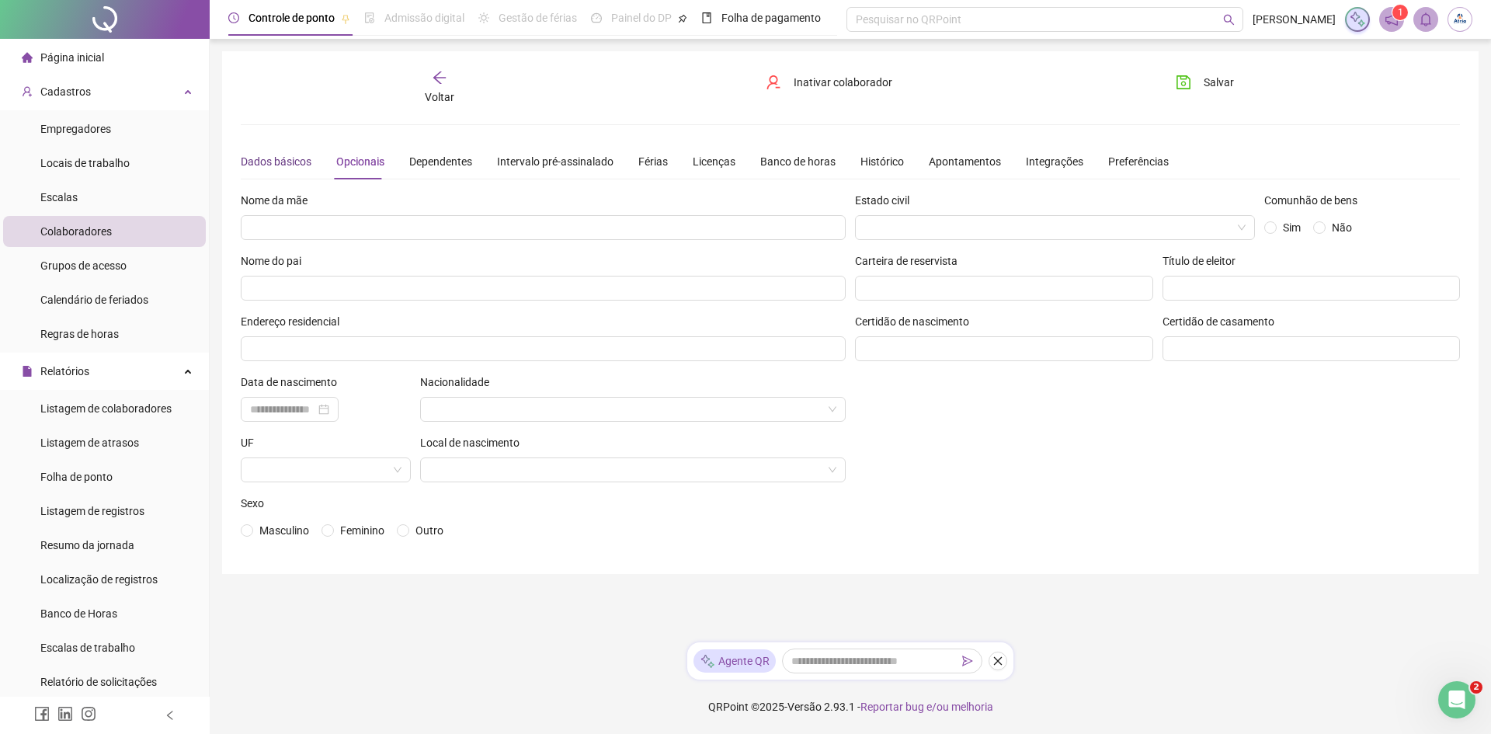
click at [280, 162] on div "Dados básicos" at bounding box center [276, 161] width 71 height 17
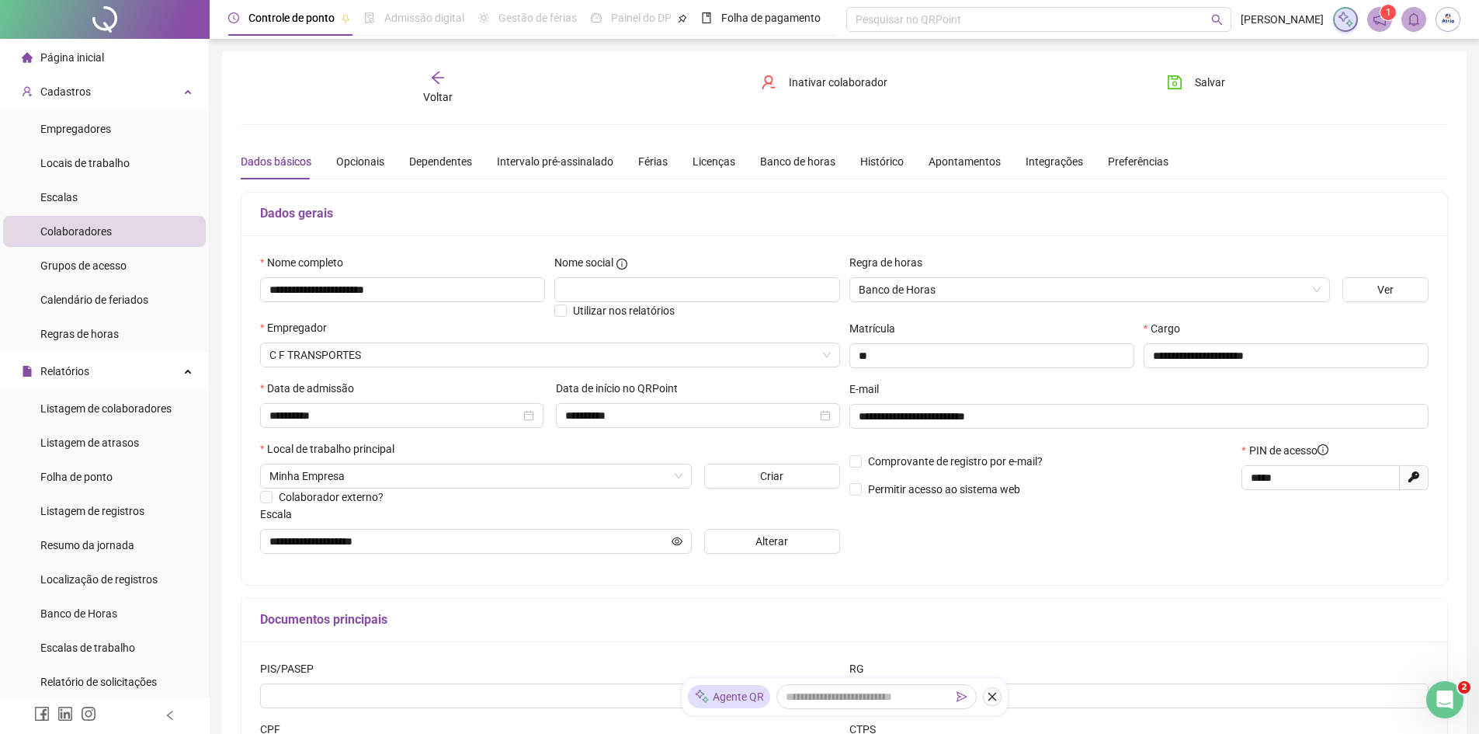
click at [402, 89] on div "Voltar" at bounding box center [437, 88] width 191 height 36
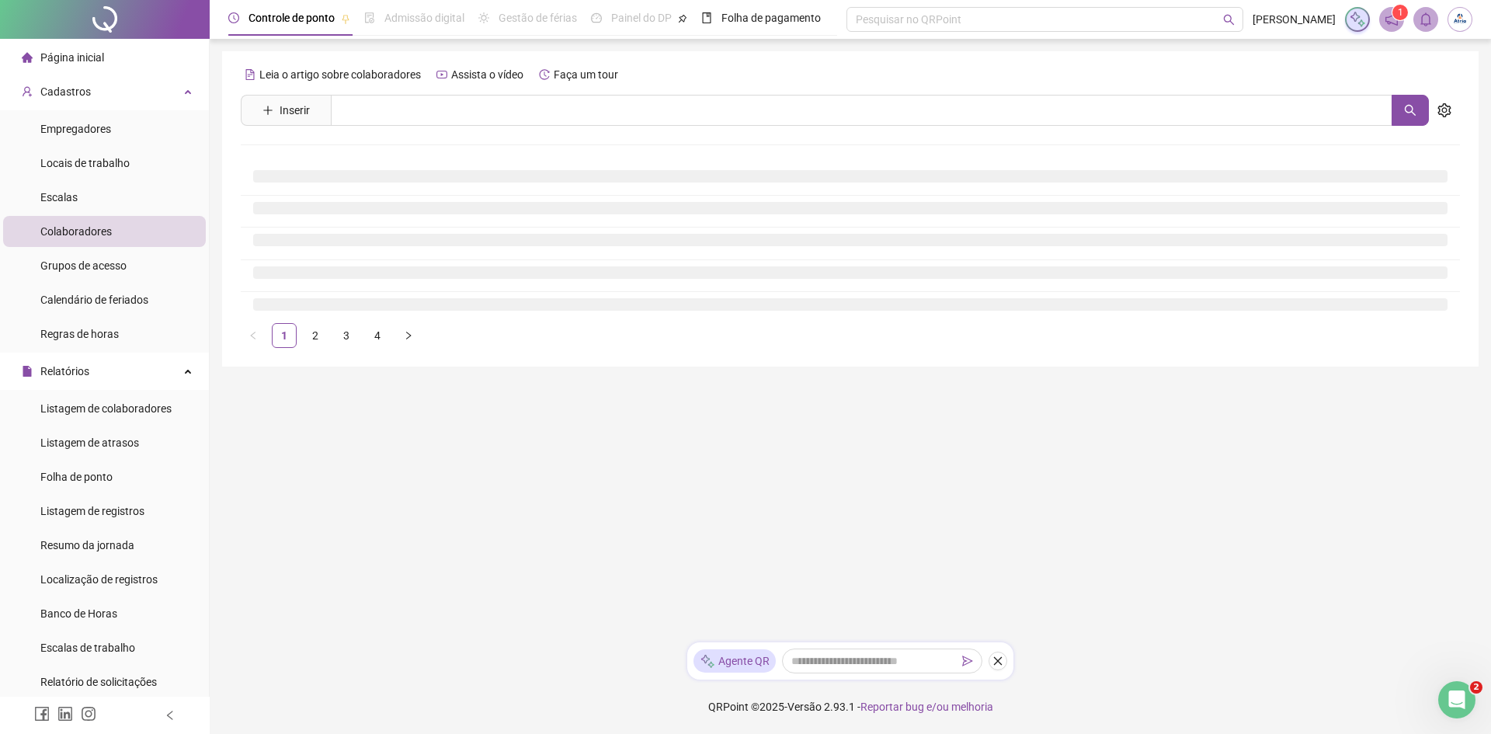
click at [452, 89] on div "Leia o artigo sobre colaboradores Assista o vídeo Faça um tour Inserir Nenhum r…" at bounding box center [850, 205] width 1219 height 286
